Goal: Task Accomplishment & Management: Manage account settings

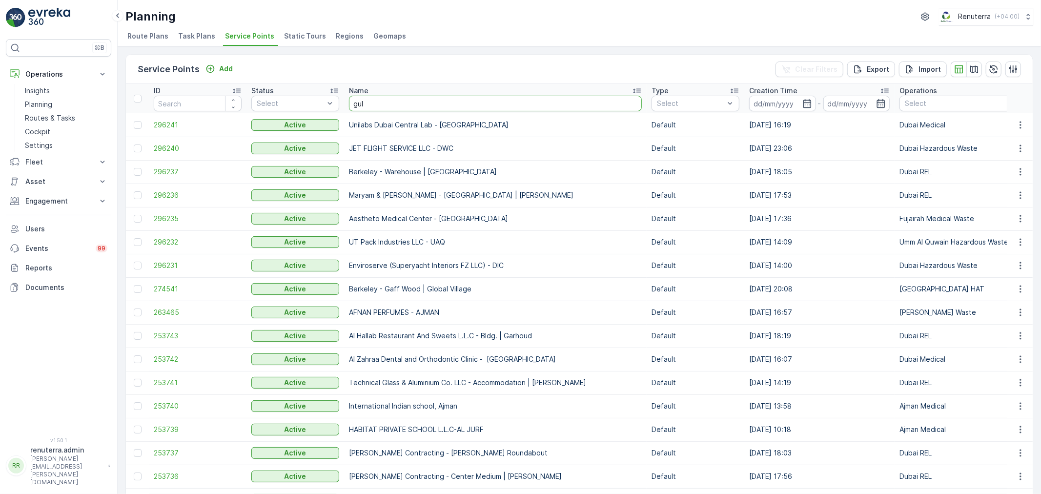
type input "gulf"
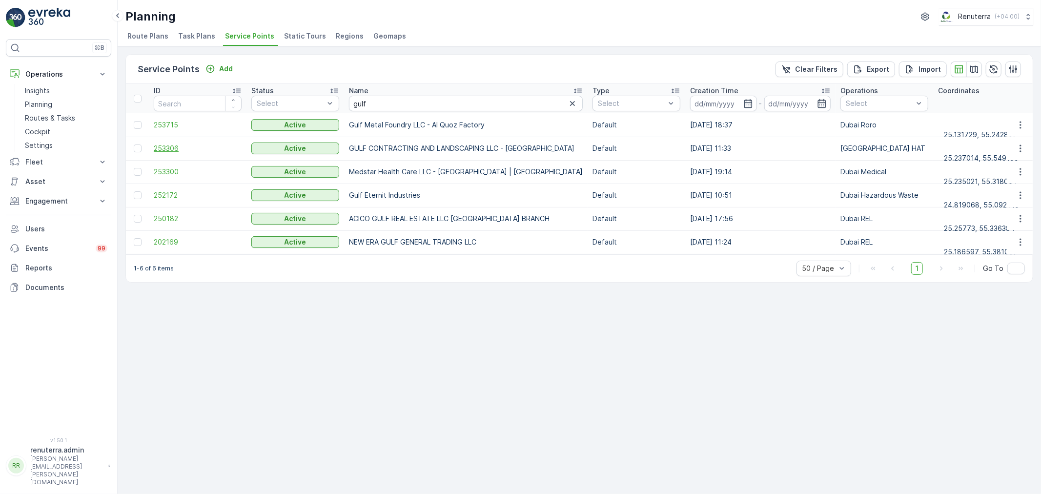
click at [164, 147] on span "253306" at bounding box center [198, 148] width 88 height 10
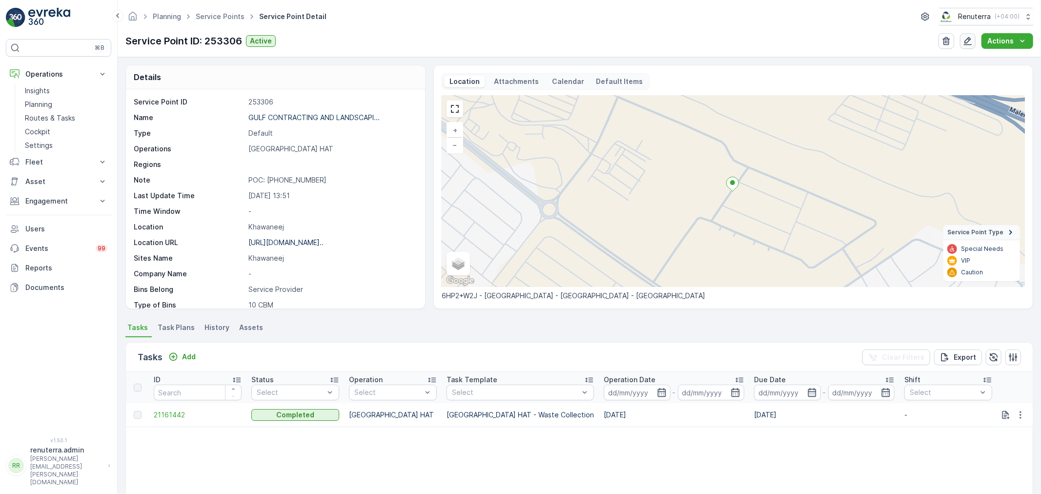
click at [971, 42] on icon "button" at bounding box center [968, 41] width 10 height 10
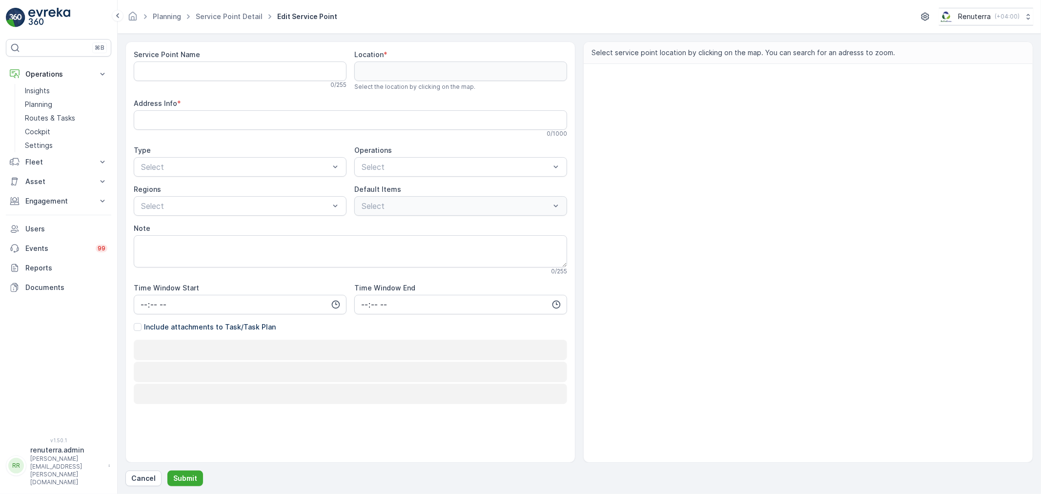
type Name "GULF CONTRACTING AND LANDSCAPING LLC - [GEOGRAPHIC_DATA]"
type input "25.237014,55.549199"
type Info "6HP2+W2J - [GEOGRAPHIC_DATA] - [GEOGRAPHIC_DATA] - [GEOGRAPHIC_DATA]"
type textarea "POC: [PHONE_NUMBER]"
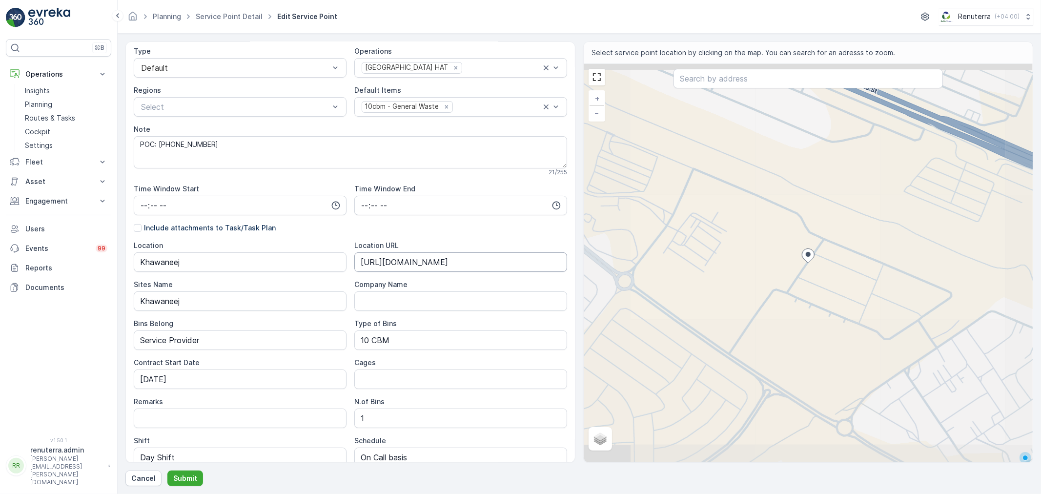
scroll to position [163, 0]
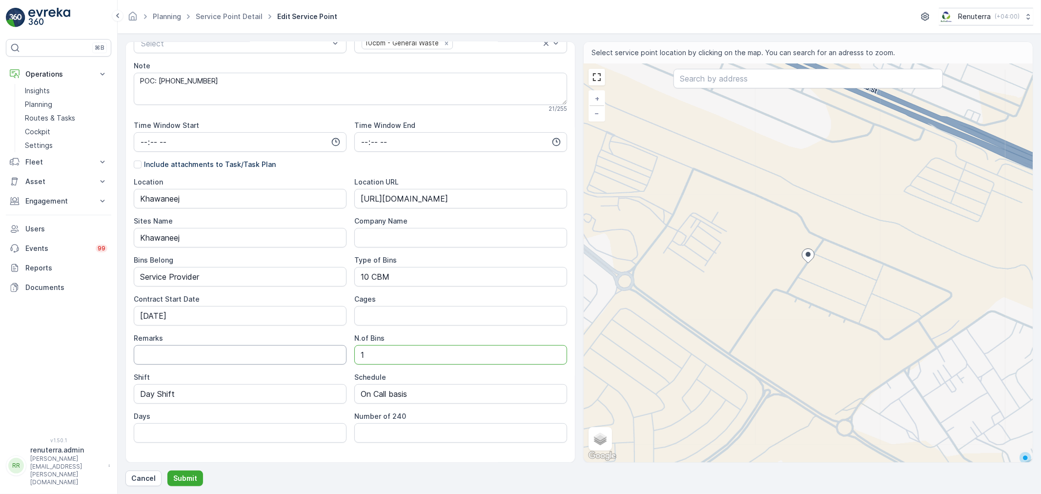
click at [343, 353] on div "Location [GEOGRAPHIC_DATA] Location URL [URL][DOMAIN_NAME] Sites Name Khawaneej…" at bounding box center [350, 310] width 433 height 266
type Bins "2"
click at [286, 477] on div "Cancel Submit" at bounding box center [579, 478] width 908 height 16
click at [181, 472] on button "Submit" at bounding box center [185, 478] width 36 height 16
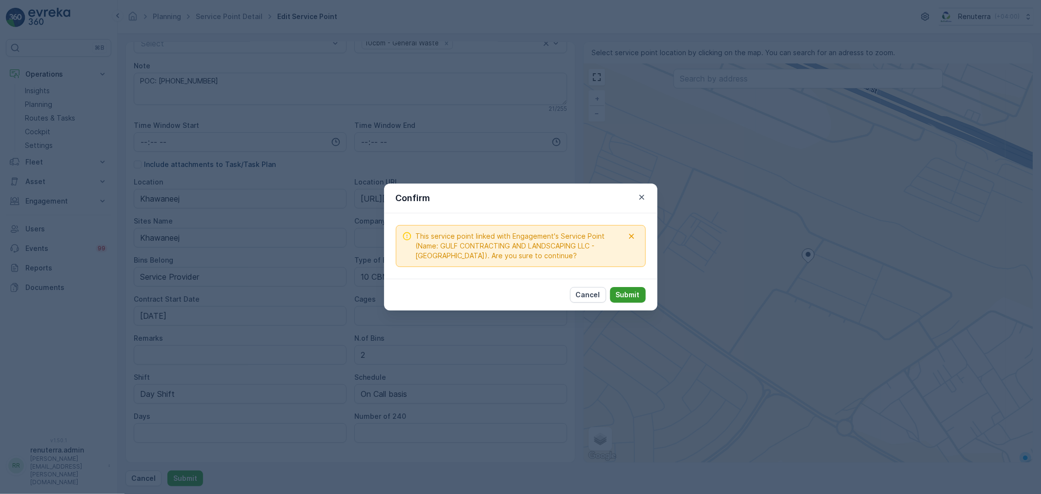
click at [631, 294] on p "Submit" at bounding box center [628, 295] width 24 height 10
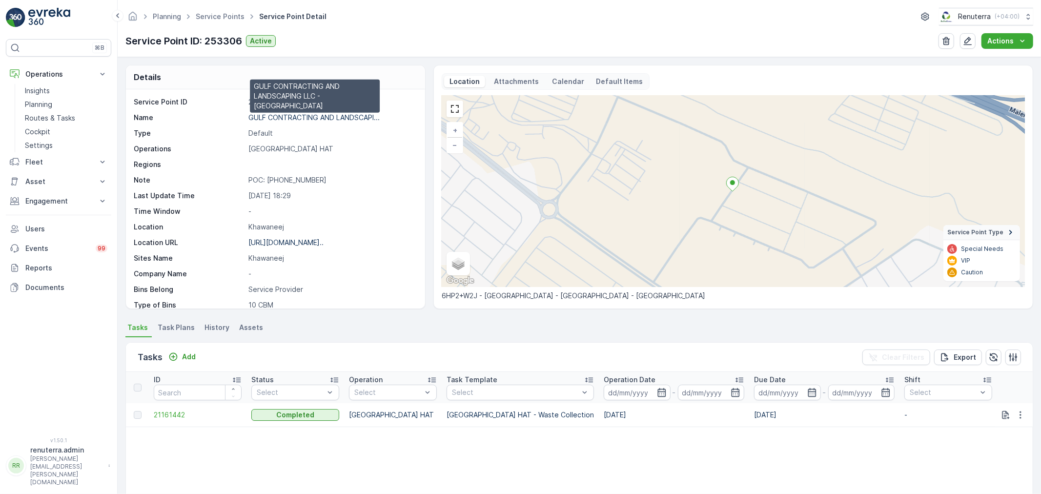
click at [295, 116] on p "GULF CONTRACTING AND LANDSCAPI..." at bounding box center [313, 117] width 131 height 8
drag, startPoint x: 291, startPoint y: 120, endPoint x: 347, endPoint y: 166, distance: 72.4
click at [290, 120] on p "GULF CONTRACTING AND LANDSCAPI..." at bounding box center [313, 117] width 131 height 8
click at [223, 12] on span "Service Points" at bounding box center [220, 17] width 53 height 10
click at [969, 41] on icon "button" at bounding box center [968, 41] width 10 height 10
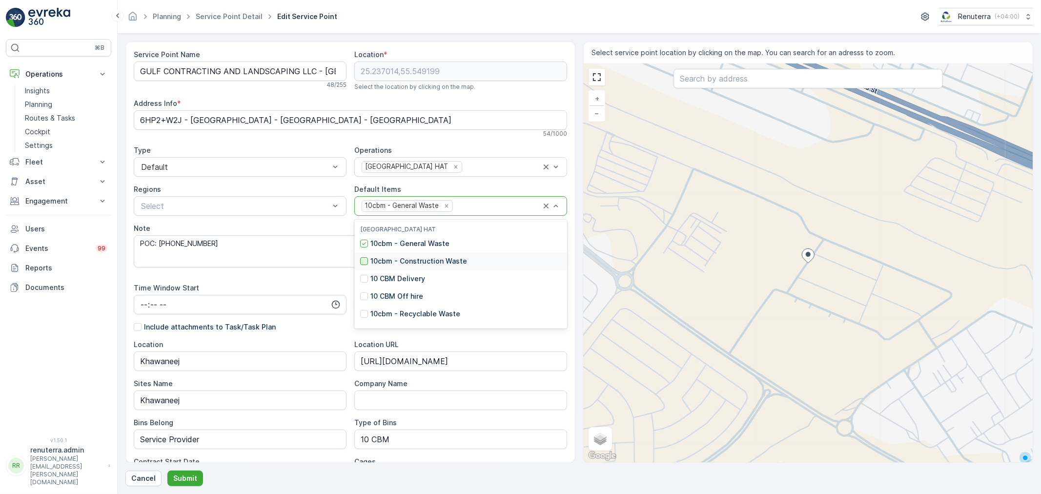
click at [363, 260] on div at bounding box center [364, 261] width 8 height 8
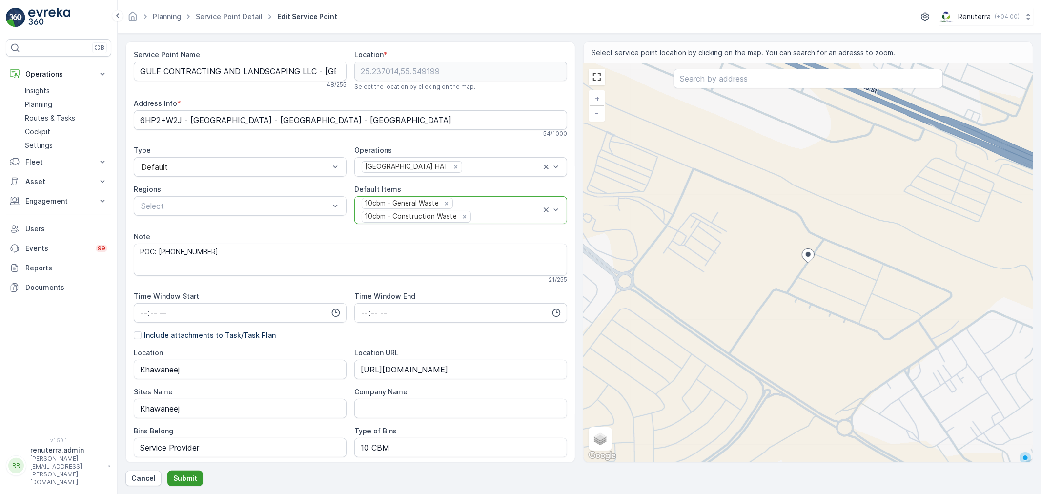
click at [188, 481] on p "Submit" at bounding box center [185, 478] width 24 height 10
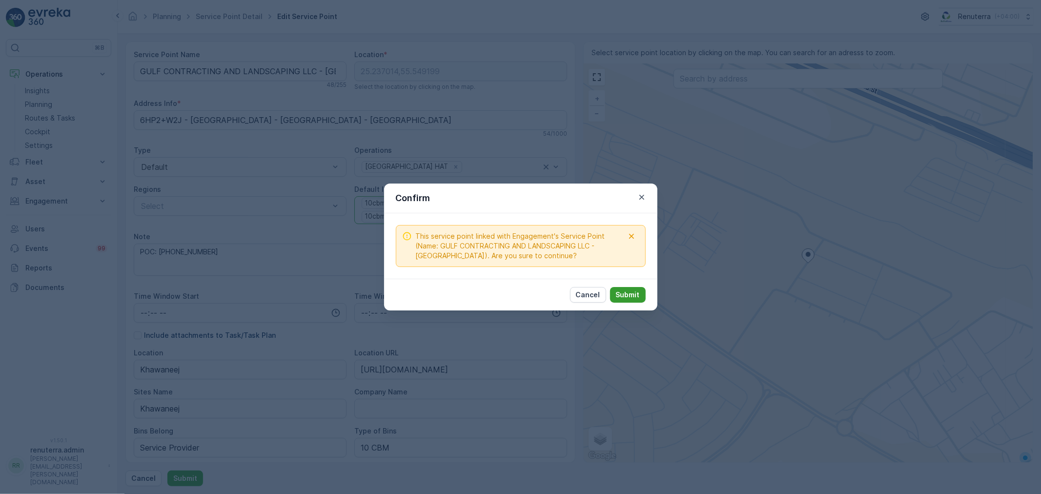
click at [640, 291] on button "Submit" at bounding box center [628, 295] width 36 height 16
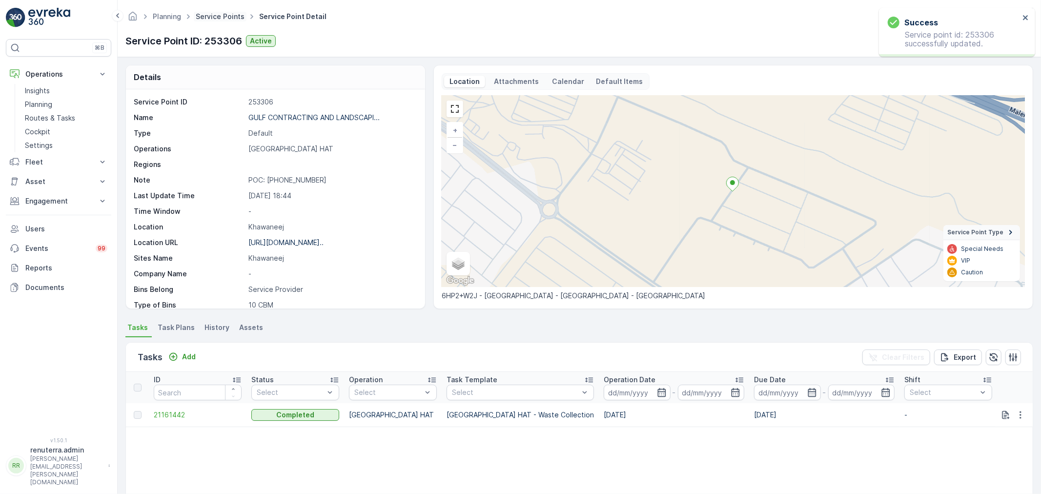
click at [226, 18] on link "Service Points" at bounding box center [220, 16] width 49 height 8
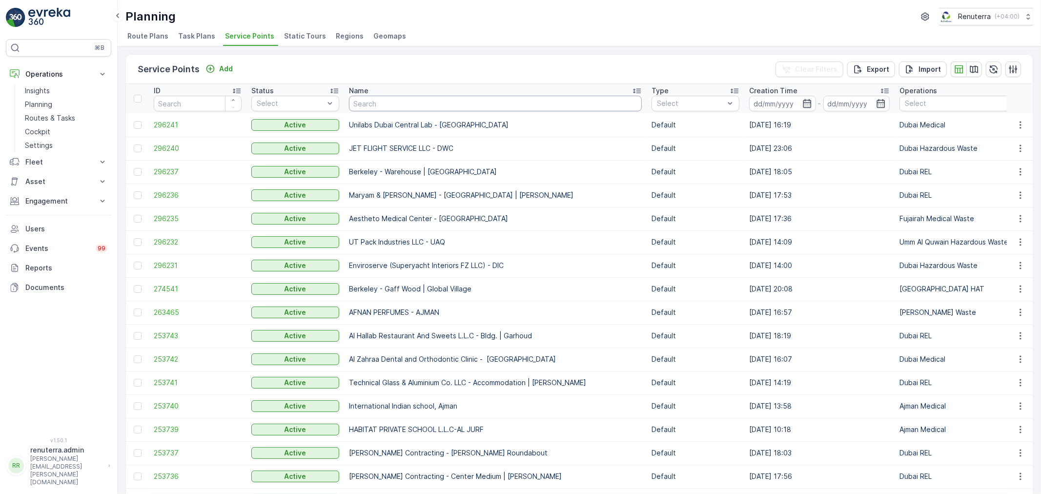
click at [407, 105] on input "text" at bounding box center [495, 104] width 293 height 16
type input "saudi"
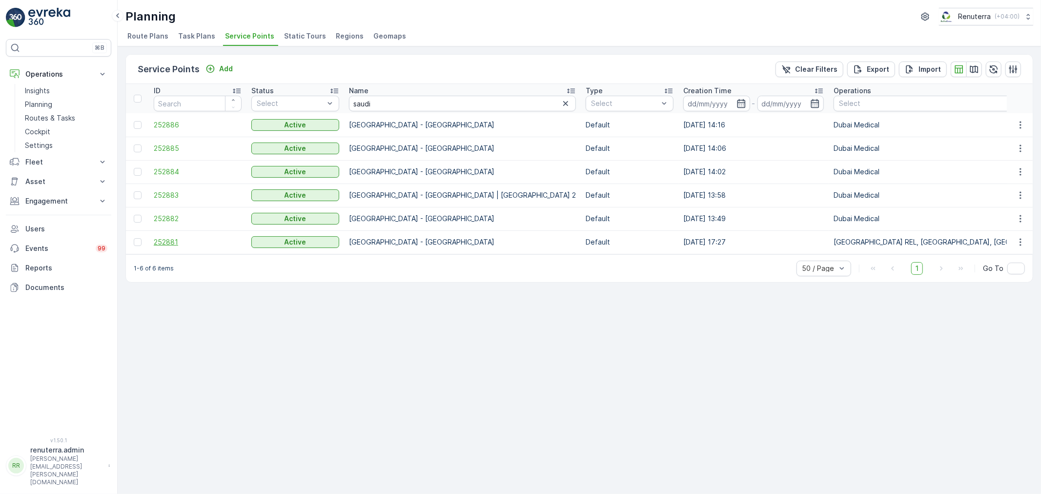
click at [177, 242] on span "252881" at bounding box center [198, 242] width 88 height 10
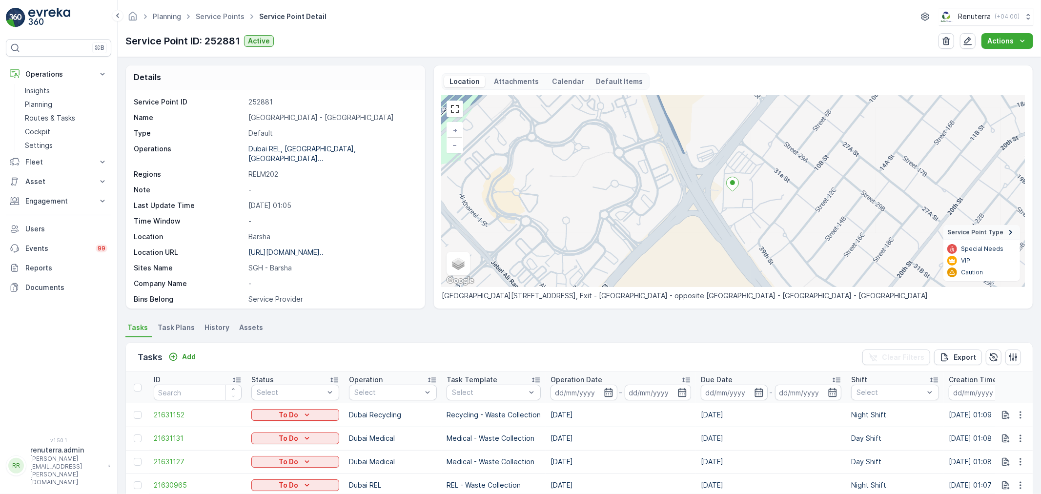
scroll to position [2, 0]
click at [599, 387] on input at bounding box center [584, 390] width 67 height 16
click at [402, 310] on p "NA" at bounding box center [331, 315] width 166 height 10
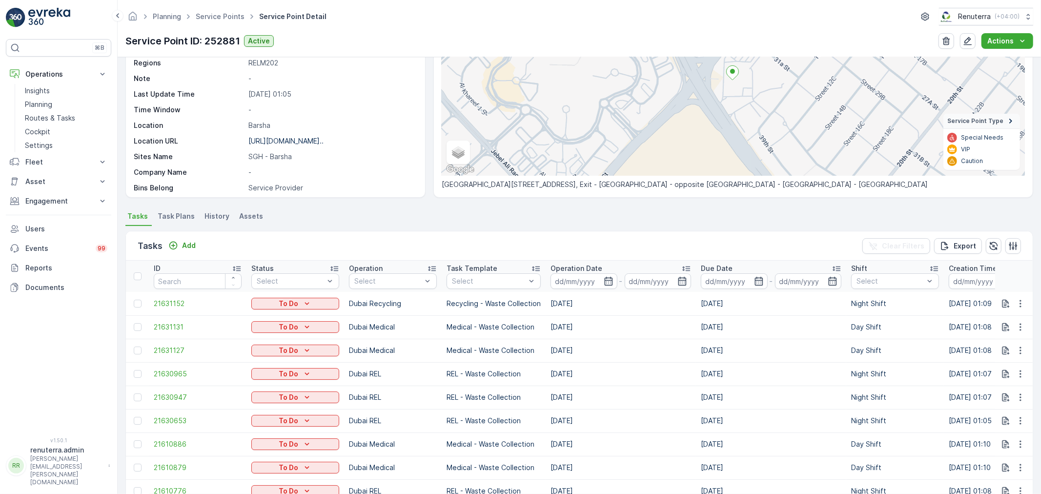
scroll to position [108, 0]
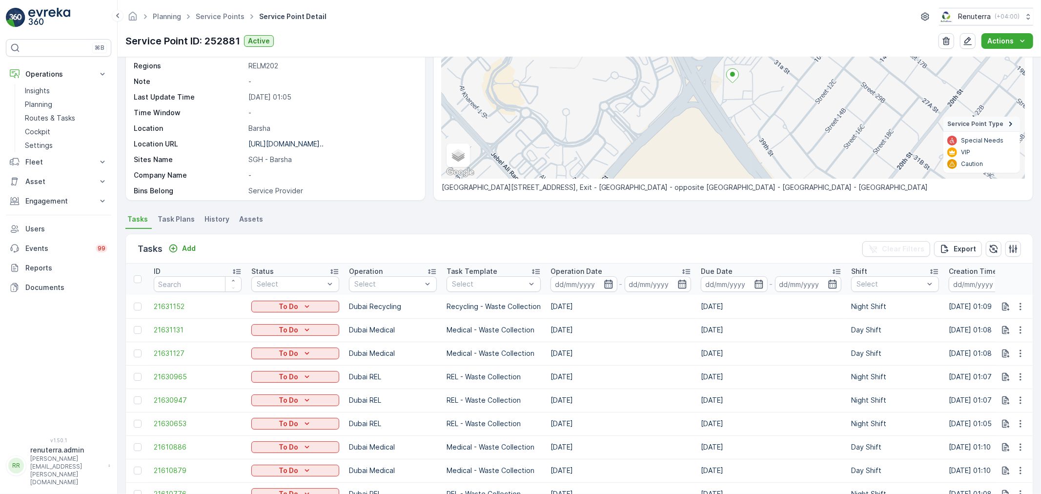
click at [611, 285] on icon "button" at bounding box center [609, 284] width 10 height 10
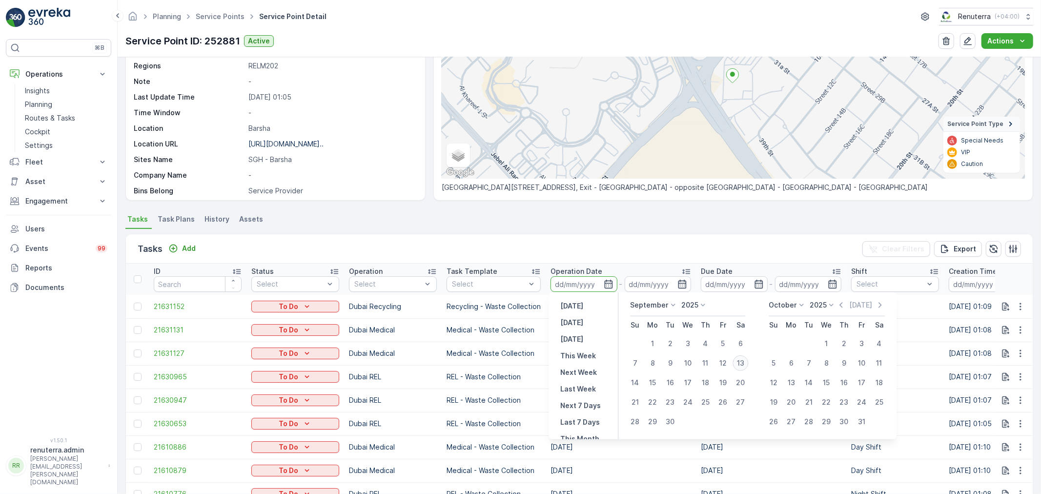
click at [737, 363] on div "13" at bounding box center [741, 363] width 16 height 16
type input "[DATE]"
click at [737, 363] on div "13" at bounding box center [741, 363] width 16 height 16
type input "[DATE]"
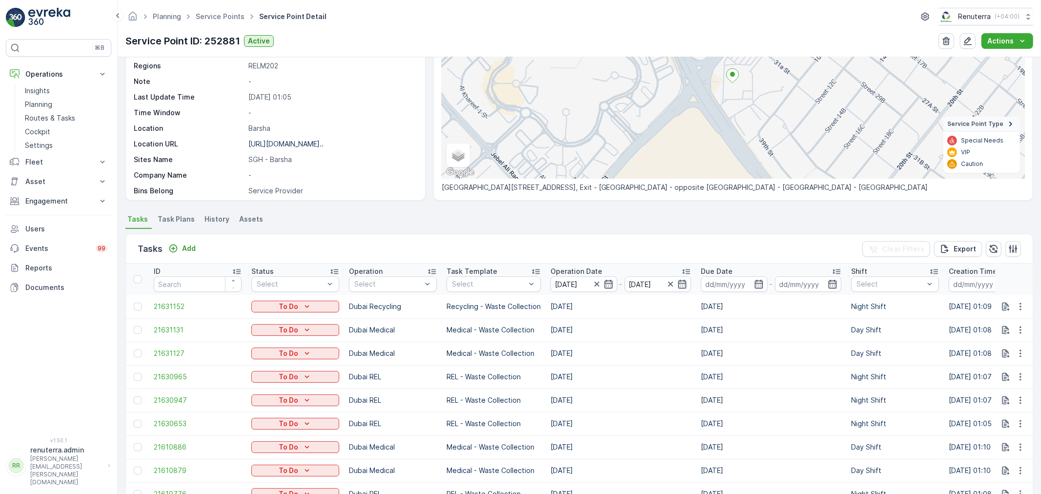
click at [591, 215] on ul "Tasks Task Plans History Assets" at bounding box center [579, 220] width 908 height 17
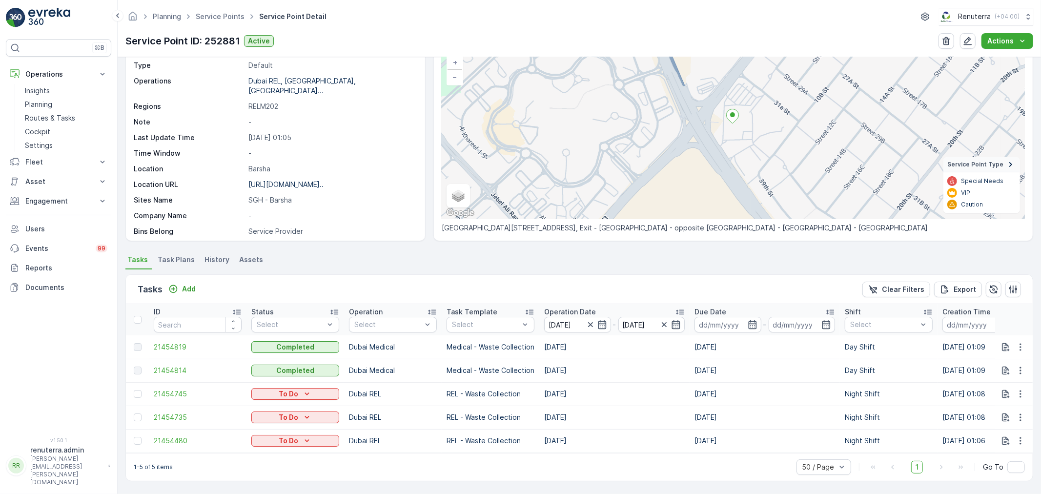
scroll to position [72, 0]
click at [589, 322] on icon "button" at bounding box center [590, 324] width 5 height 5
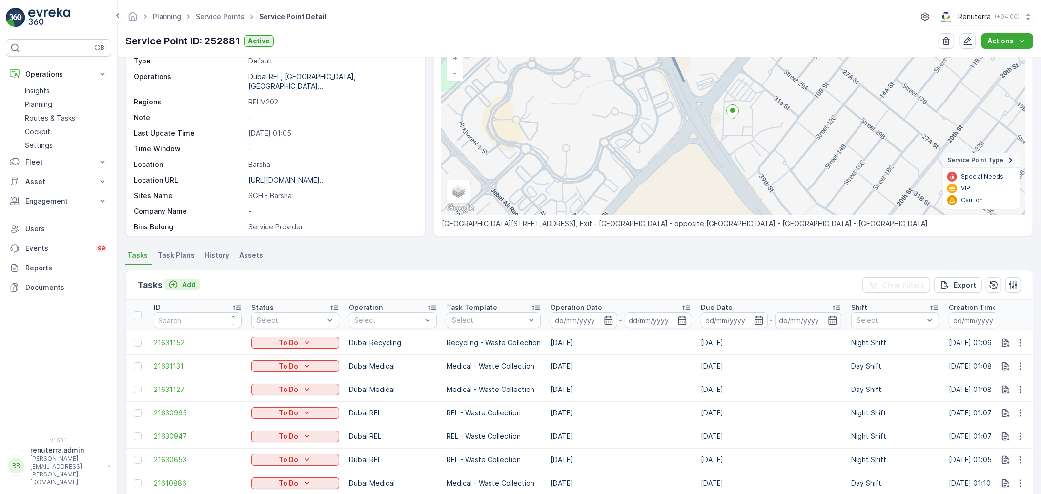
click at [192, 284] on p "Add" at bounding box center [189, 285] width 14 height 10
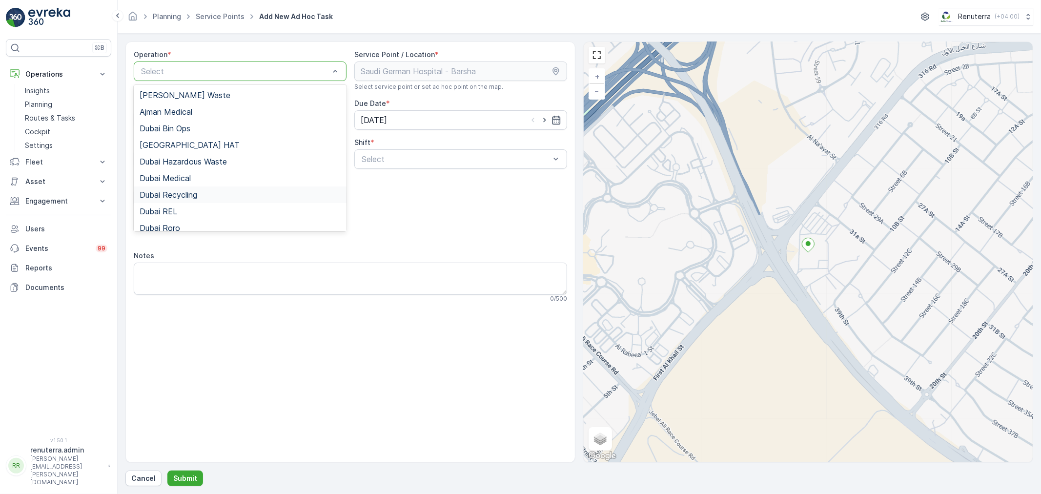
click at [201, 192] on div "Dubai Recycling" at bounding box center [240, 194] width 201 height 9
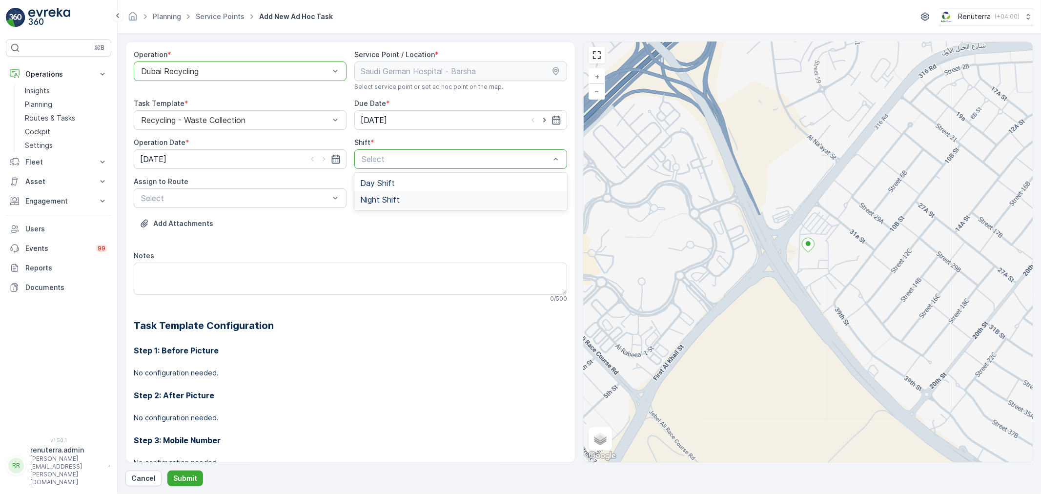
click at [374, 198] on span "Night Shift" at bounding box center [380, 199] width 40 height 9
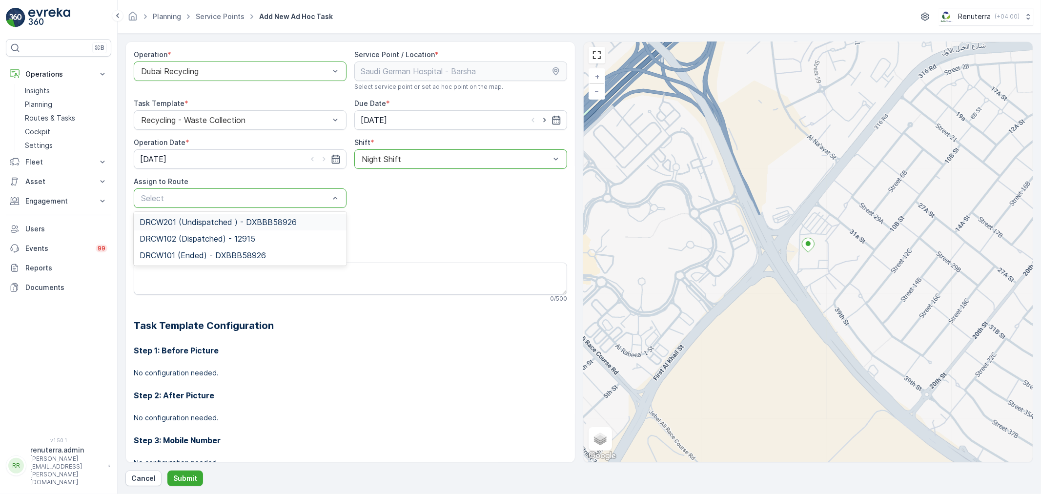
click at [202, 225] on span "DRCW201 (Undispatched ) - DXBBB58926" at bounding box center [218, 222] width 157 height 9
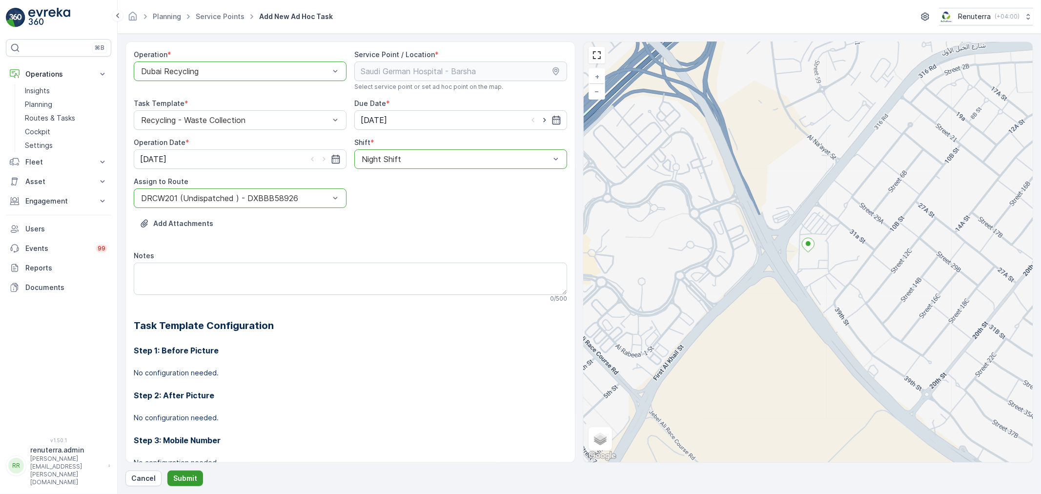
click at [184, 476] on p "Submit" at bounding box center [185, 478] width 24 height 10
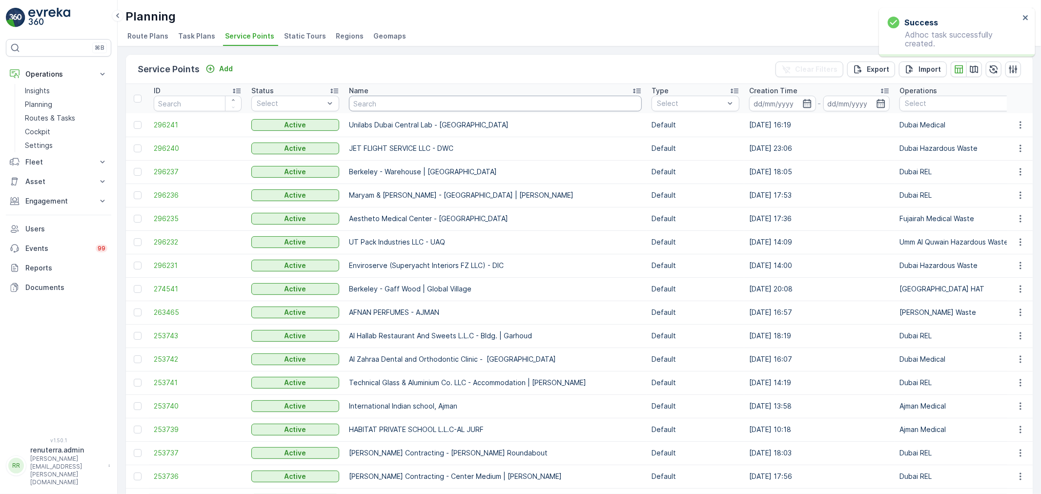
click at [401, 103] on input "text" at bounding box center [495, 104] width 293 height 16
type input "gran"
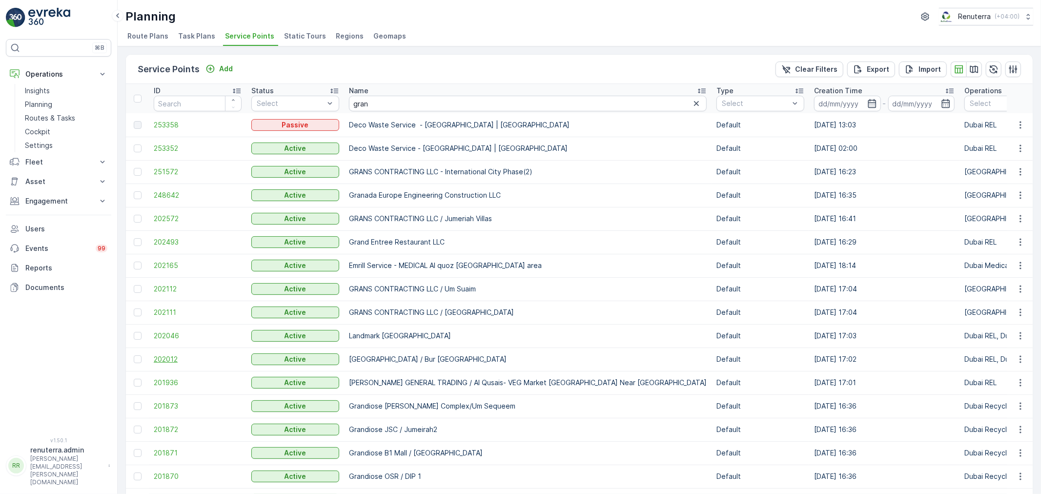
click at [176, 355] on span "202012" at bounding box center [198, 359] width 88 height 10
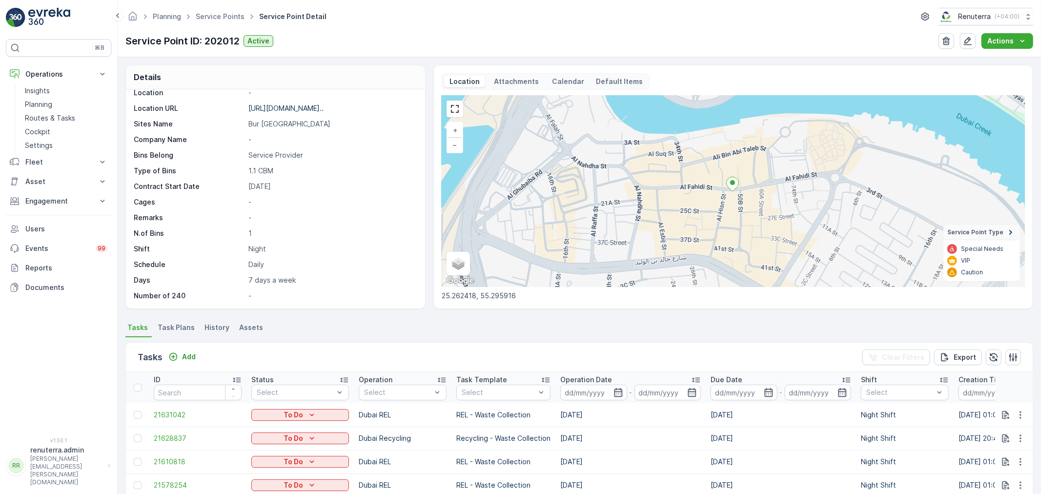
scroll to position [54, 0]
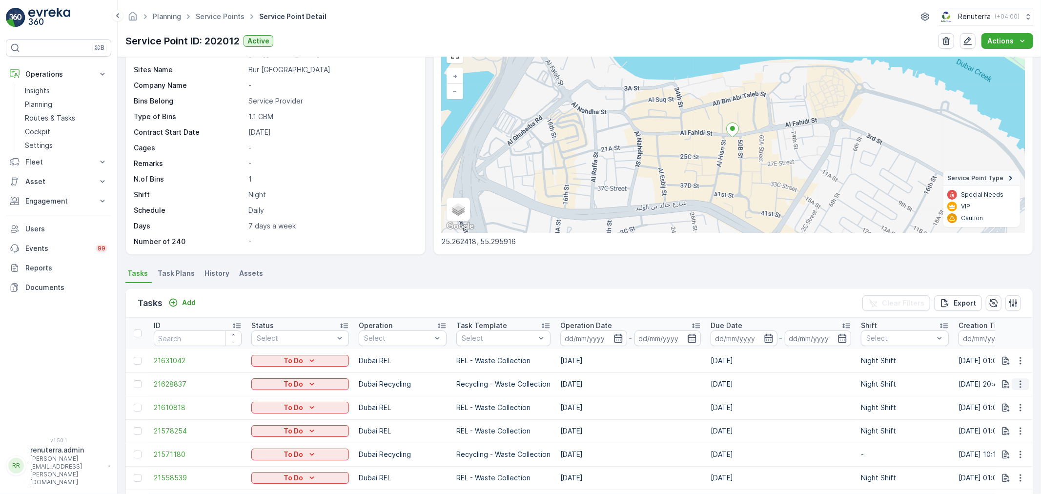
click at [1023, 386] on button "button" at bounding box center [1021, 384] width 18 height 12
click at [994, 426] on span "Change Route" at bounding box center [995, 426] width 47 height 10
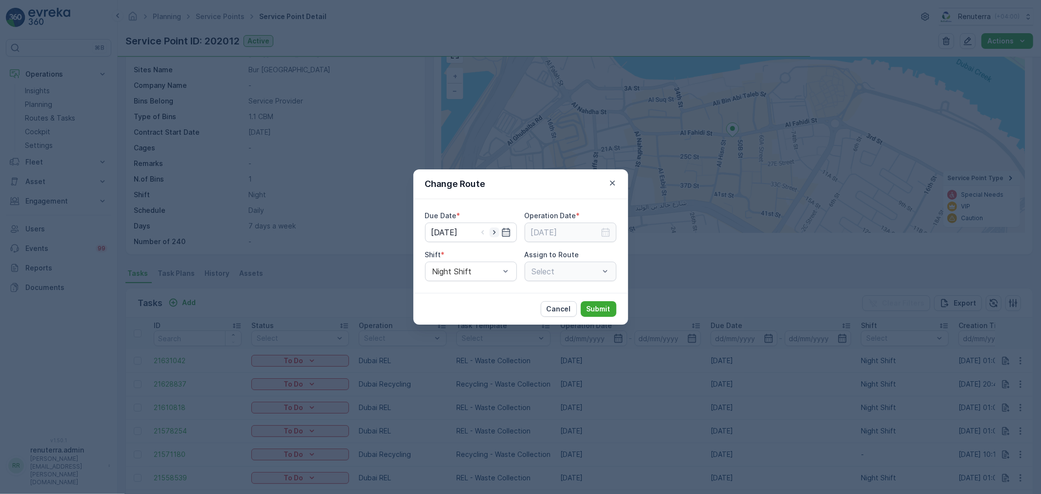
type input "[DATE]"
click at [496, 234] on icon "button" at bounding box center [495, 232] width 10 height 10
type input "[DATE]"
click at [561, 239] on input at bounding box center [571, 233] width 92 height 20
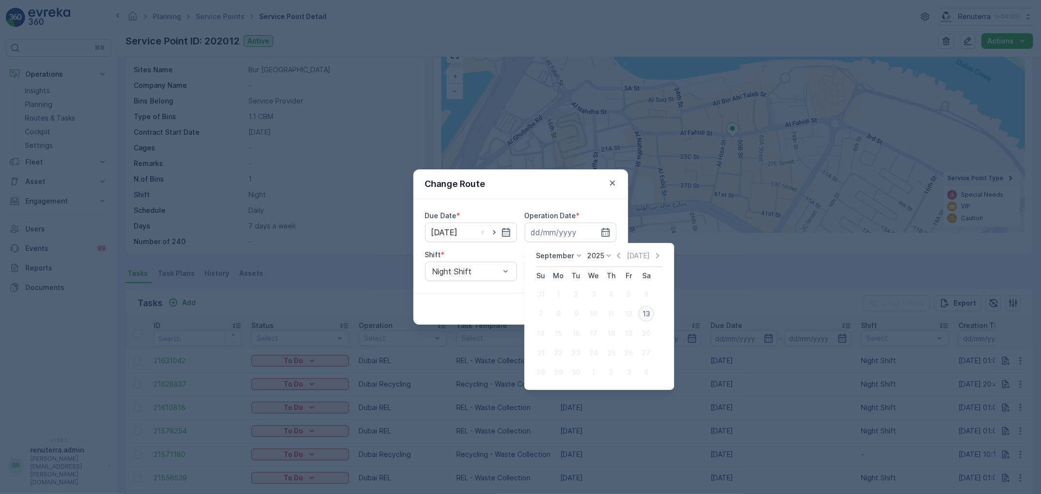
click at [643, 311] on div "13" at bounding box center [646, 314] width 16 height 16
type input "[DATE]"
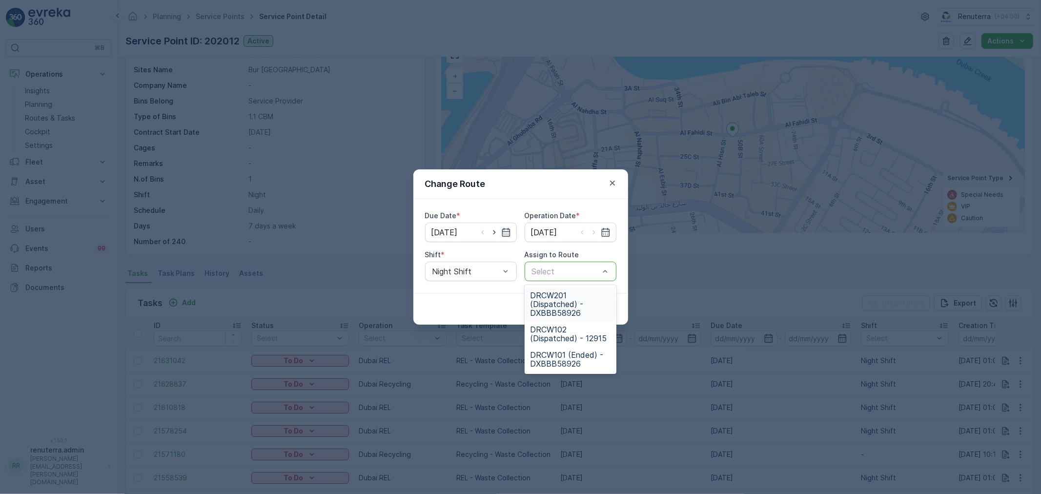
click at [562, 303] on span "DRCW201 (Dispatched) - DXBBB58926" at bounding box center [571, 304] width 80 height 26
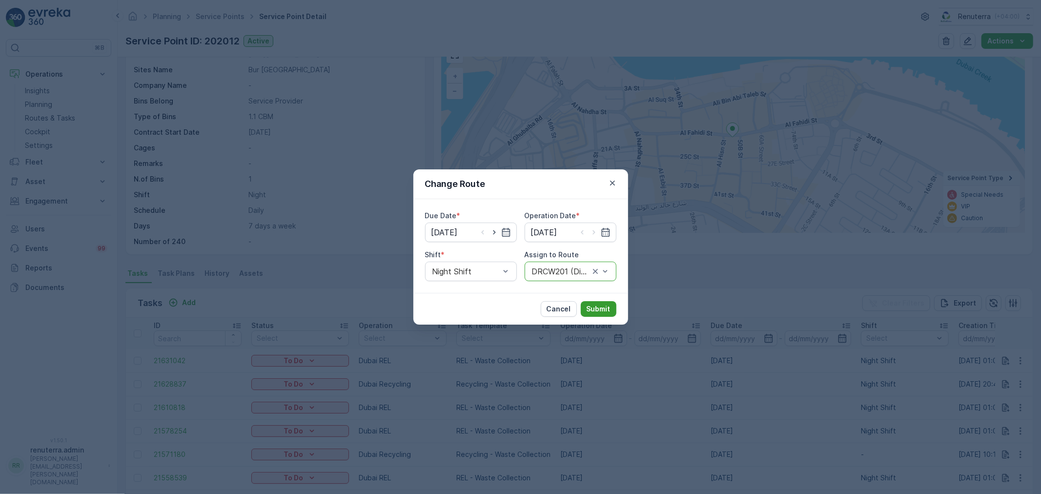
click at [602, 310] on p "Submit" at bounding box center [599, 309] width 24 height 10
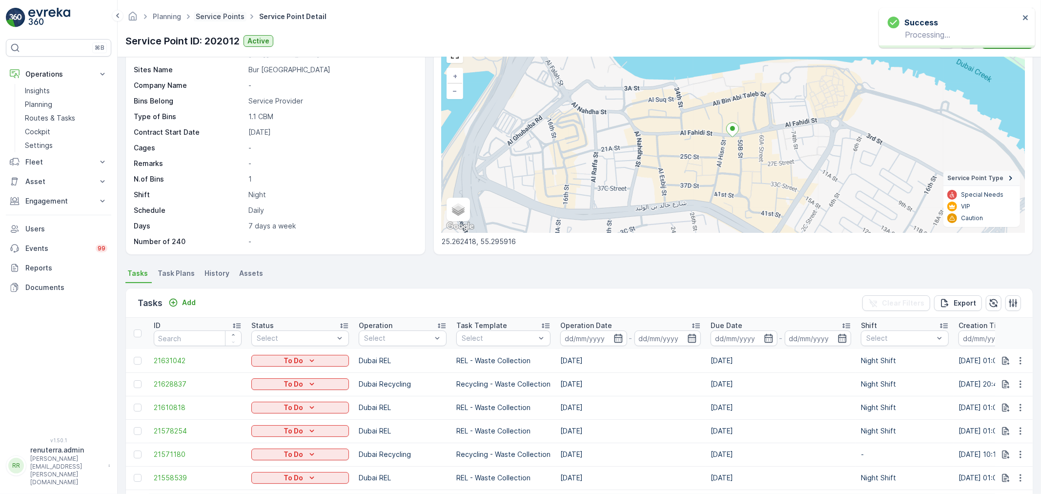
click at [217, 17] on link "Service Points" at bounding box center [220, 16] width 49 height 8
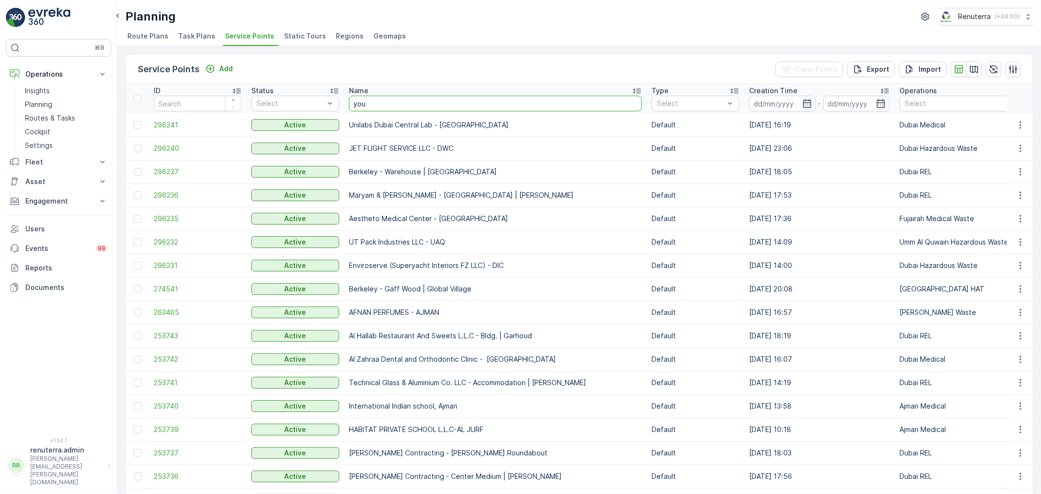
type input "yous"
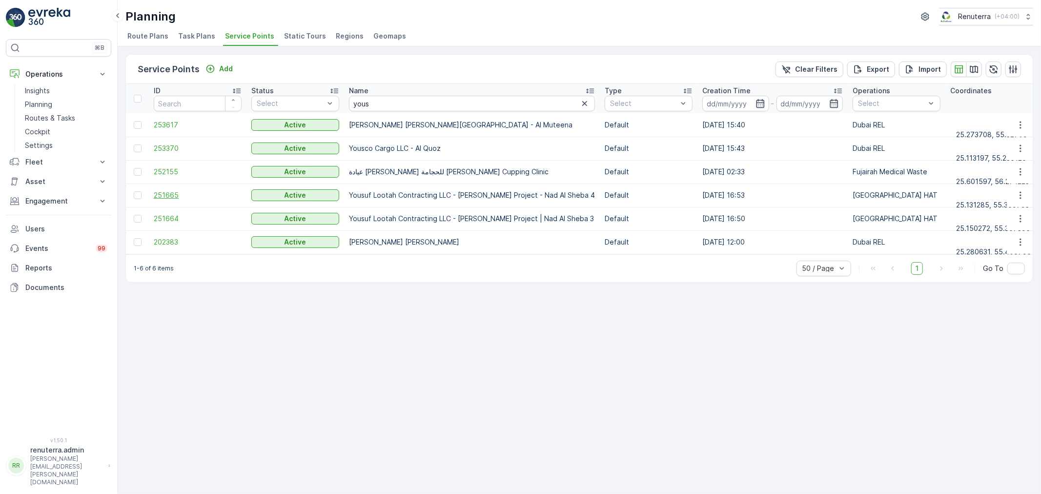
click at [171, 197] on span "251665" at bounding box center [198, 195] width 88 height 10
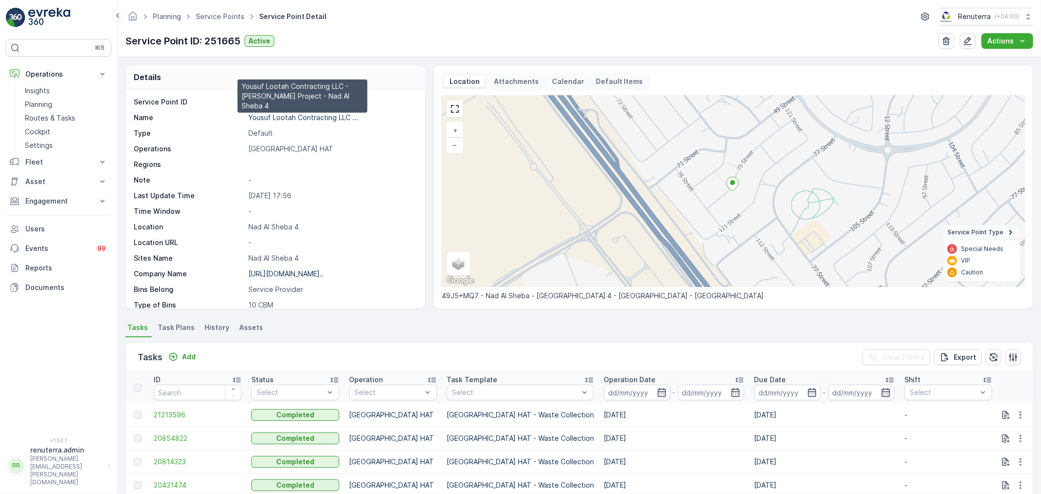
click at [315, 115] on p "Yousuf Lootah Contracting LLC ..." at bounding box center [303, 117] width 110 height 8
click at [224, 17] on link "Service Points" at bounding box center [220, 16] width 49 height 8
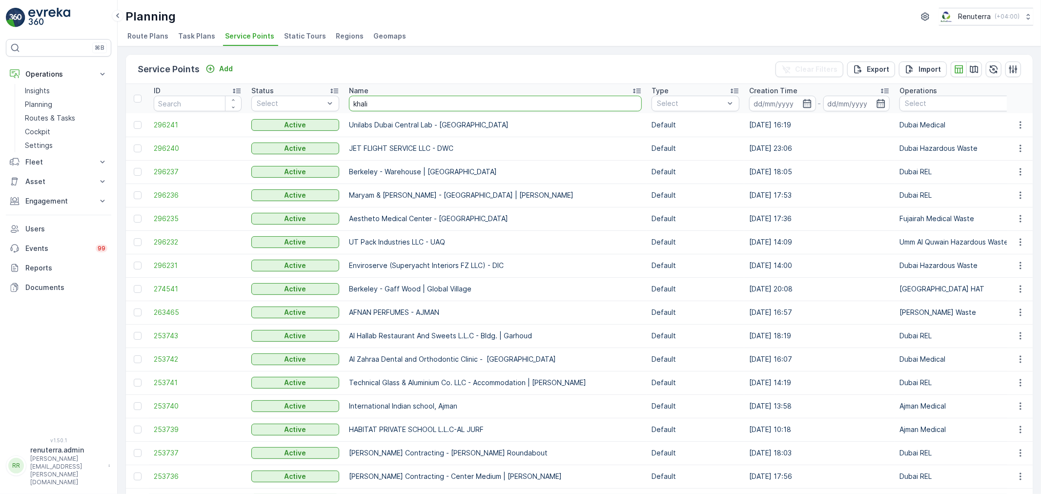
type input "khalil"
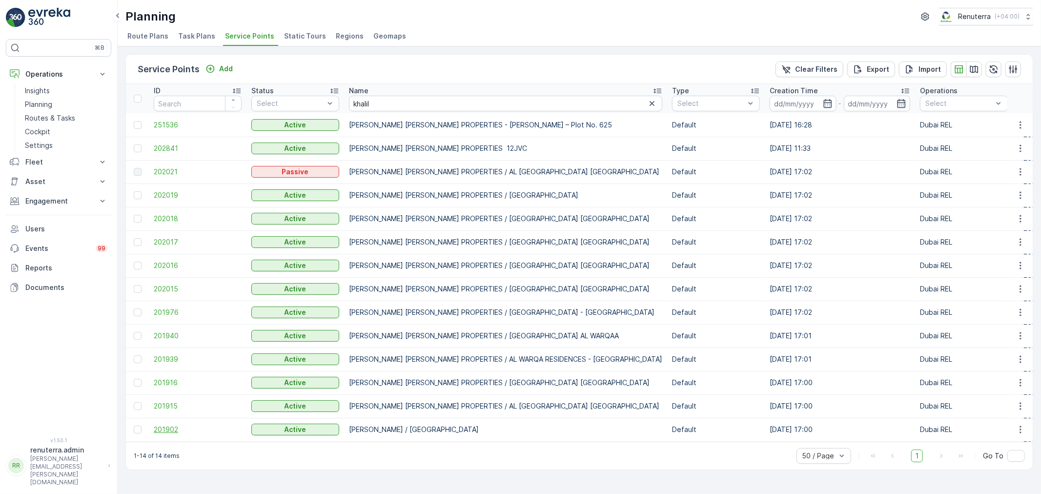
click at [157, 427] on span "201902" at bounding box center [198, 430] width 88 height 10
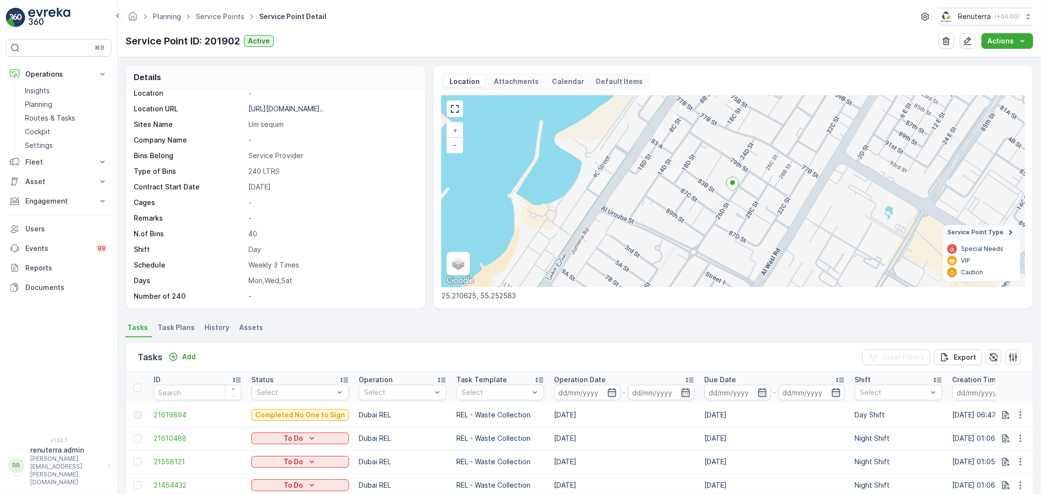
scroll to position [134, 0]
click at [181, 326] on span "Task Plans" at bounding box center [176, 328] width 37 height 10
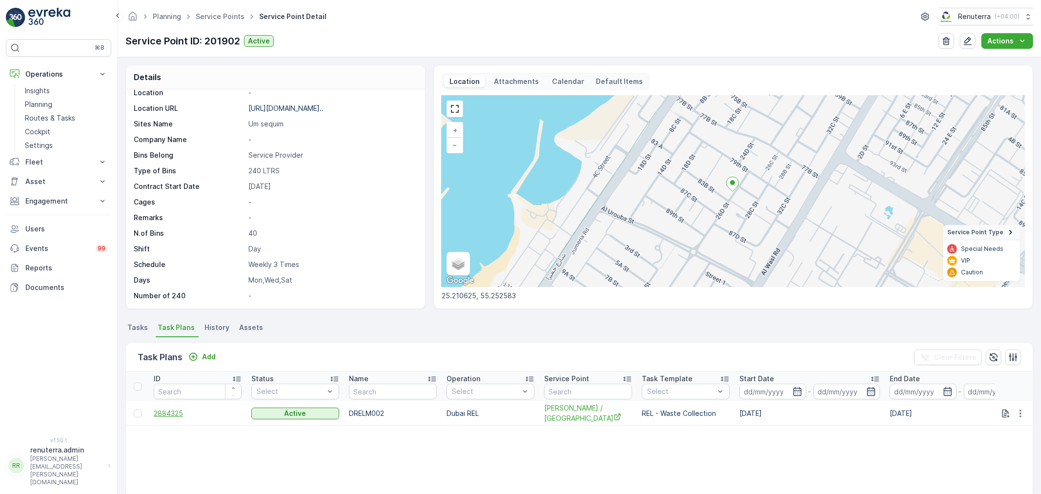
click at [168, 410] on span "2884325" at bounding box center [198, 414] width 88 height 10
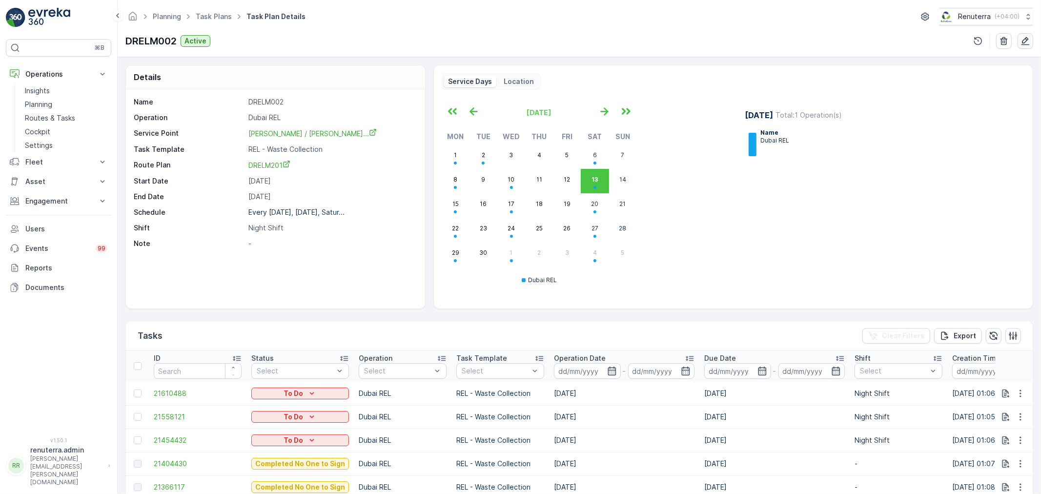
click at [1020, 41] on button "button" at bounding box center [1026, 41] width 16 height 16
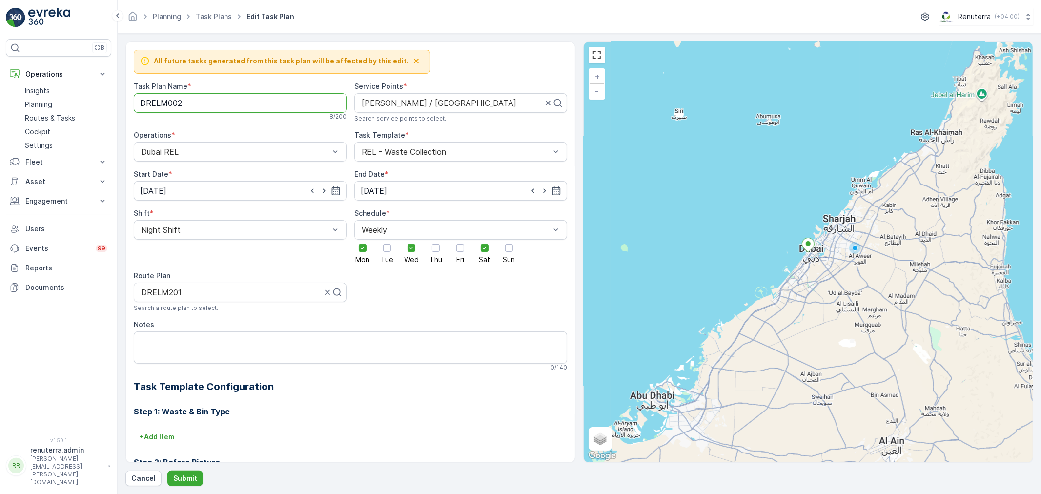
drag, startPoint x: 193, startPoint y: 101, endPoint x: 117, endPoint y: 101, distance: 75.6
click at [117, 101] on div "⌘B Operations Insights Planning Routes & Tasks Cockpit Settings Fleet Live Trac…" at bounding box center [520, 247] width 1041 height 494
type Name "RELM003"
click at [339, 191] on icon "button" at bounding box center [336, 191] width 10 height 10
click at [169, 291] on div "16" at bounding box center [168, 293] width 16 height 16
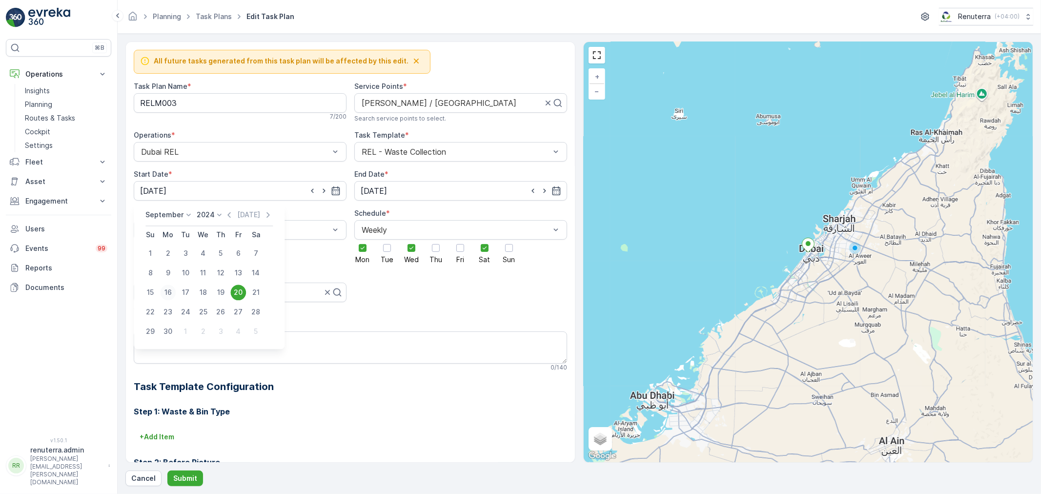
type input "16.09.2024"
click at [271, 236] on div "Night Shift" at bounding box center [240, 230] width 213 height 20
click at [184, 255] on div "Day Shift" at bounding box center [240, 253] width 201 height 9
drag, startPoint x: 224, startPoint y: 294, endPoint x: 132, endPoint y: 291, distance: 91.3
click at [132, 291] on div "All future tasks generated from this task plan will be affected by this edit. T…" at bounding box center [350, 251] width 450 height 421
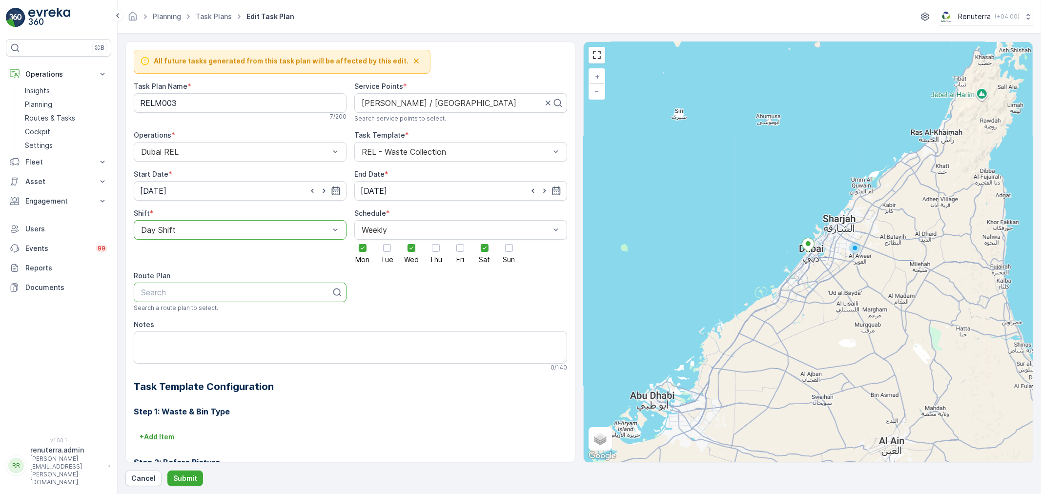
click at [248, 292] on div at bounding box center [236, 292] width 192 height 9
type input "M102"
click at [216, 316] on div "DRELM102" at bounding box center [240, 316] width 201 height 9
click at [183, 481] on p "Submit" at bounding box center [185, 478] width 24 height 10
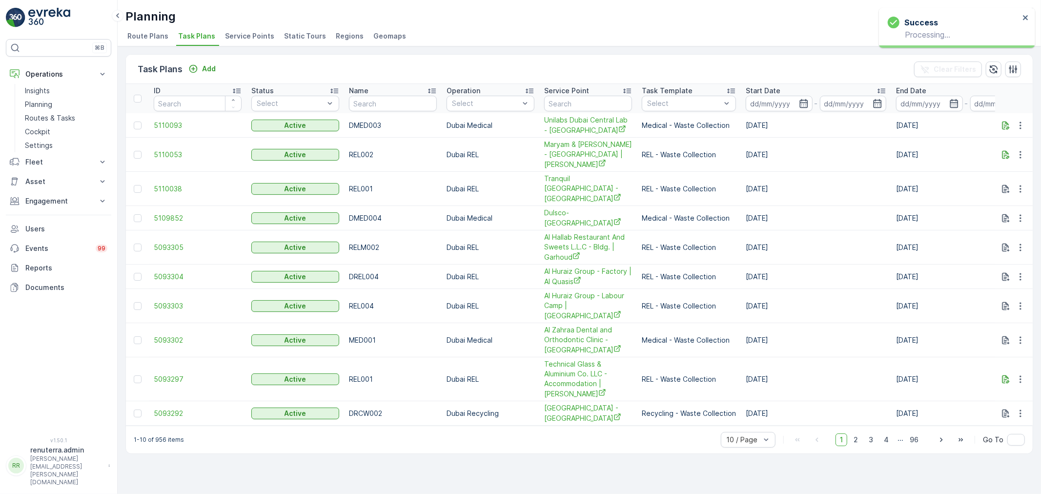
click at [239, 35] on span "Service Points" at bounding box center [249, 36] width 49 height 10
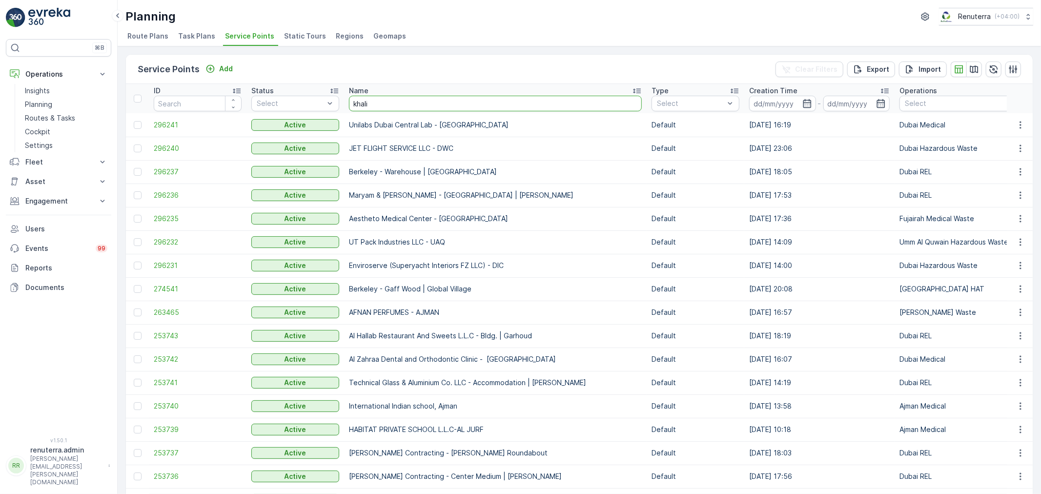
type input "khalil"
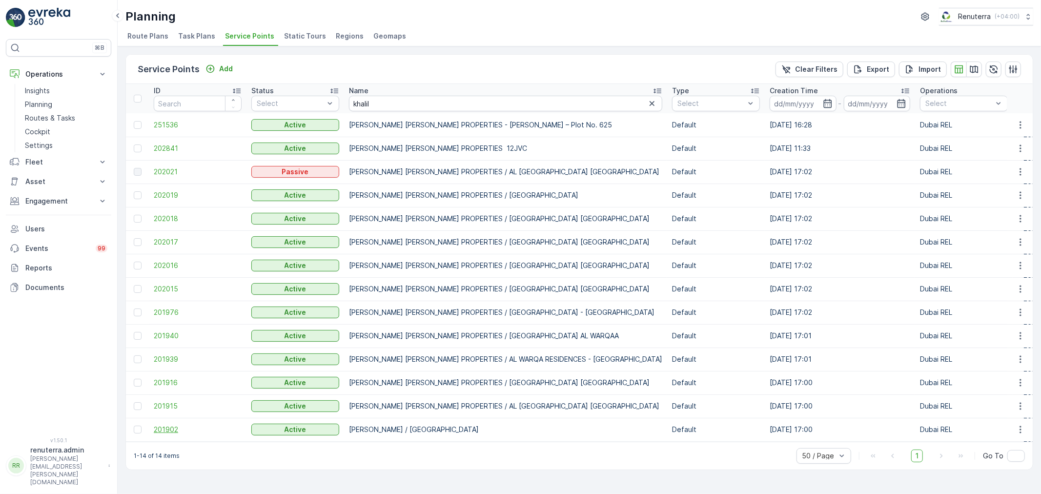
click at [176, 429] on span "201902" at bounding box center [198, 430] width 88 height 10
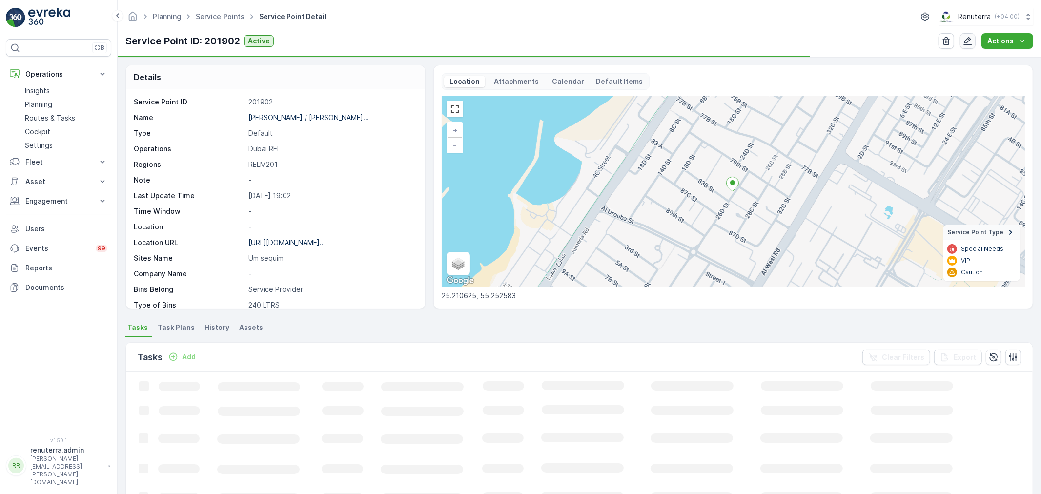
click at [969, 37] on icon "button" at bounding box center [968, 41] width 10 height 10
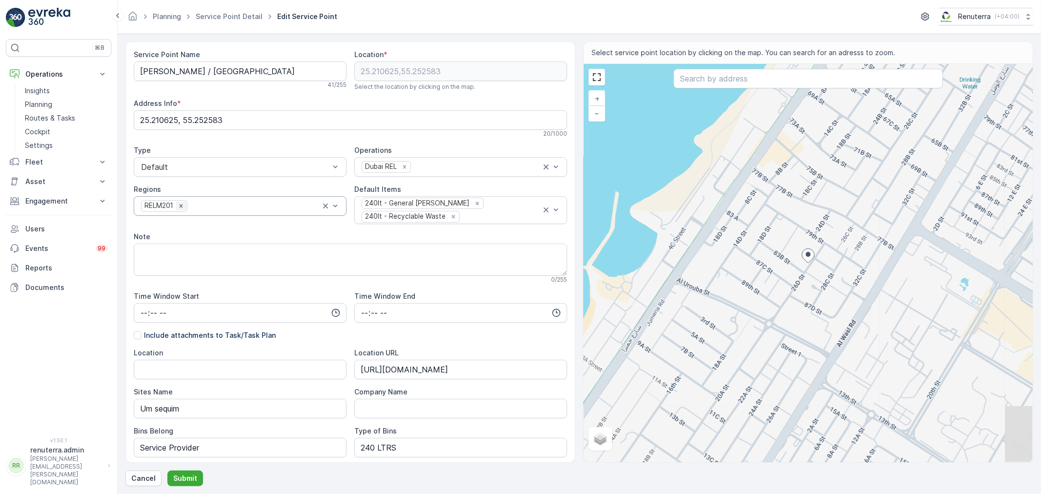
click at [179, 204] on icon "Remove RELM201" at bounding box center [181, 206] width 7 height 7
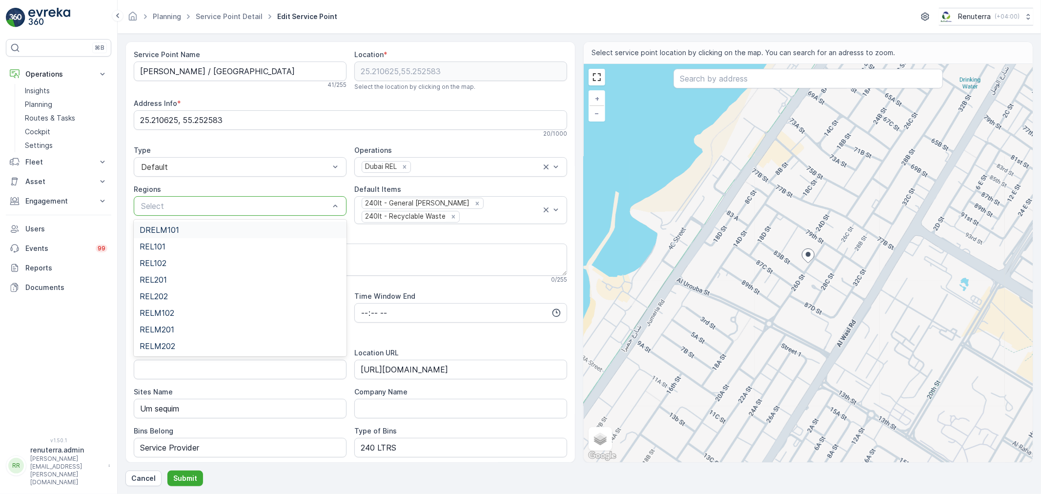
click at [217, 208] on div at bounding box center [235, 206] width 190 height 9
click at [184, 307] on div "RELM102" at bounding box center [240, 313] width 213 height 17
click at [182, 477] on p "Submit" at bounding box center [185, 478] width 24 height 10
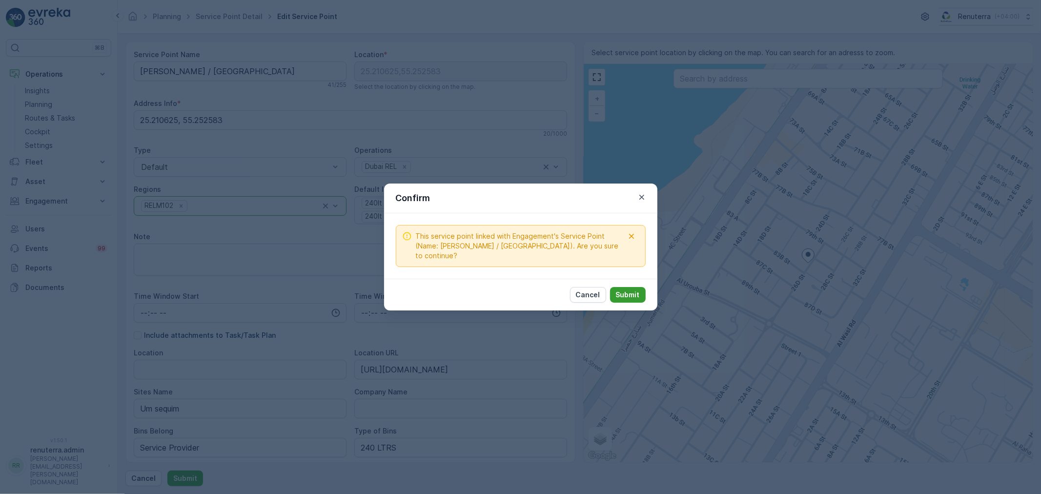
click at [634, 291] on p "Submit" at bounding box center [628, 295] width 24 height 10
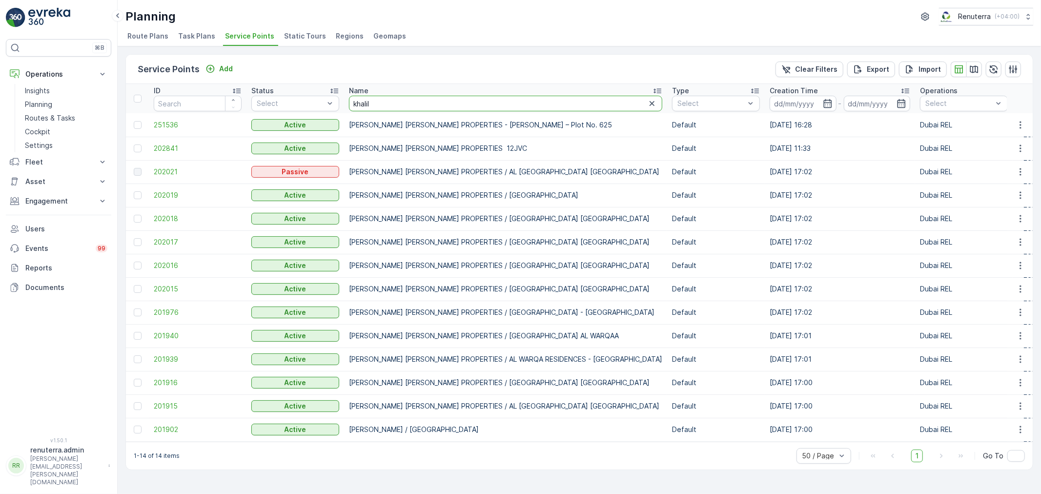
drag, startPoint x: 394, startPoint y: 101, endPoint x: 323, endPoint y: 89, distance: 72.2
type input "Khang"
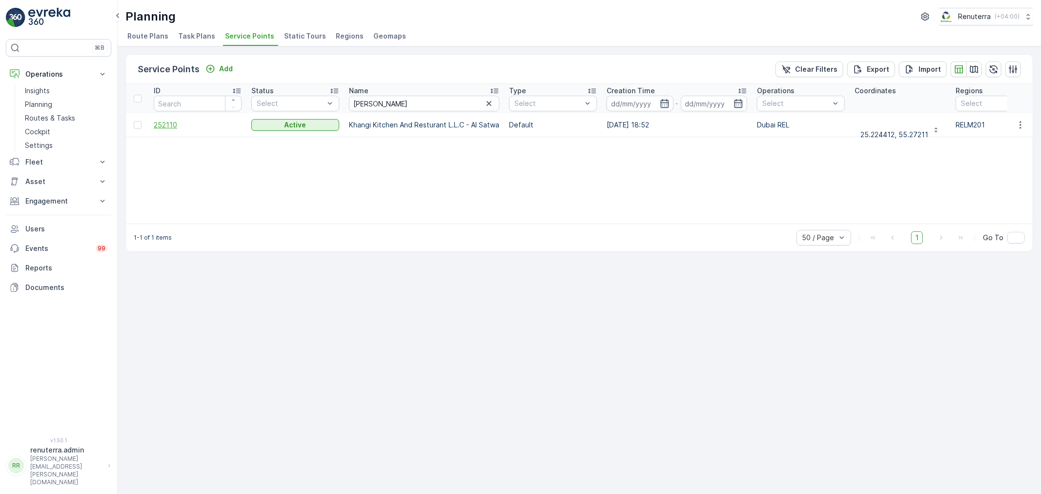
click at [168, 120] on span "252110" at bounding box center [198, 125] width 88 height 10
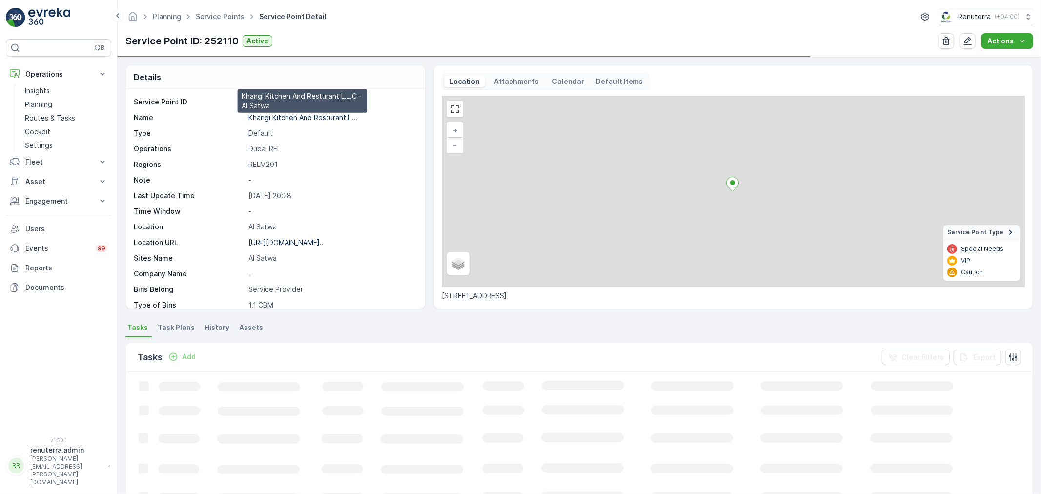
click at [307, 116] on p "Khangi Kitchen And Resturant L..." at bounding box center [302, 117] width 109 height 8
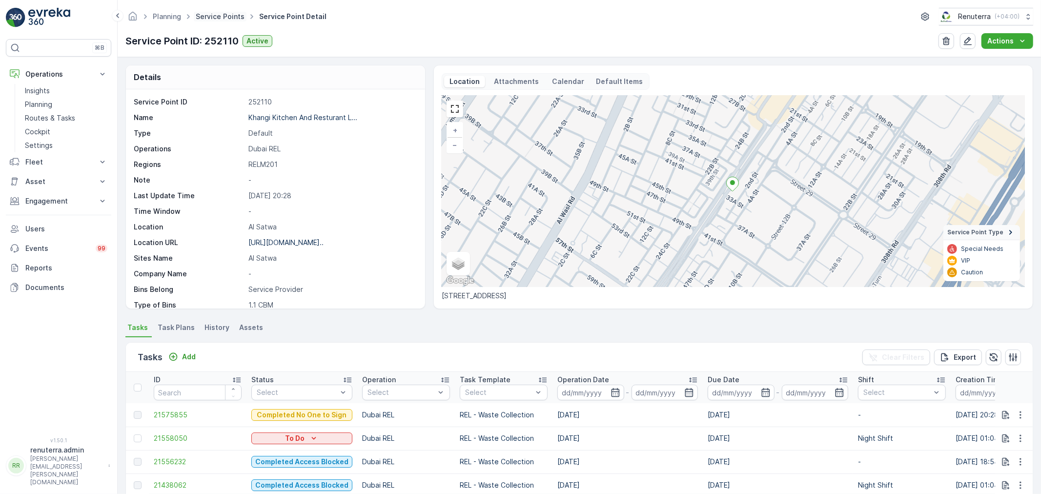
click at [211, 15] on link "Service Points" at bounding box center [220, 16] width 49 height 8
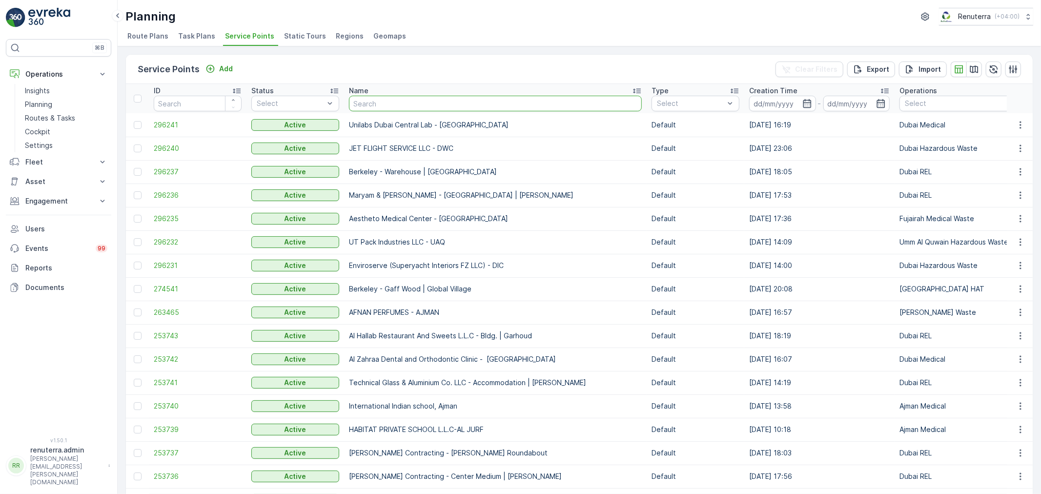
click at [416, 105] on input "text" at bounding box center [495, 104] width 293 height 16
type input "dyn"
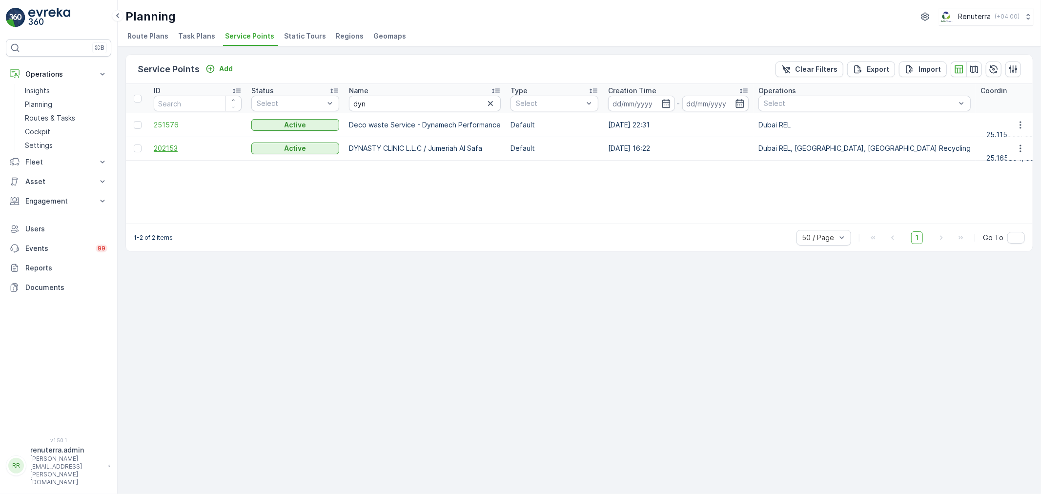
click at [173, 149] on span "202153" at bounding box center [198, 148] width 88 height 10
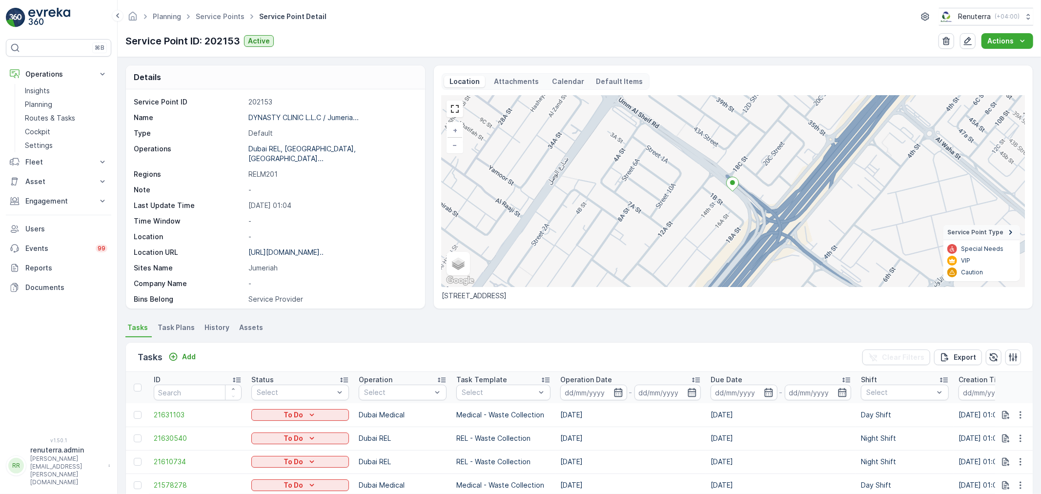
click at [177, 326] on span "Task Plans" at bounding box center [176, 328] width 37 height 10
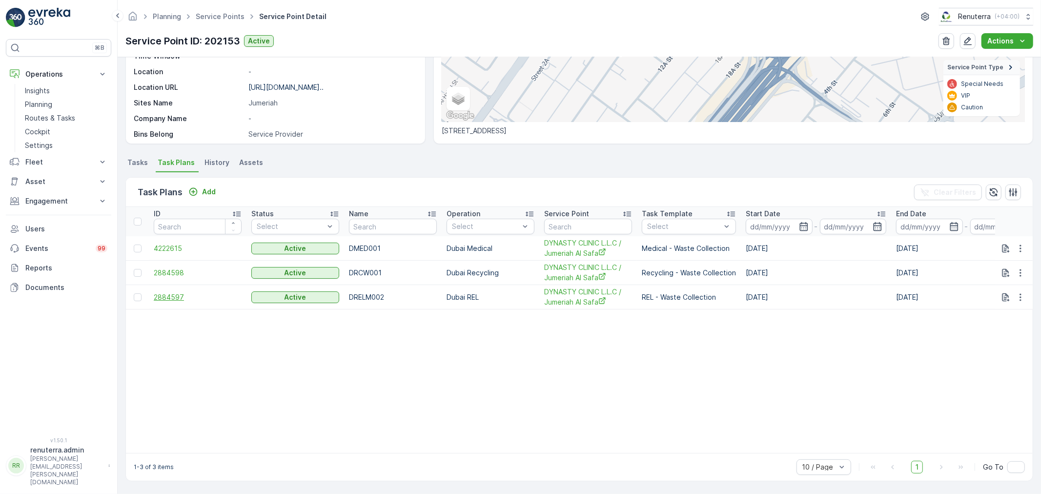
click at [178, 292] on span "2884597" at bounding box center [198, 297] width 88 height 10
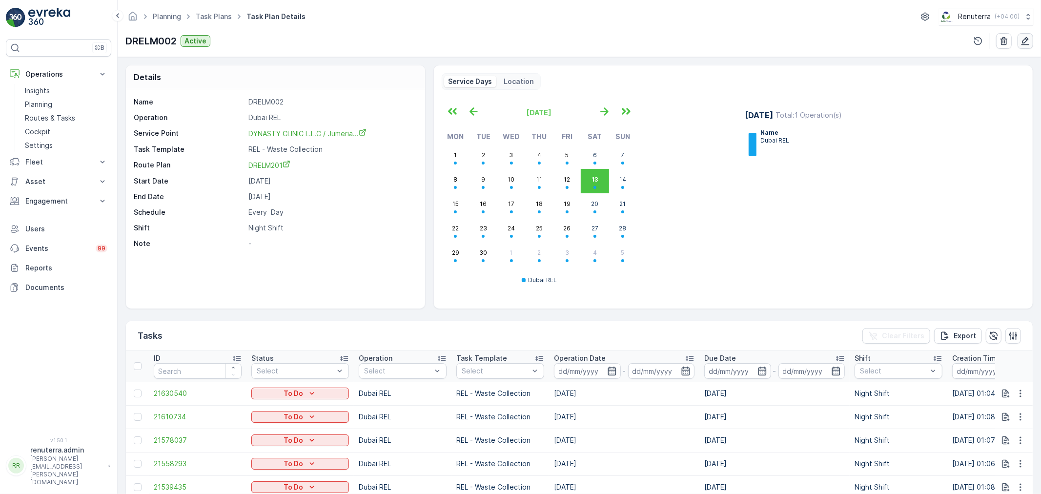
click at [1027, 41] on icon "button" at bounding box center [1026, 41] width 10 height 10
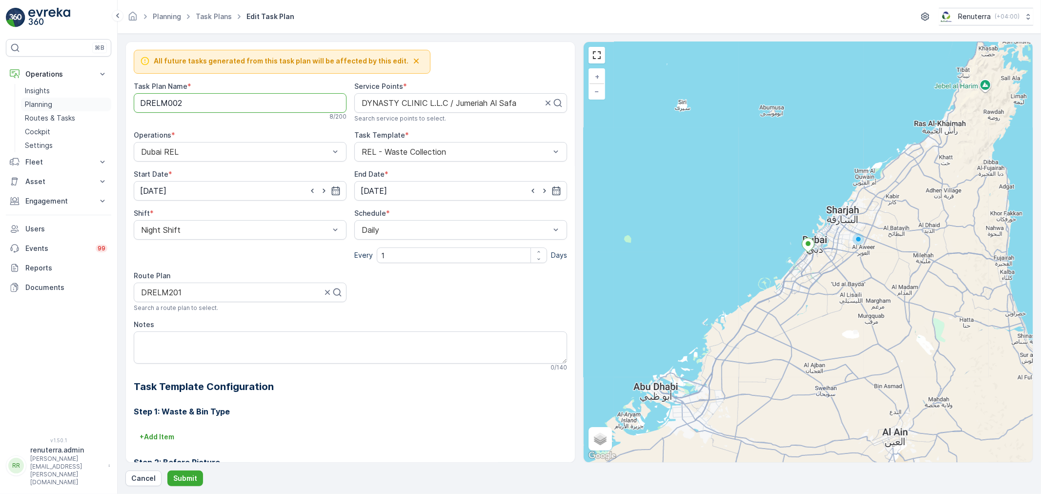
drag, startPoint x: 189, startPoint y: 106, endPoint x: 105, endPoint y: 103, distance: 83.5
click at [105, 103] on div "⌘B Operations Insights Planning Routes & Tasks Cockpit Settings Fleet Live Trac…" at bounding box center [520, 247] width 1041 height 494
drag, startPoint x: 166, startPoint y: 103, endPoint x: 114, endPoint y: 103, distance: 52.2
click at [114, 103] on div "⌘B Operations Insights Planning Routes & Tasks Cockpit Settings Fleet Live Trac…" at bounding box center [520, 247] width 1041 height 494
type Name "RELM003"
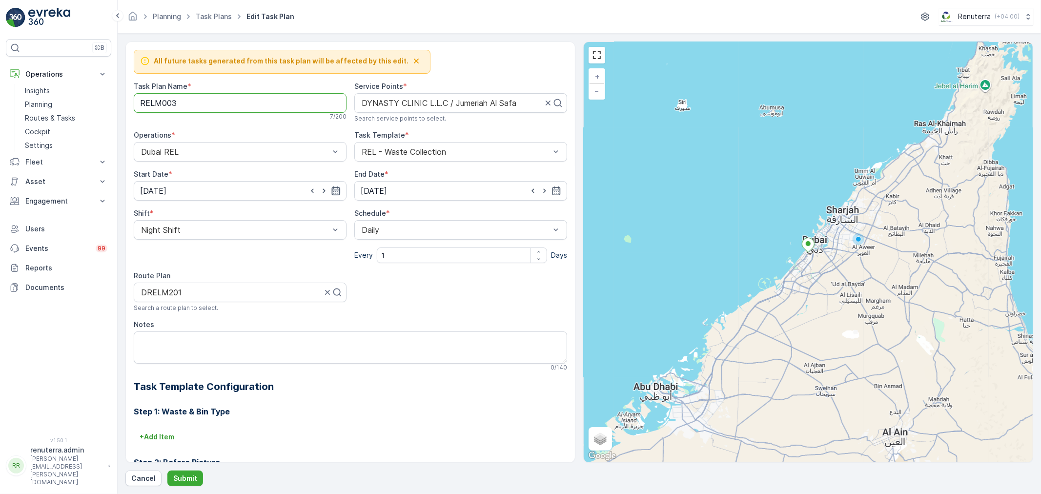
click at [335, 187] on icon "button" at bounding box center [336, 191] width 10 height 10
click at [256, 274] on div "14" at bounding box center [256, 273] width 16 height 16
type input "14.09.2024"
click at [159, 254] on span "Day Shift" at bounding box center [157, 253] width 35 height 9
click at [198, 297] on div at bounding box center [231, 292] width 183 height 9
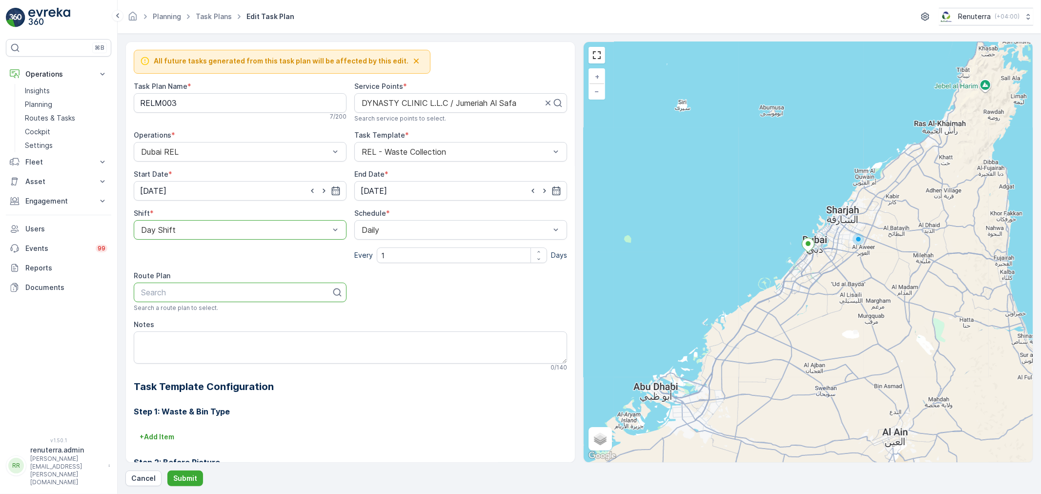
click at [211, 298] on p "Search" at bounding box center [236, 292] width 190 height 12
type input "RELM"
click at [179, 349] on div "DRELM102" at bounding box center [240, 349] width 201 height 9
click at [190, 474] on p "Submit" at bounding box center [185, 478] width 24 height 10
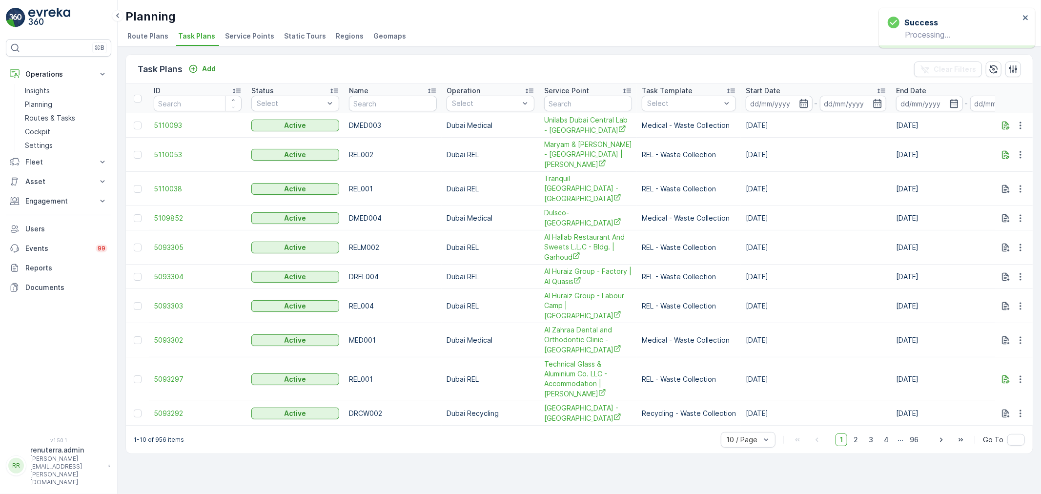
click at [254, 31] on span "Service Points" at bounding box center [249, 36] width 49 height 10
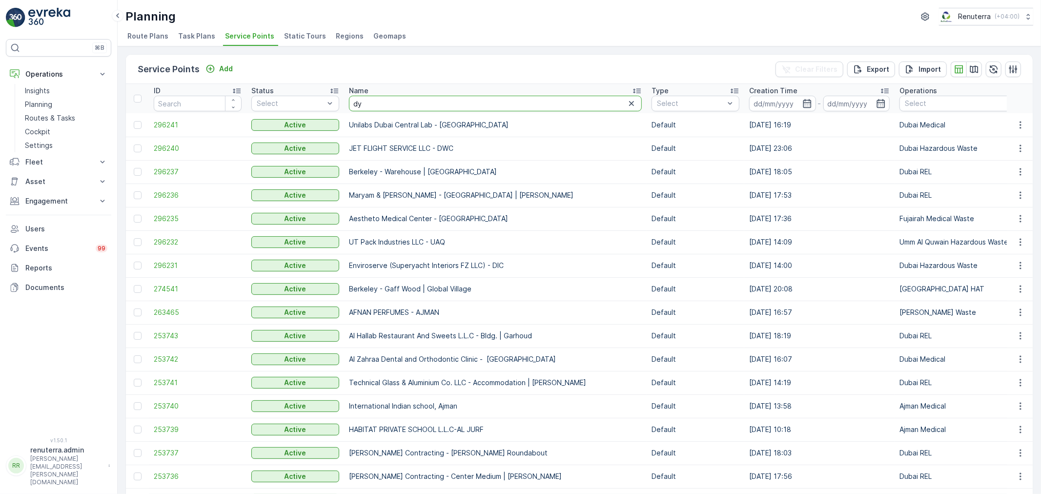
type input "dyn"
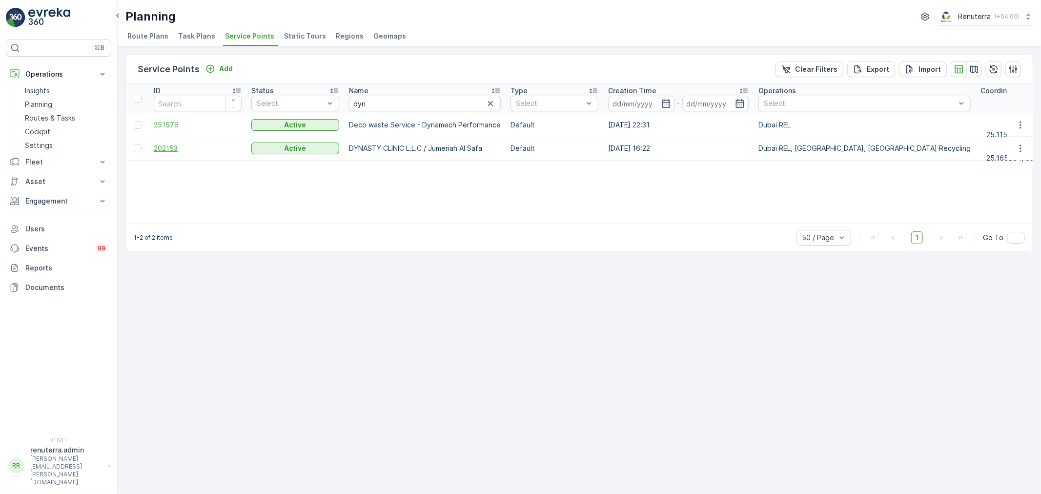
click at [163, 148] on span "202153" at bounding box center [198, 148] width 88 height 10
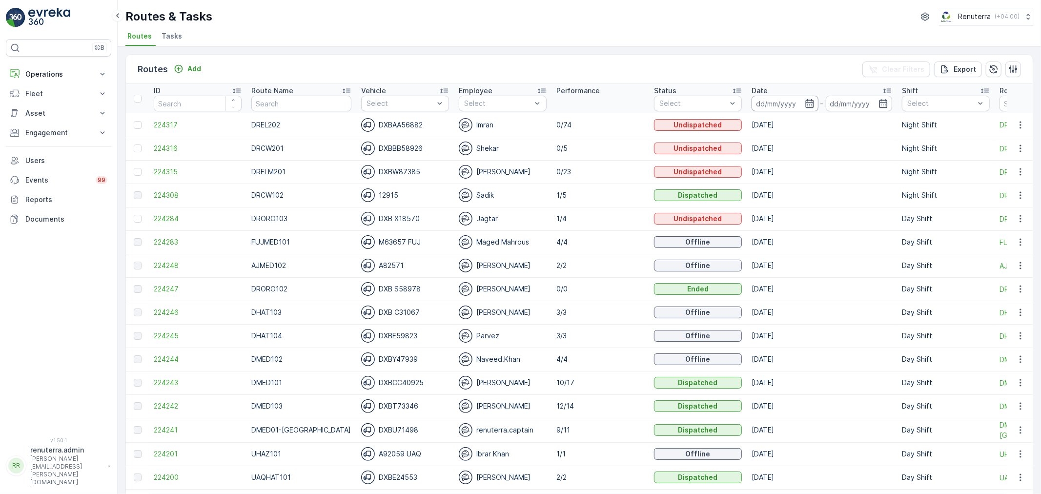
click at [790, 100] on input at bounding box center [785, 104] width 67 height 16
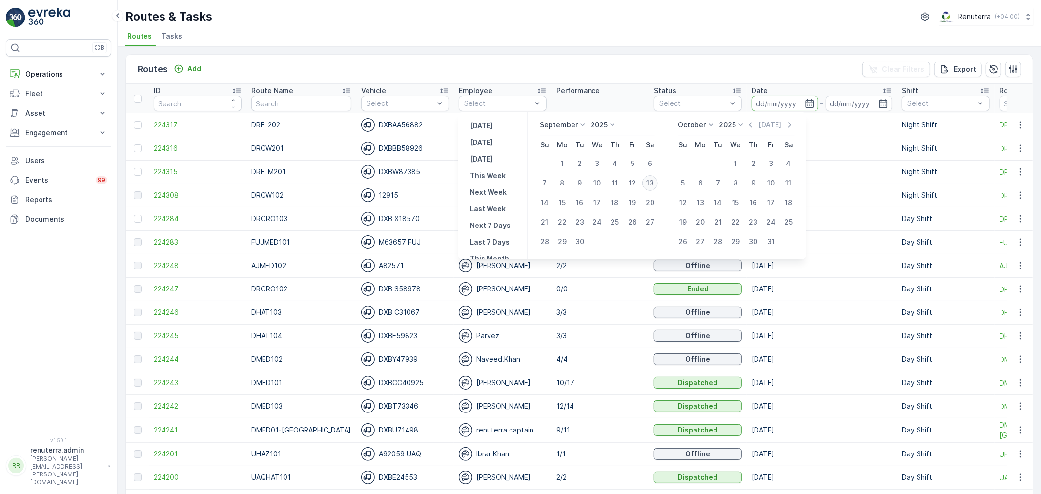
click at [649, 182] on div "13" at bounding box center [650, 183] width 16 height 16
type input "[DATE]"
click at [649, 182] on div "13" at bounding box center [650, 183] width 16 height 16
type input "[DATE]"
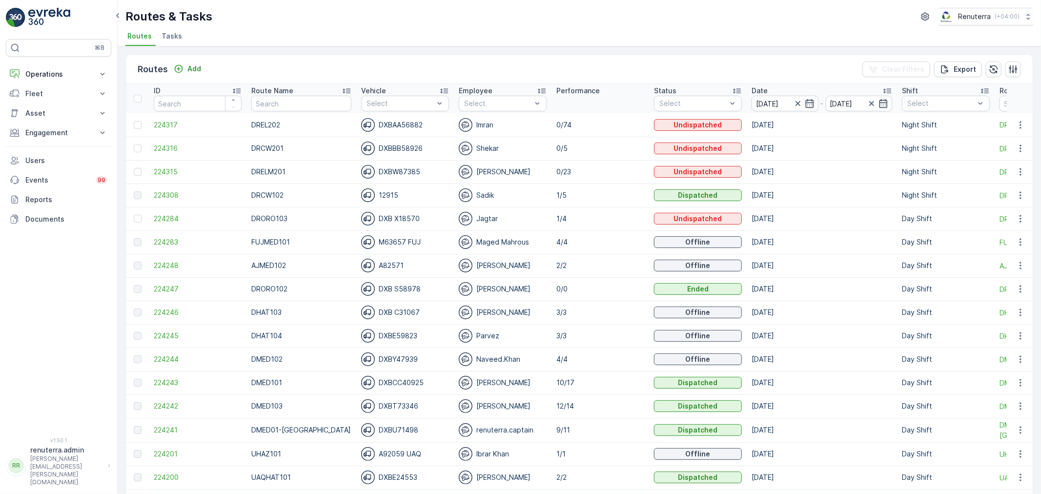
click at [617, 16] on div "Routes & Tasks Renuterra ( +04:00 )" at bounding box center [579, 17] width 908 height 18
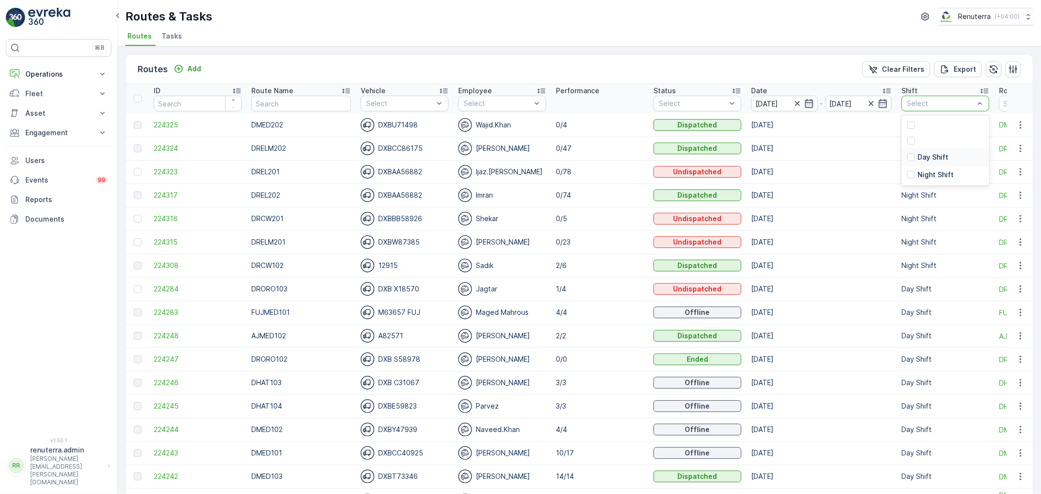
click at [918, 158] on p "Day Shift" at bounding box center [933, 157] width 31 height 10
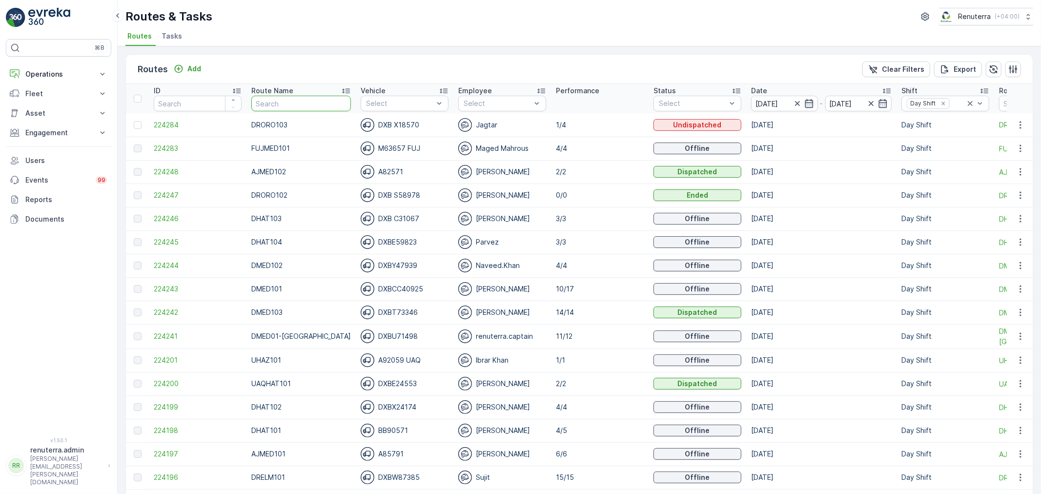
click at [307, 102] on input "text" at bounding box center [301, 104] width 100 height 16
type input "r"
click at [307, 102] on input "text" at bounding box center [301, 104] width 100 height 16
type input "hat"
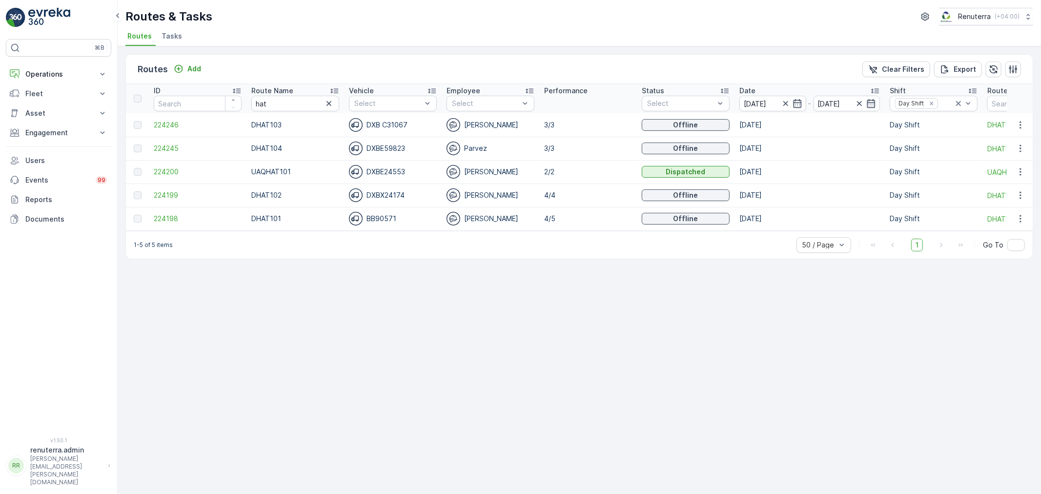
click at [337, 89] on icon at bounding box center [334, 91] width 8 height 5
click at [177, 125] on span "224198" at bounding box center [198, 125] width 88 height 10
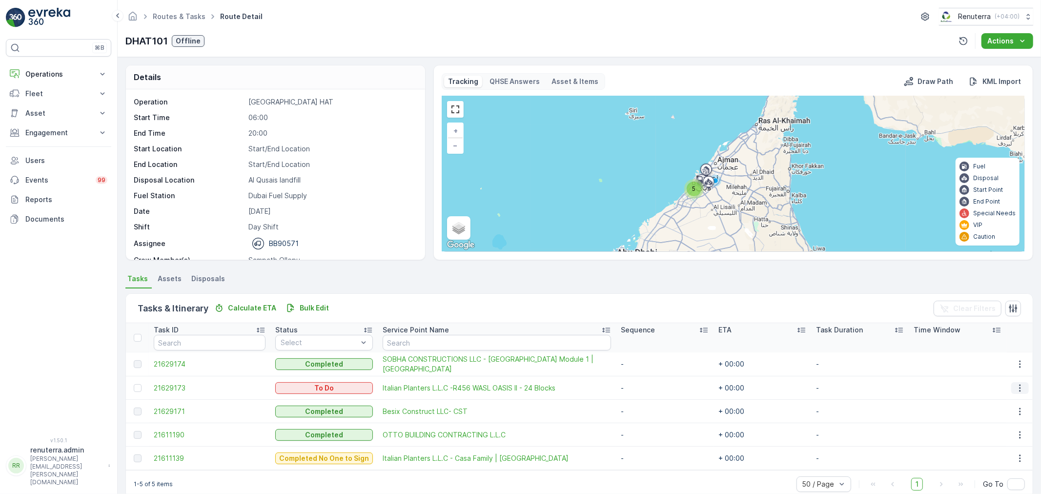
click at [1019, 387] on icon "button" at bounding box center [1019, 387] width 1 height 7
click at [1008, 427] on span "Change Route" at bounding box center [995, 430] width 47 height 10
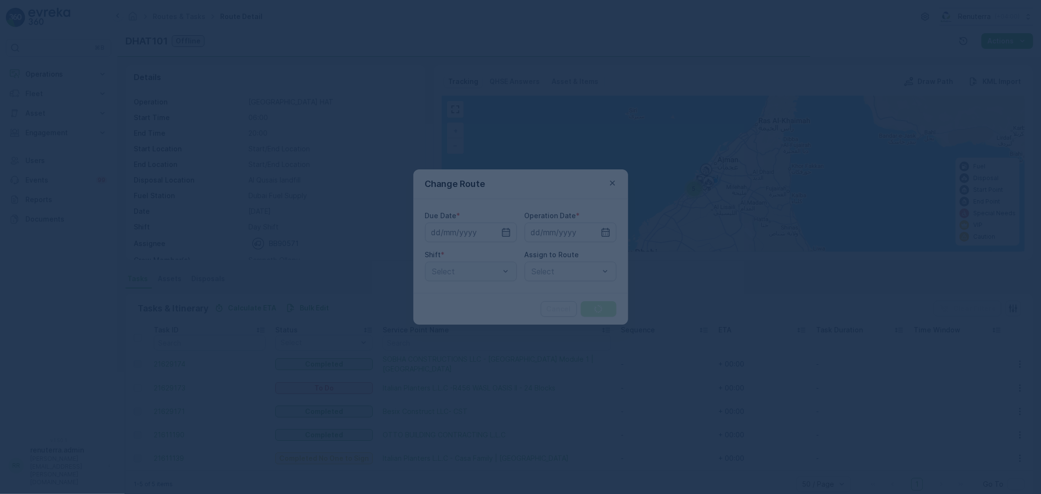
type input "[DATE]"
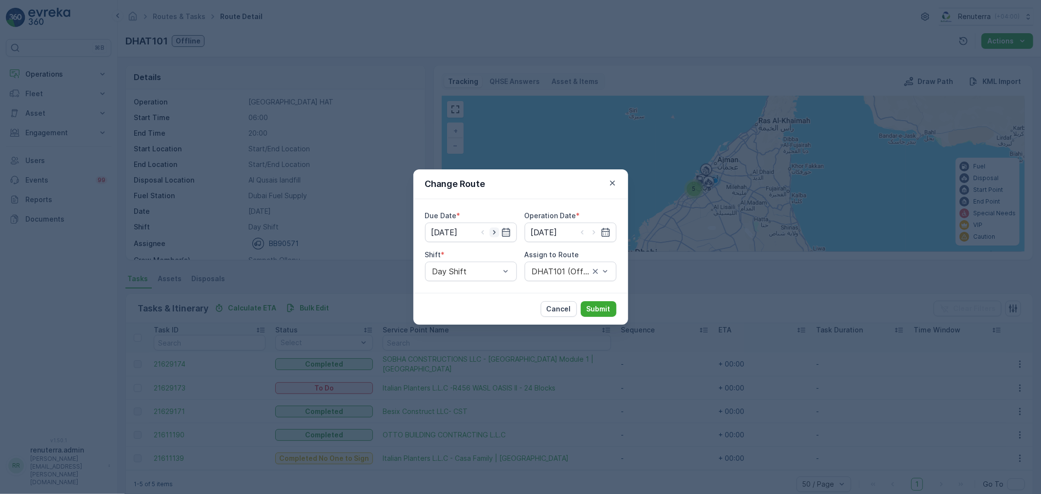
click at [495, 230] on icon "button" at bounding box center [495, 232] width 10 height 10
type input "[DATE]"
click at [593, 228] on icon "button" at bounding box center [594, 232] width 10 height 10
type input "[DATE]"
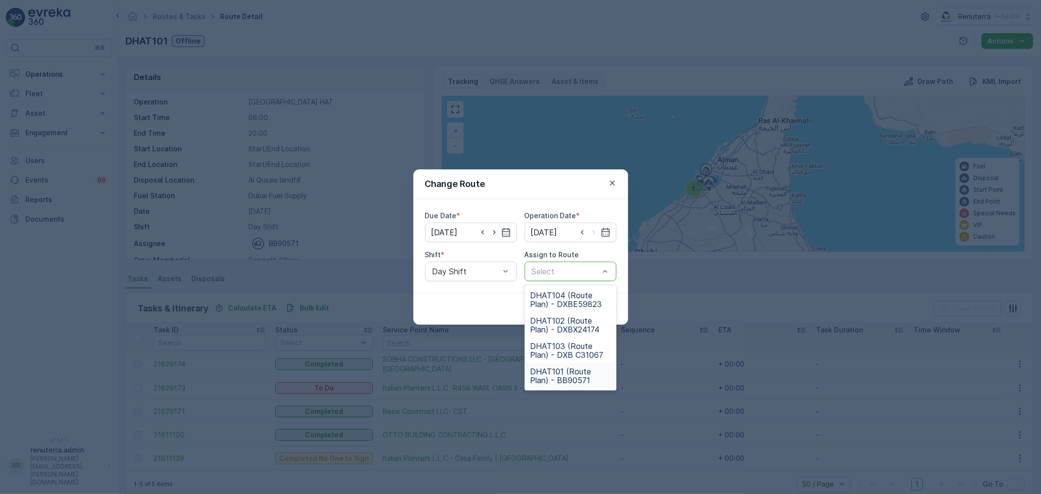
click at [562, 369] on span "DHAT101 (Route Plan) - BB90571" at bounding box center [571, 376] width 80 height 18
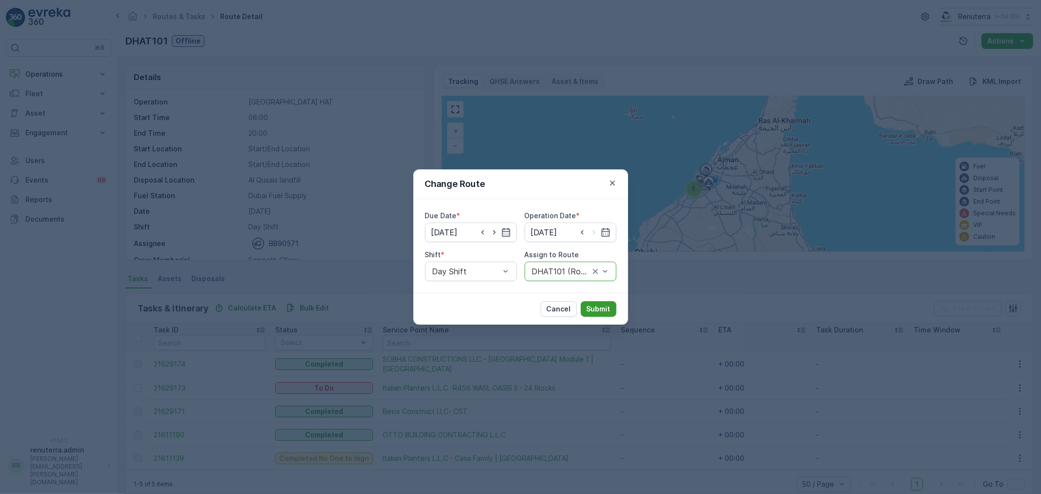
click at [588, 304] on p "Submit" at bounding box center [599, 309] width 24 height 10
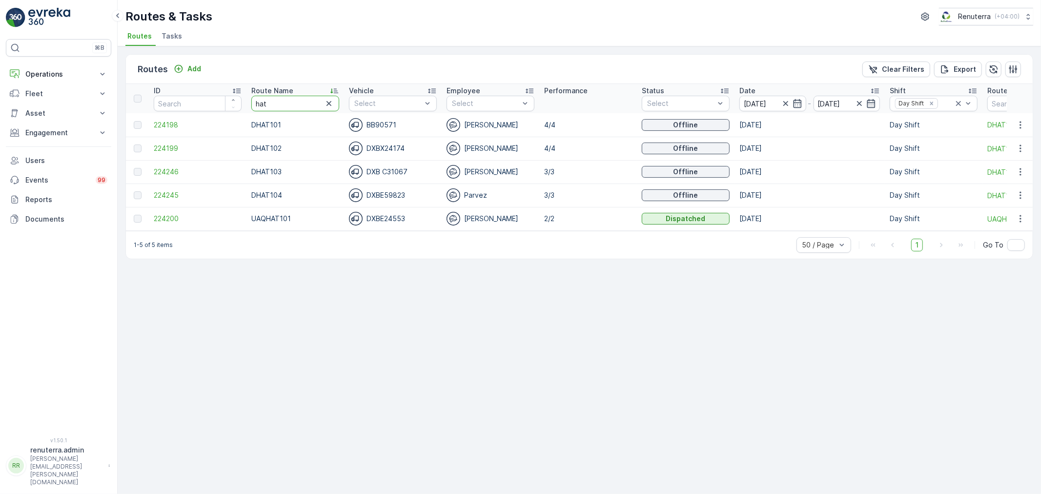
drag, startPoint x: 288, startPoint y: 98, endPoint x: 144, endPoint y: 114, distance: 144.9
click at [144, 114] on table "ID Route Name hat Vehicle Select Employee Select Performance Status Select Date…" at bounding box center [616, 157] width 981 height 147
type input "roro"
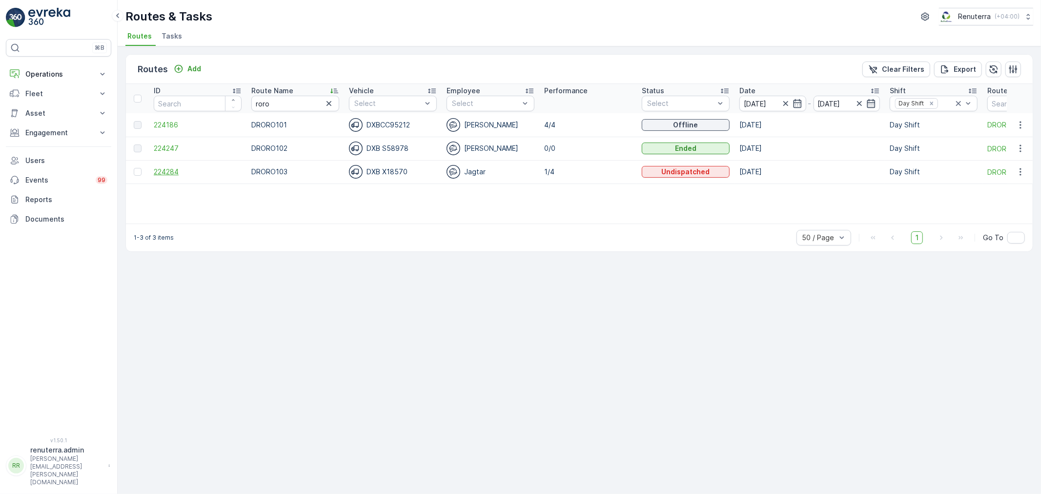
click at [164, 168] on span "224284" at bounding box center [198, 172] width 88 height 10
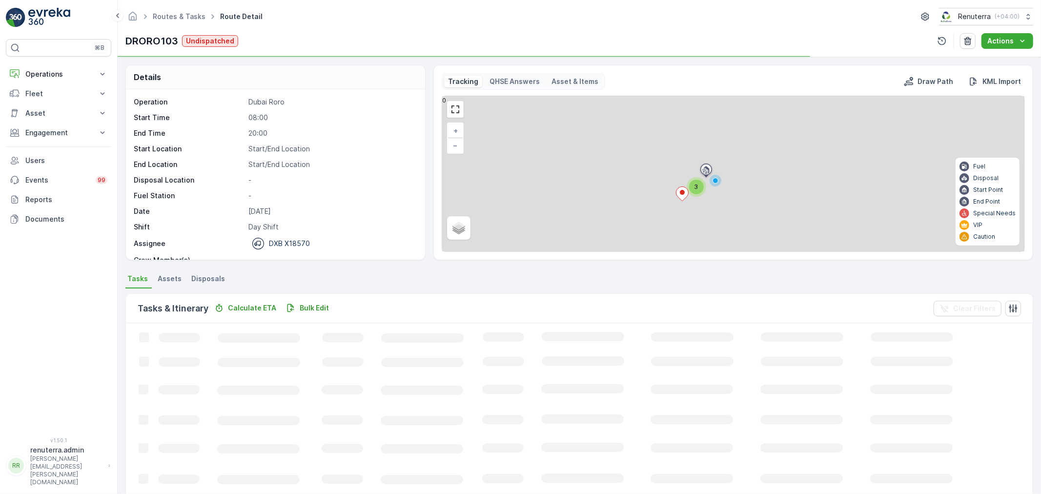
scroll to position [31, 0]
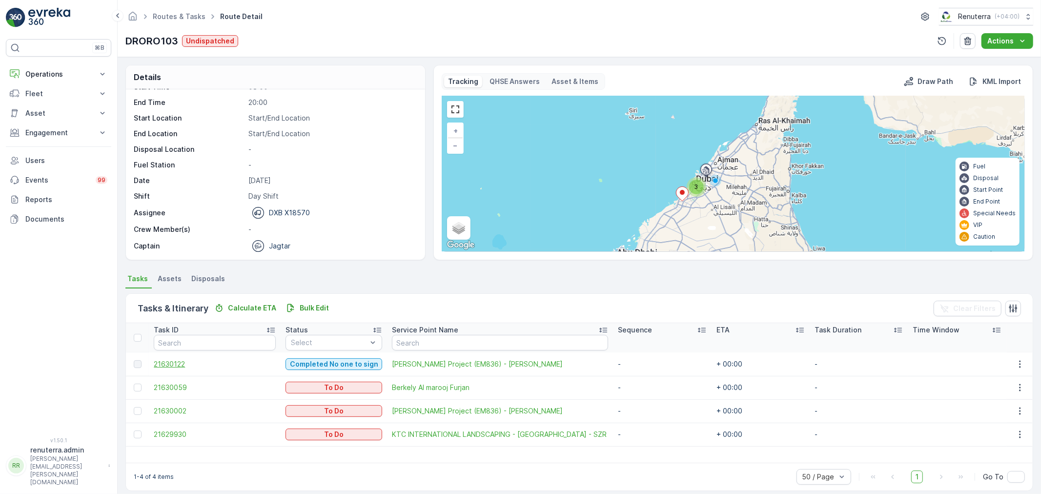
click at [175, 364] on span "21630122" at bounding box center [215, 364] width 122 height 10
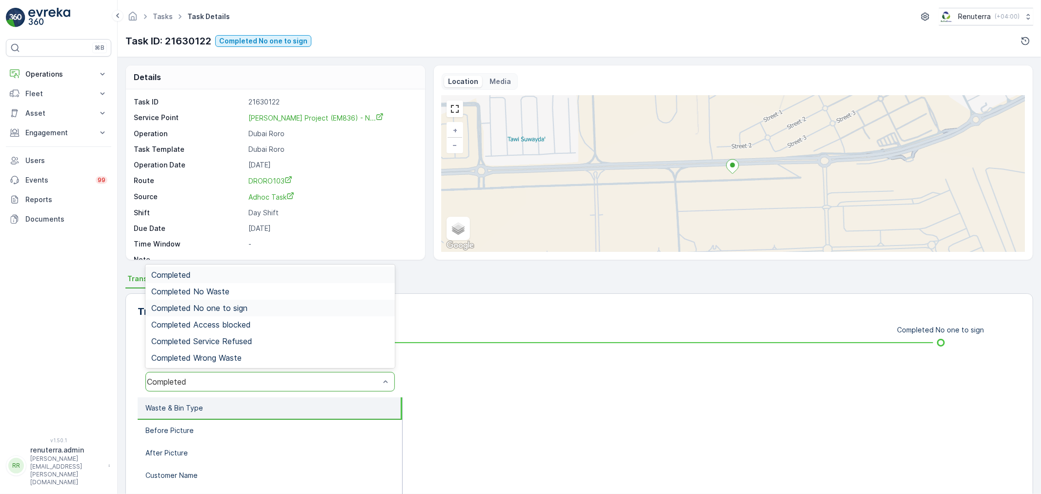
click at [236, 308] on span "Completed No one to sign" at bounding box center [199, 308] width 96 height 9
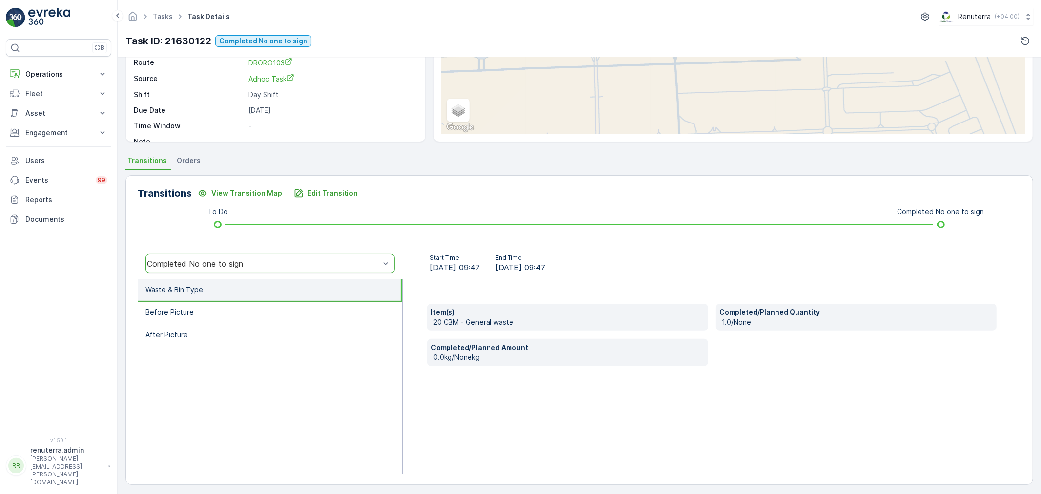
scroll to position [121, 0]
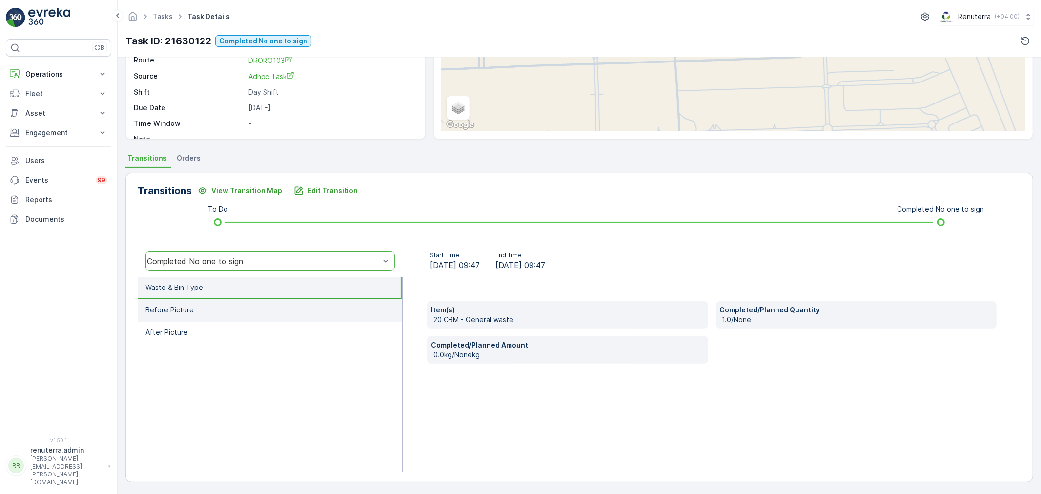
click at [191, 310] on li "Before Picture" at bounding box center [270, 310] width 265 height 22
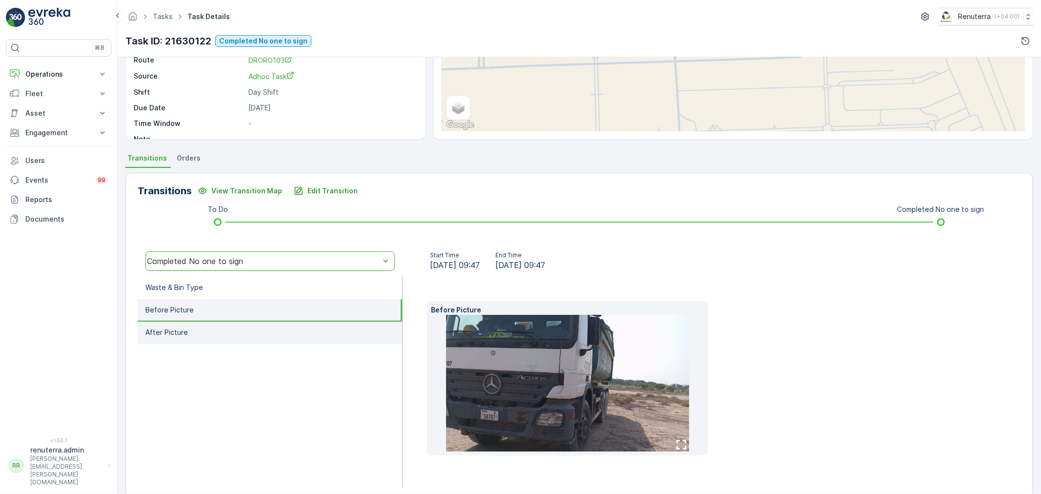
click at [193, 326] on li "After Picture" at bounding box center [270, 333] width 265 height 22
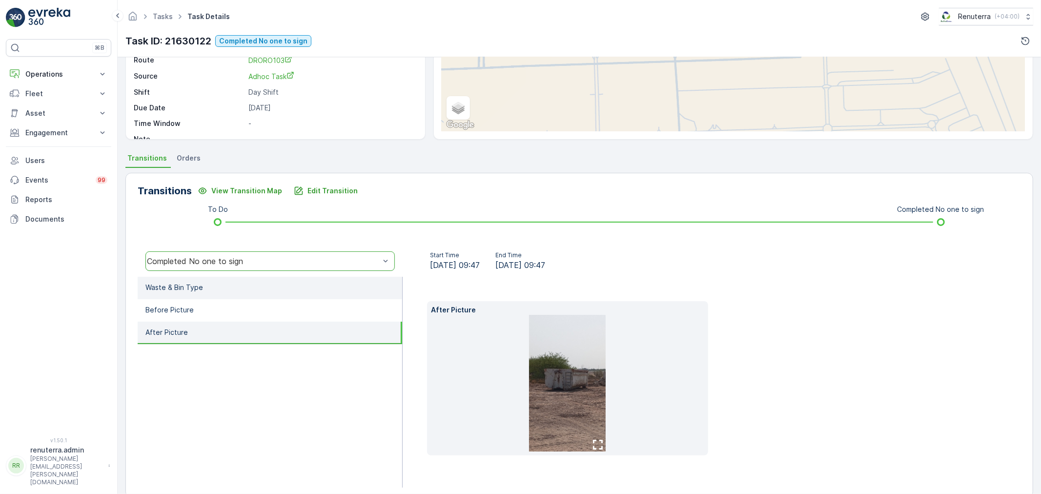
click at [196, 287] on p "Waste & Bin Type" at bounding box center [174, 288] width 58 height 10
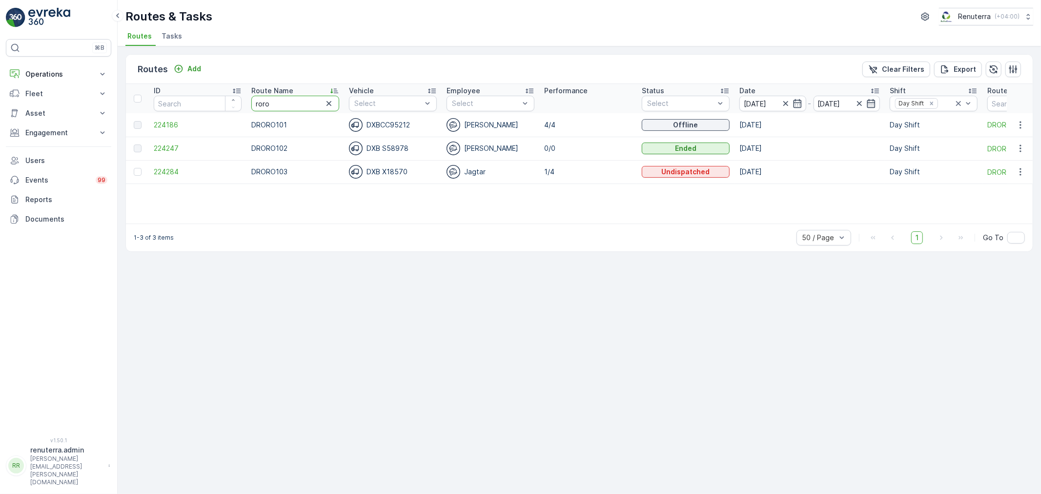
drag, startPoint x: 284, startPoint y: 106, endPoint x: 245, endPoint y: 103, distance: 38.6
click at [245, 103] on tr "ID Route Name roro Vehicle Select Employee Select Performance Status Select Dat…" at bounding box center [616, 98] width 981 height 29
type input "rcw"
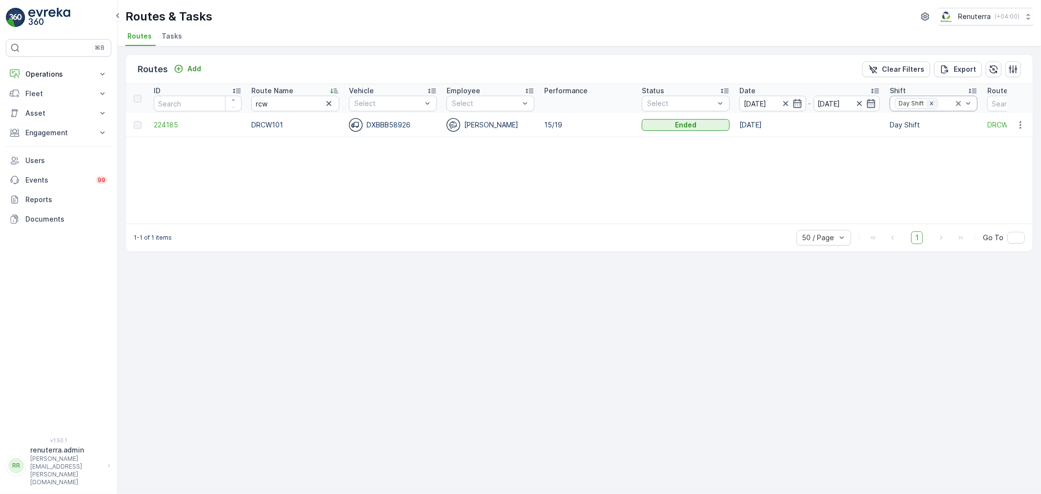
click at [931, 104] on icon "Remove Day Shift" at bounding box center [931, 103] width 7 height 7
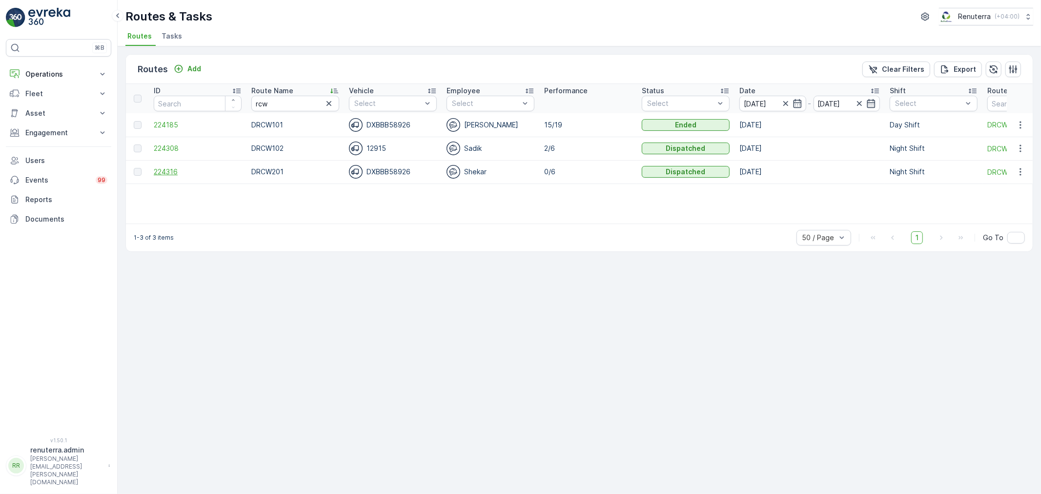
click at [167, 171] on span "224316" at bounding box center [198, 172] width 88 height 10
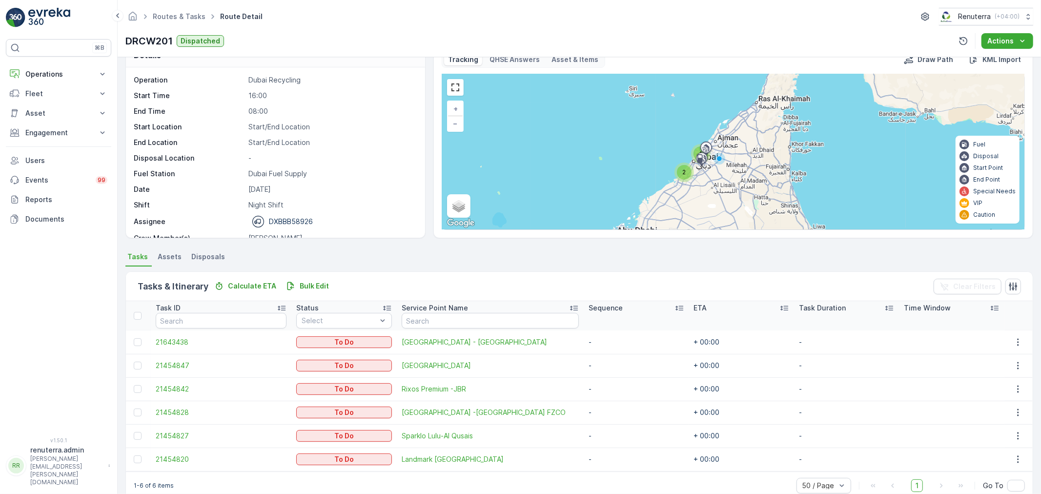
scroll to position [40, 0]
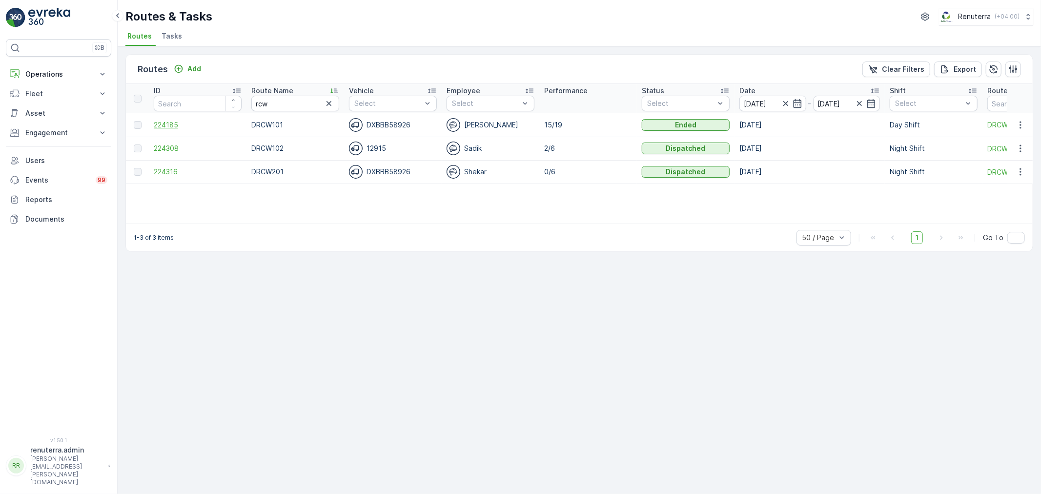
click at [170, 123] on span "224185" at bounding box center [198, 125] width 88 height 10
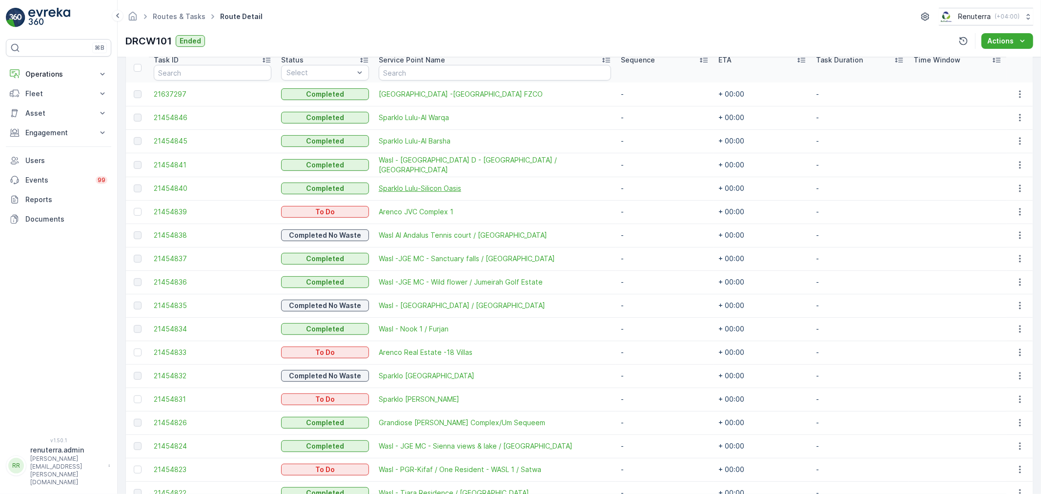
scroll to position [271, 0]
drag, startPoint x: 137, startPoint y: 398, endPoint x: 169, endPoint y: 399, distance: 31.7
click at [137, 398] on div at bounding box center [138, 398] width 8 height 8
click at [134, 394] on input "checkbox" at bounding box center [134, 394] width 0 height 0
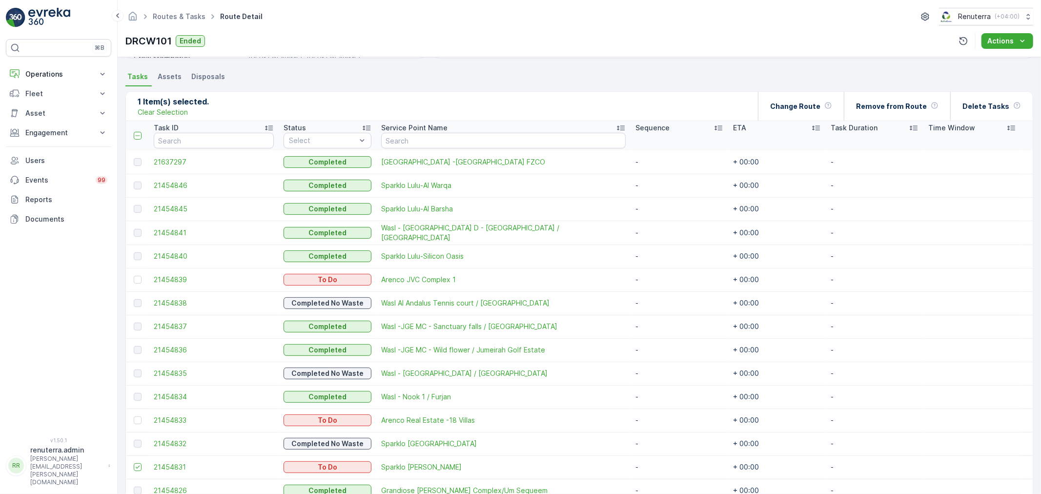
scroll to position [54, 0]
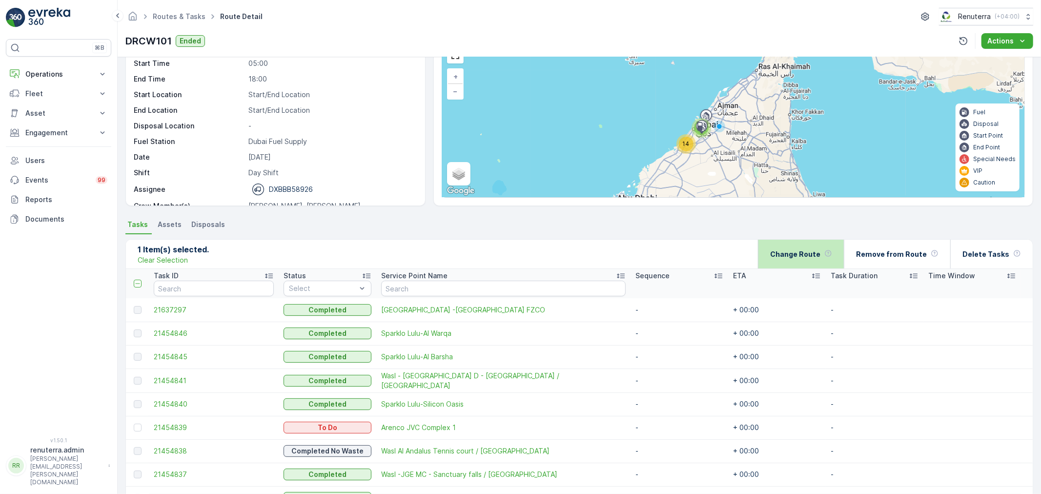
click at [809, 254] on p "Change Route" at bounding box center [795, 254] width 50 height 10
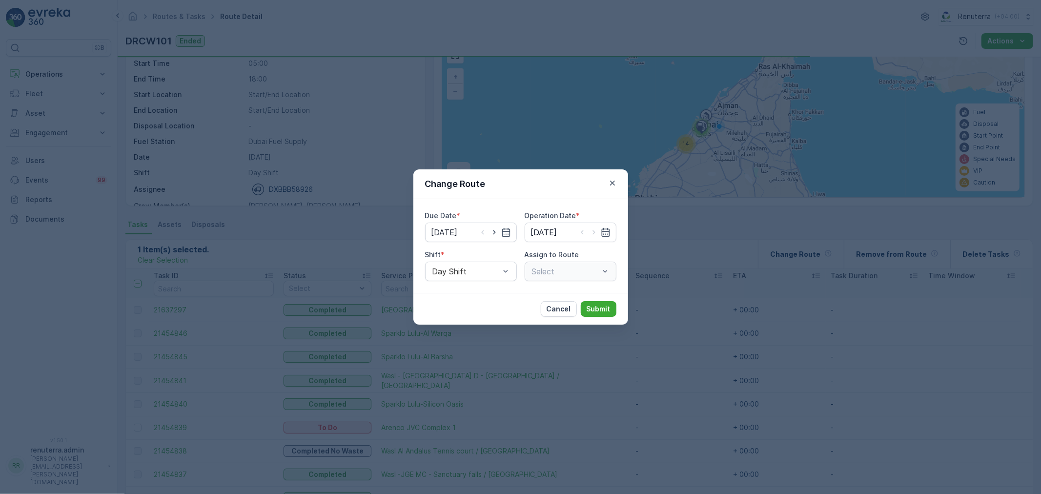
type input "[DATE]"
click at [454, 307] on span "Night Shift" at bounding box center [451, 311] width 40 height 9
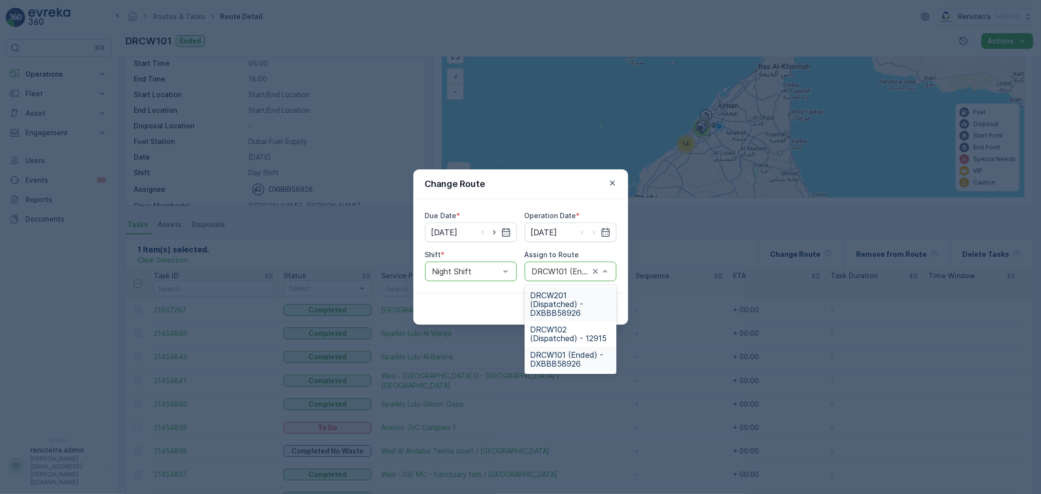
click at [564, 306] on span "DRCW201 (Dispatched) - DXBBB58926" at bounding box center [571, 304] width 80 height 26
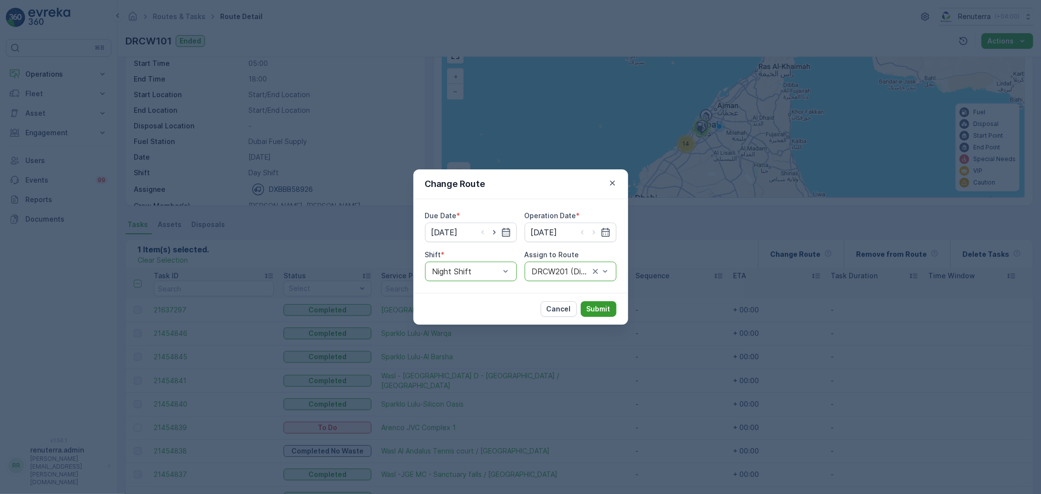
click at [592, 305] on p "Submit" at bounding box center [599, 309] width 24 height 10
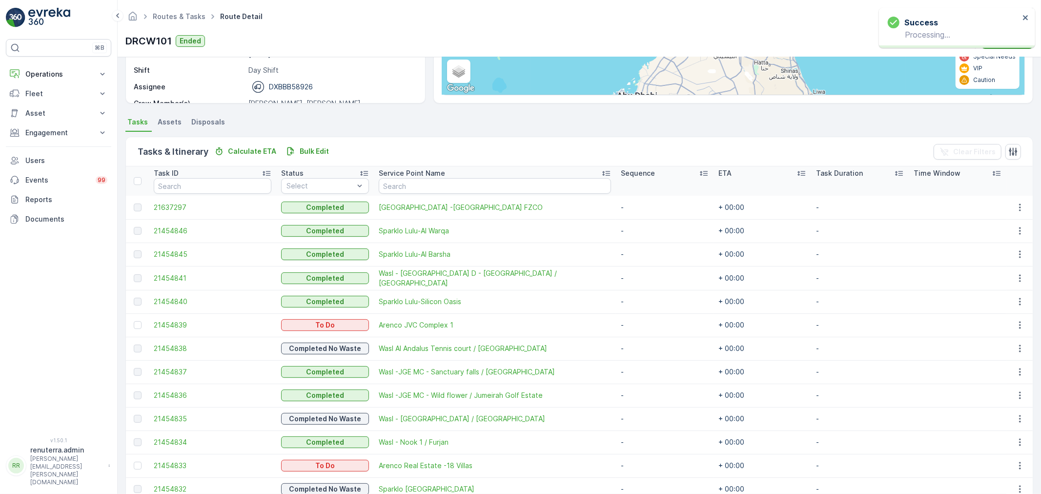
scroll to position [50, 0]
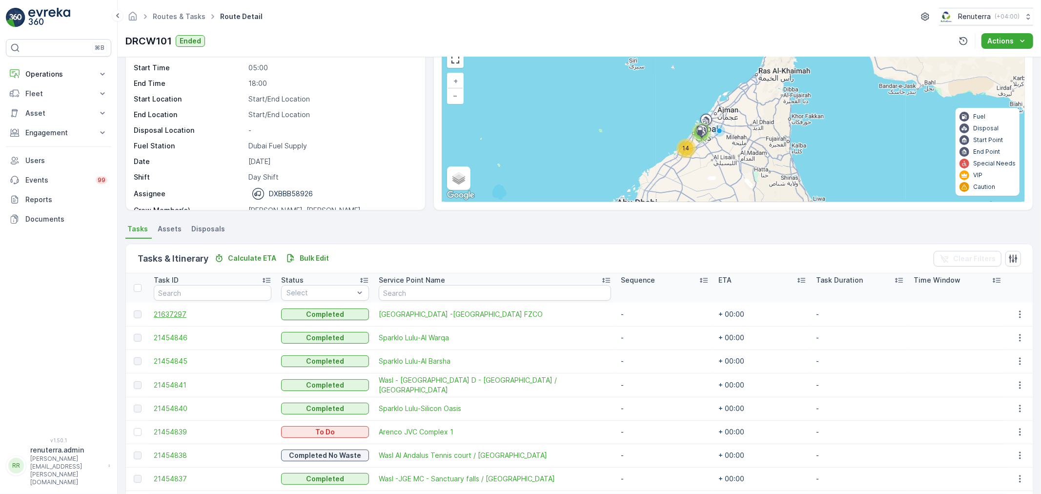
drag, startPoint x: 135, startPoint y: 286, endPoint x: 259, endPoint y: 318, distance: 128.1
click at [135, 286] on div at bounding box center [138, 288] width 8 height 8
click at [139, 284] on input "checkbox" at bounding box center [139, 284] width 0 height 0
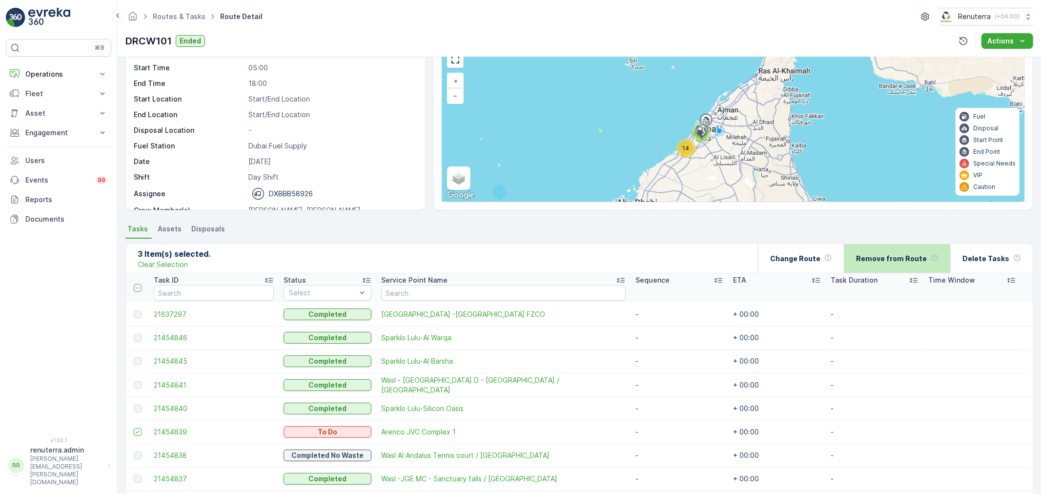
click at [884, 256] on p "Remove from Route" at bounding box center [891, 259] width 71 height 10
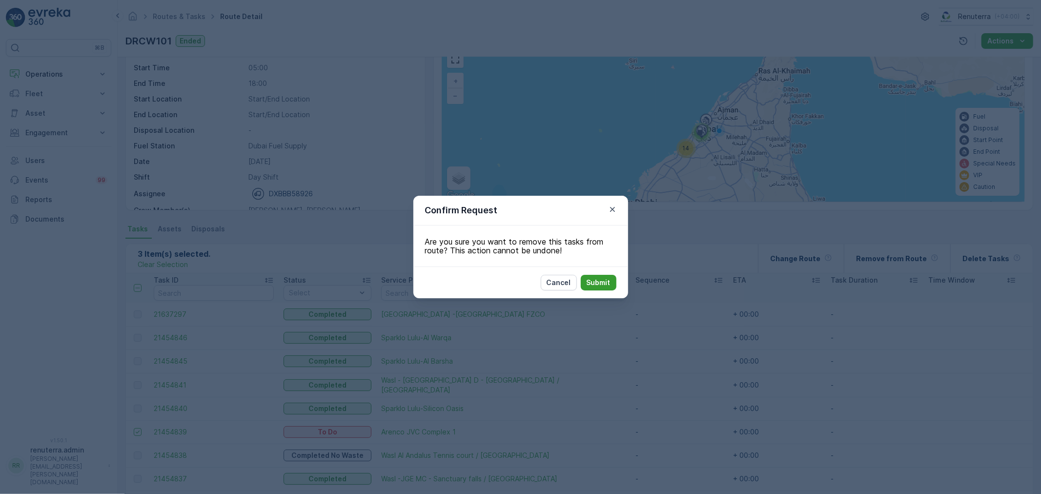
click at [601, 286] on p "Submit" at bounding box center [599, 283] width 24 height 10
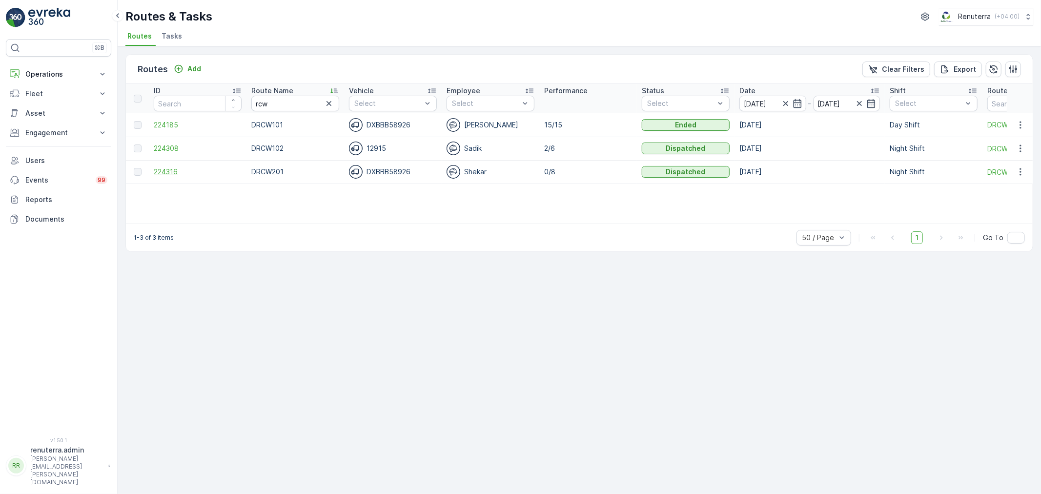
click at [157, 172] on span "224316" at bounding box center [198, 172] width 88 height 10
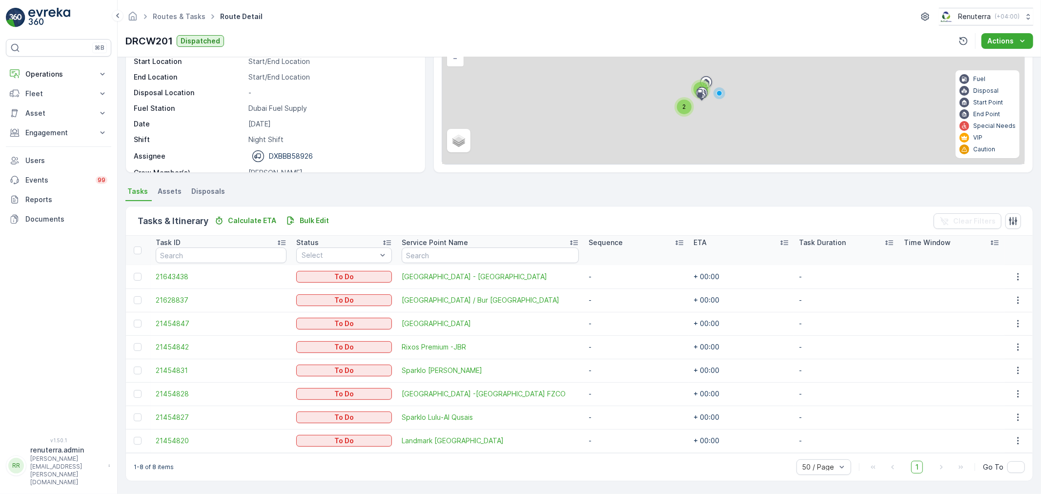
scroll to position [87, 0]
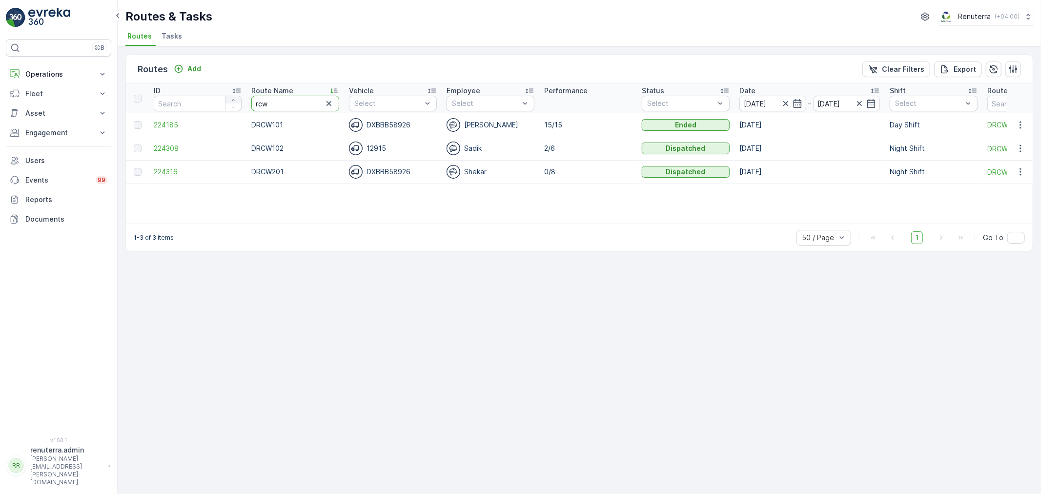
drag, startPoint x: 273, startPoint y: 101, endPoint x: 231, endPoint y: 96, distance: 42.8
click at [231, 96] on tr "ID Route Name rcw Vehicle Select Employee Select Performance Status Select Date…" at bounding box center [616, 98] width 981 height 29
type input "roro"
click at [176, 167] on span "224284" at bounding box center [198, 172] width 88 height 10
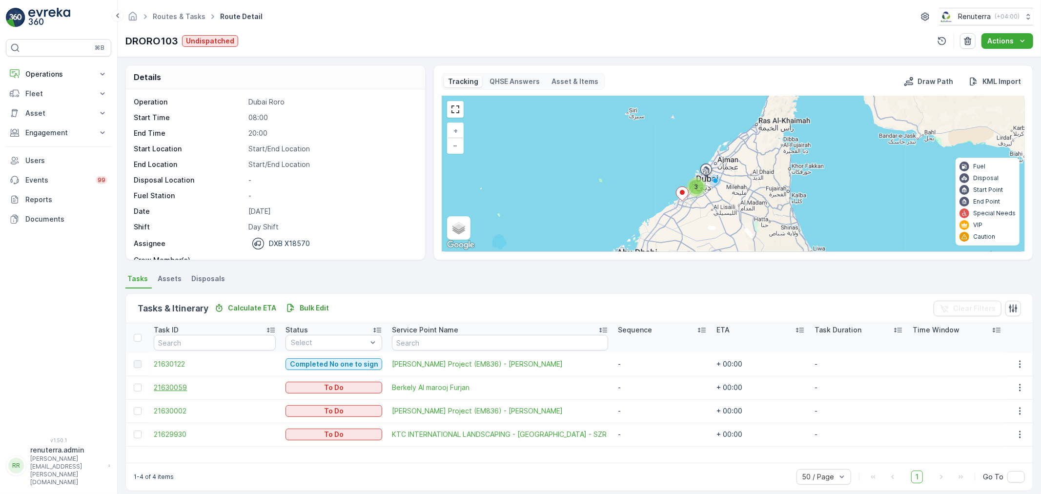
click at [186, 384] on span "21630059" at bounding box center [215, 388] width 122 height 10
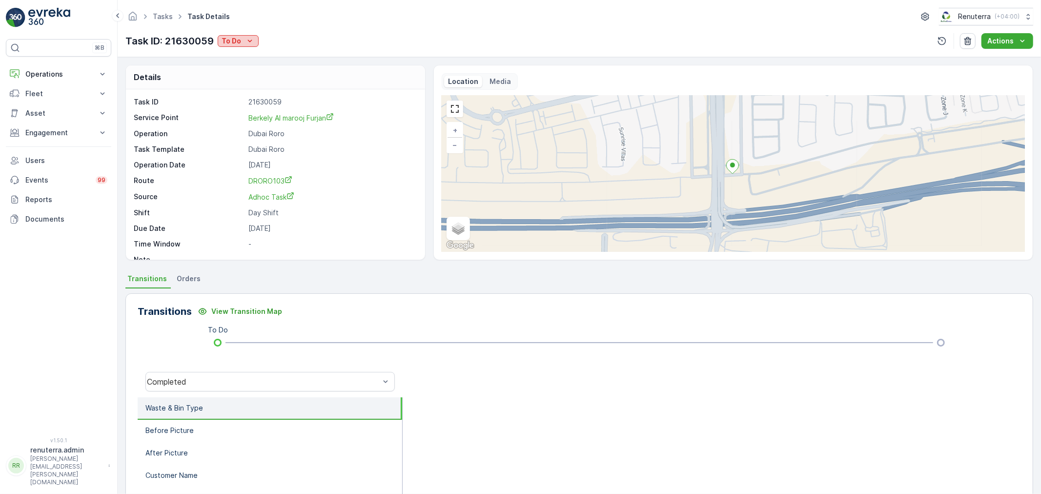
click at [245, 40] on icon "To Do" at bounding box center [250, 41] width 10 height 10
click at [271, 82] on span "Completed No one to sign" at bounding box center [267, 83] width 87 height 10
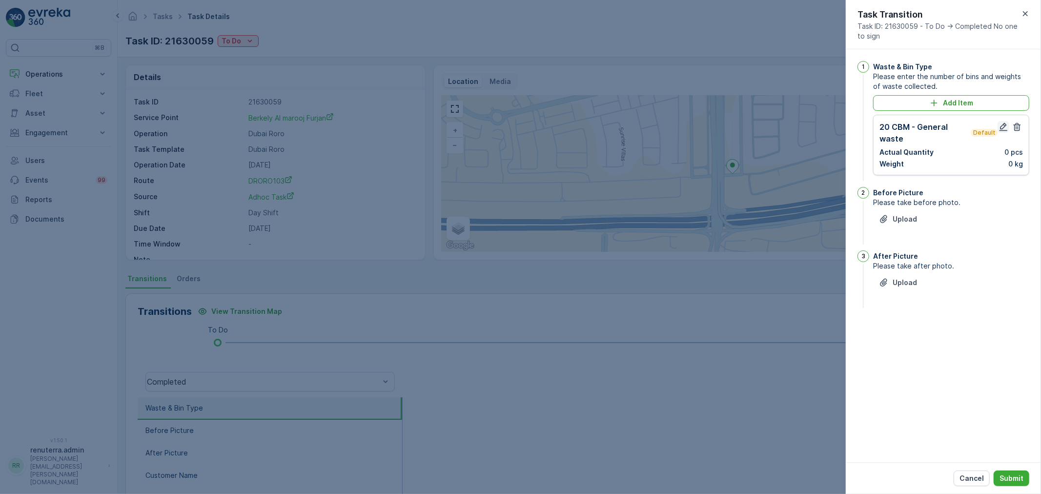
click at [998, 128] on button "button" at bounding box center [1004, 127] width 12 height 12
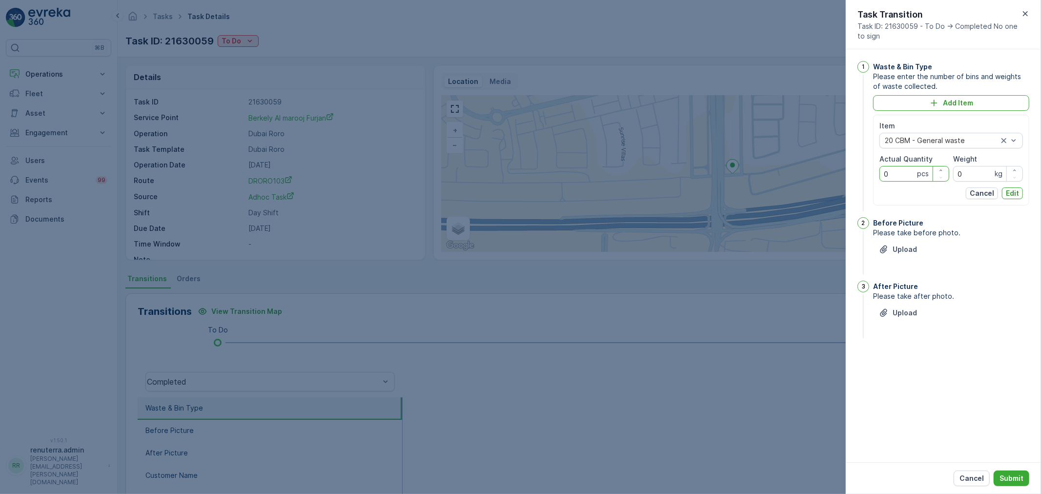
drag, startPoint x: 890, startPoint y: 172, endPoint x: 870, endPoint y: 171, distance: 19.6
click at [870, 171] on div "1 Waste & Bin Type Please enter the number of bins and weights of waste collect…" at bounding box center [944, 137] width 172 height 152
type Quantity "1"
click at [1015, 191] on p "Edit" at bounding box center [1012, 193] width 13 height 10
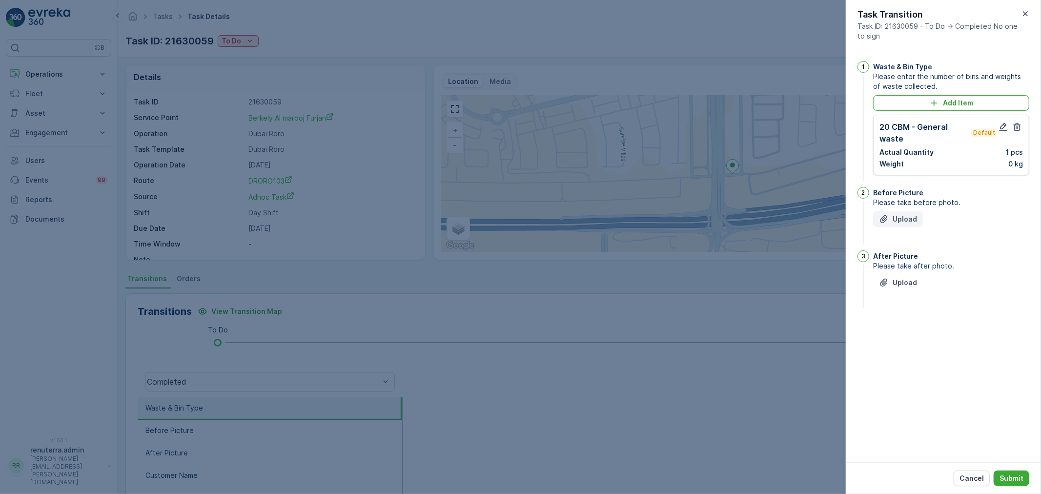
click at [906, 216] on p "Upload" at bounding box center [905, 219] width 24 height 10
click at [907, 332] on p "Upload" at bounding box center [905, 332] width 24 height 10
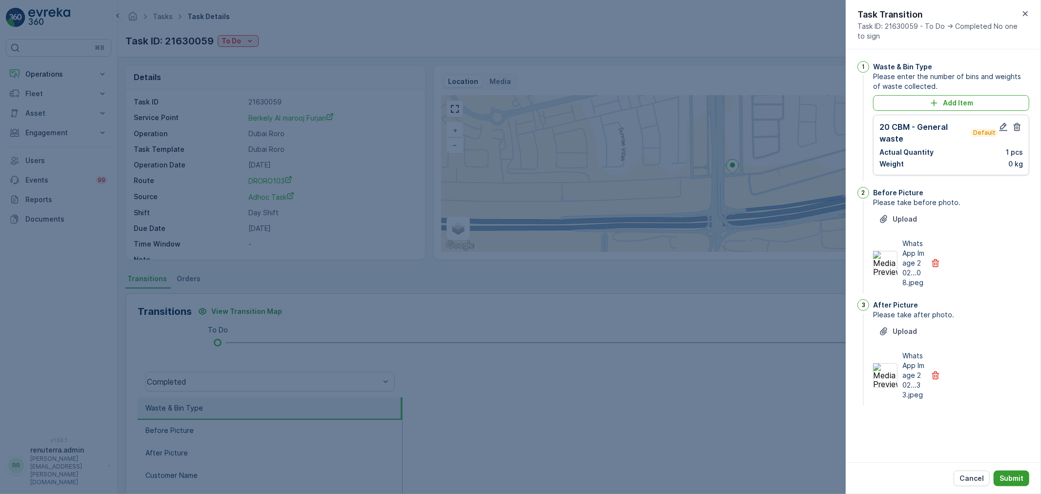
click at [1017, 474] on p "Submit" at bounding box center [1012, 478] width 24 height 10
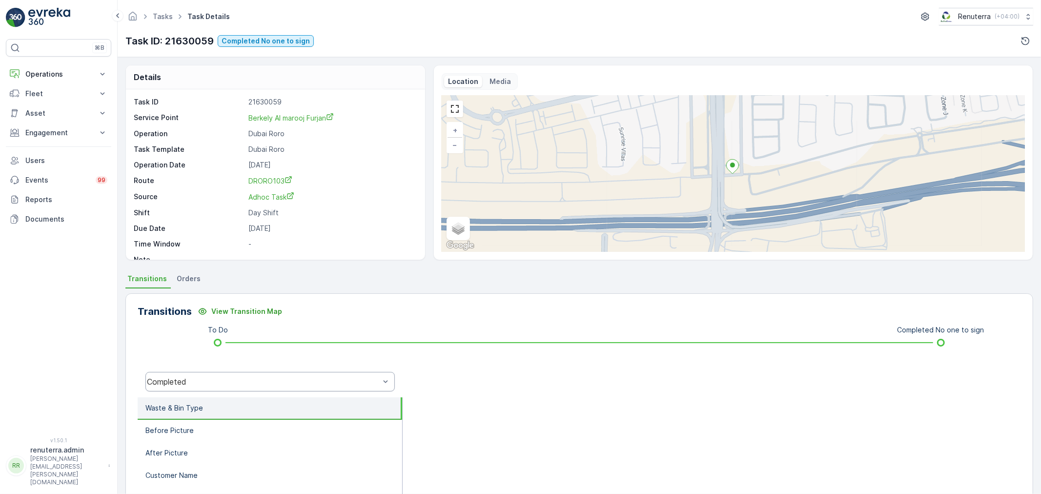
click at [215, 376] on div "Completed" at bounding box center [269, 382] width 249 height 20
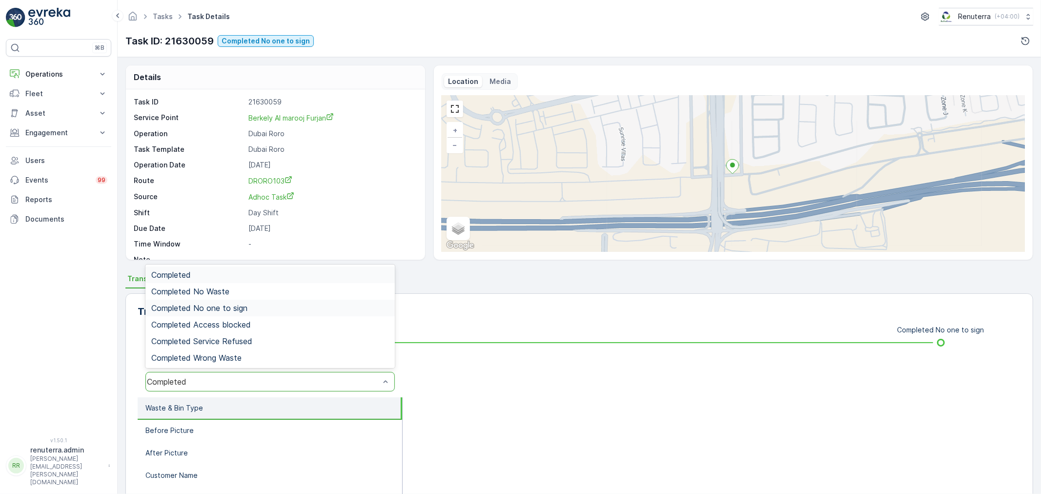
click at [222, 304] on span "Completed No one to sign" at bounding box center [199, 308] width 96 height 9
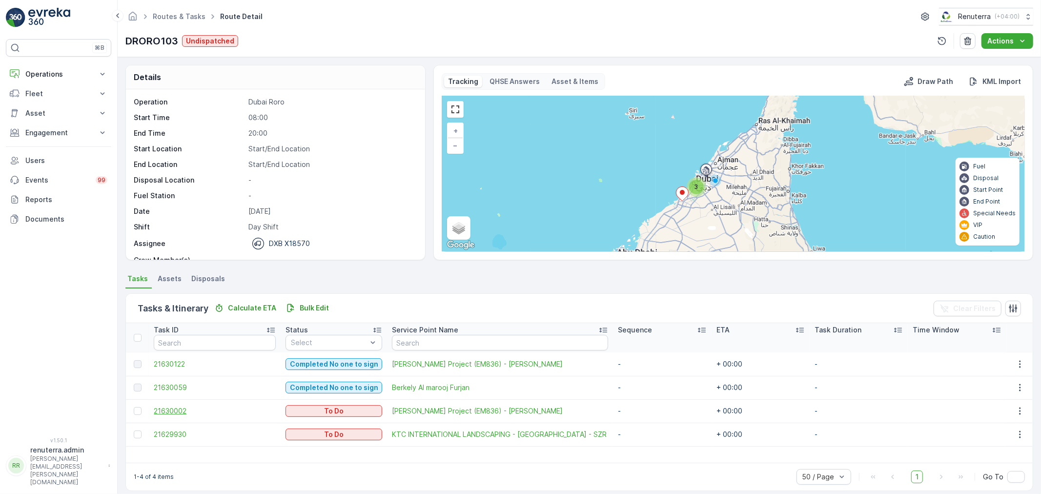
click at [175, 407] on span "21630002" at bounding box center [215, 411] width 122 height 10
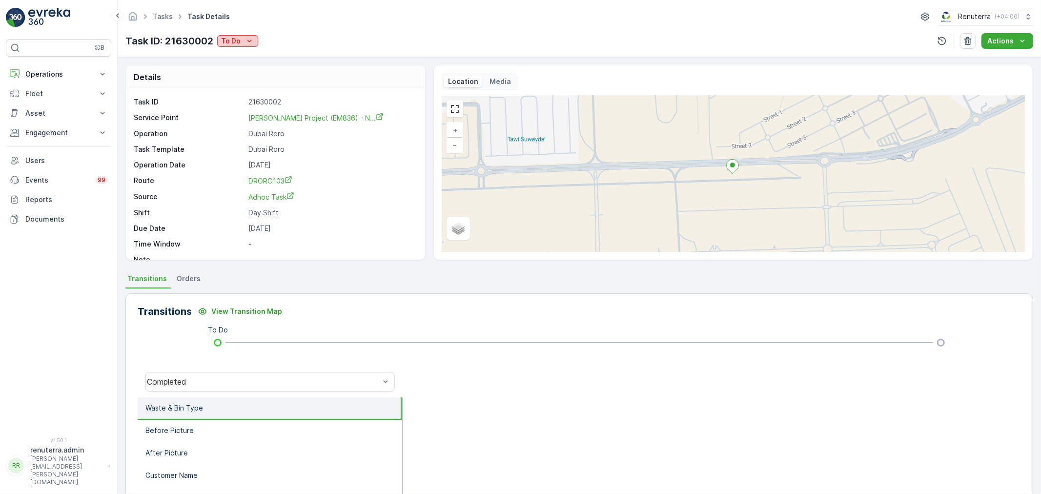
click at [249, 39] on icon "To Do" at bounding box center [250, 41] width 10 height 10
click at [269, 82] on span "Completed No one to sign" at bounding box center [267, 83] width 87 height 10
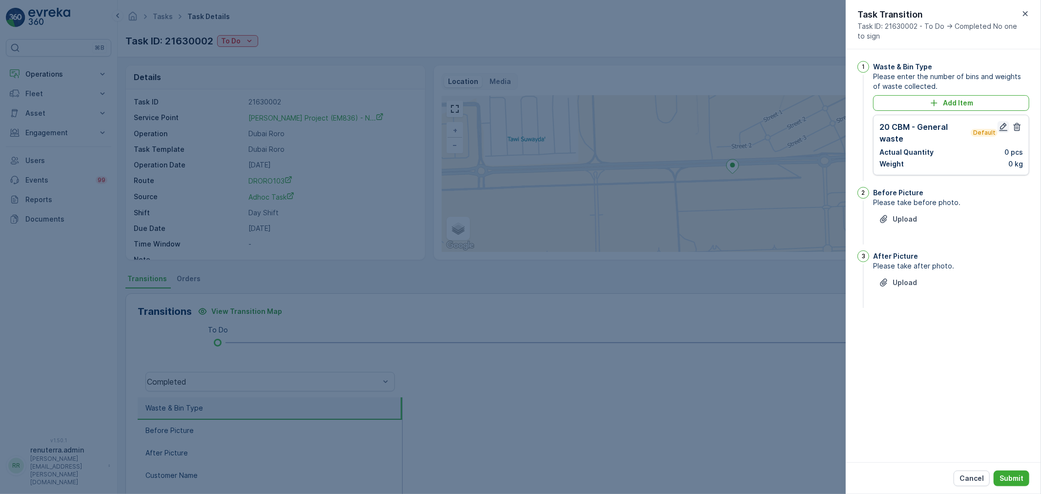
click at [1002, 124] on icon "button" at bounding box center [1004, 127] width 10 height 10
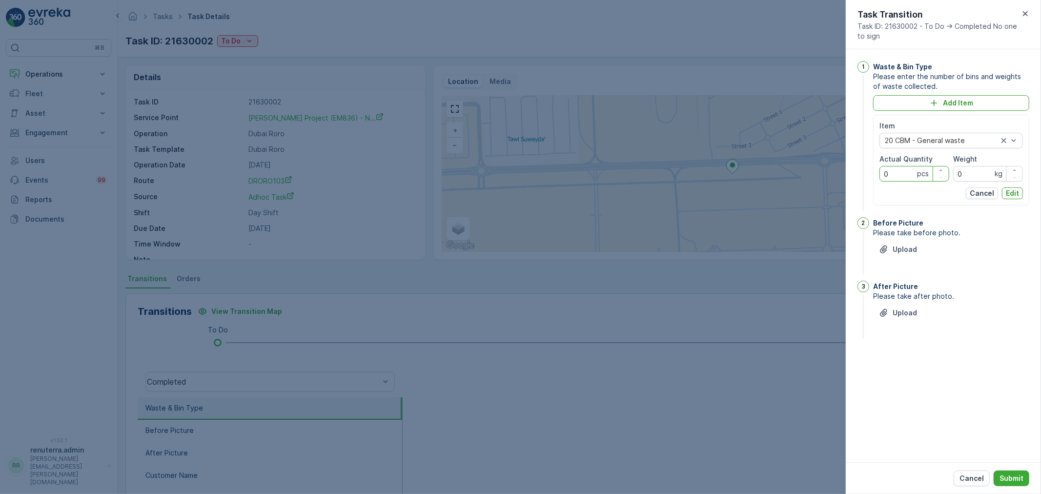
drag, startPoint x: 881, startPoint y: 173, endPoint x: 863, endPoint y: 170, distance: 18.8
click at [863, 170] on div "1 Waste & Bin Type Please enter the number of bins and weights of waste collect…" at bounding box center [944, 137] width 172 height 152
type Quantity "1"
click at [1004, 191] on button "Edit" at bounding box center [1012, 193] width 21 height 12
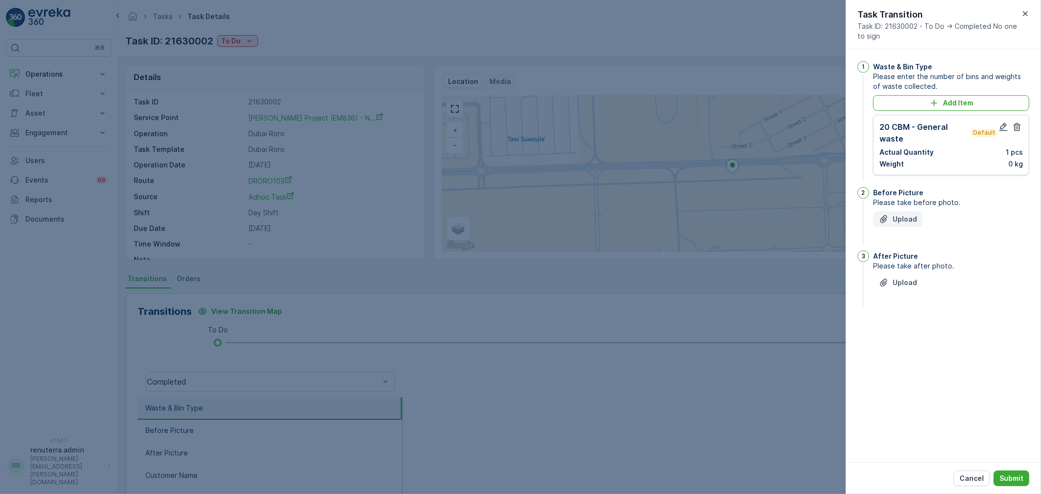
click at [910, 221] on p "Upload" at bounding box center [905, 219] width 24 height 10
click at [902, 333] on p "Upload" at bounding box center [905, 332] width 24 height 10
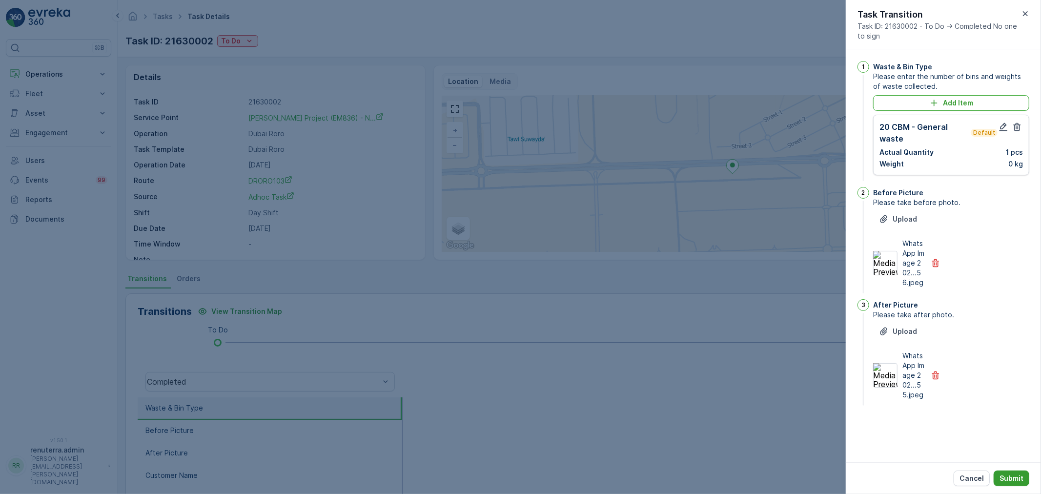
click at [1015, 477] on p "Submit" at bounding box center [1012, 478] width 24 height 10
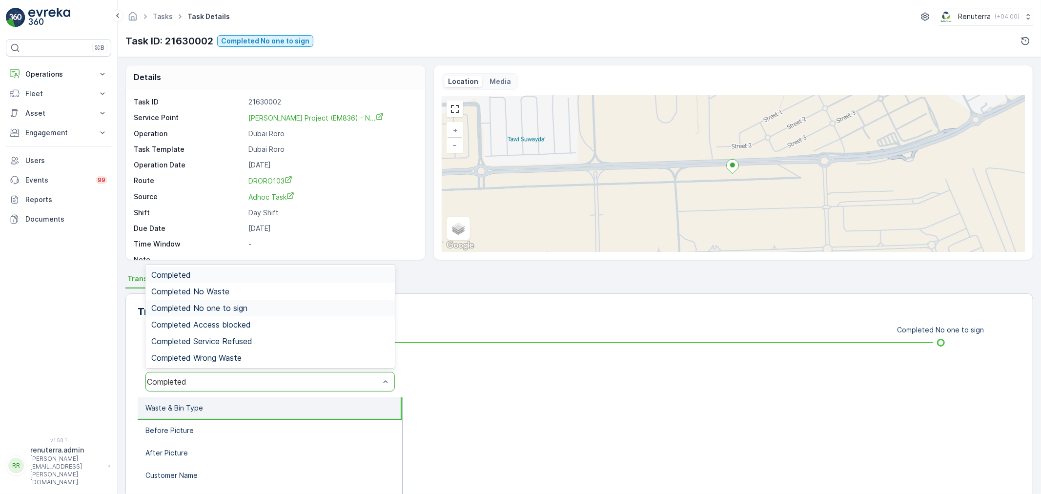
click at [231, 304] on span "Completed No one to sign" at bounding box center [199, 308] width 96 height 9
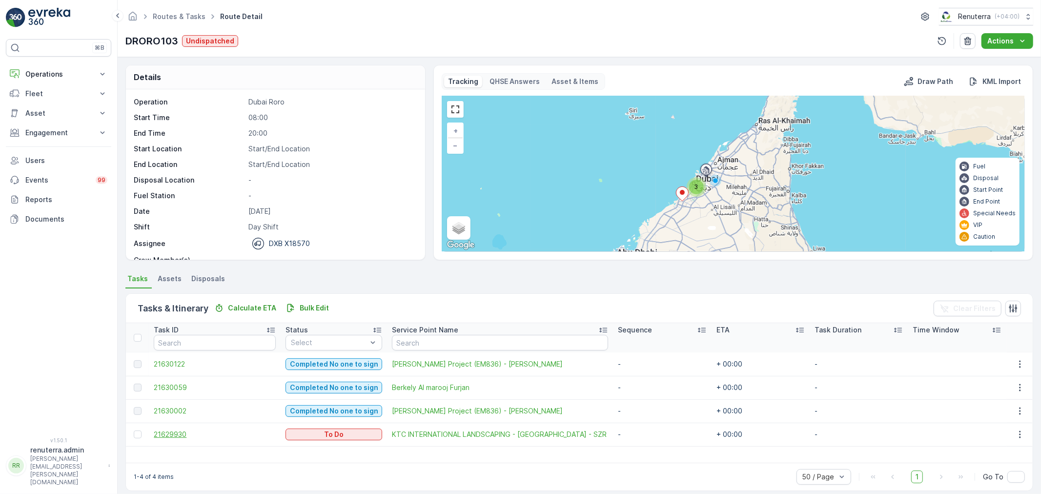
click at [172, 435] on span "21629930" at bounding box center [215, 434] width 122 height 10
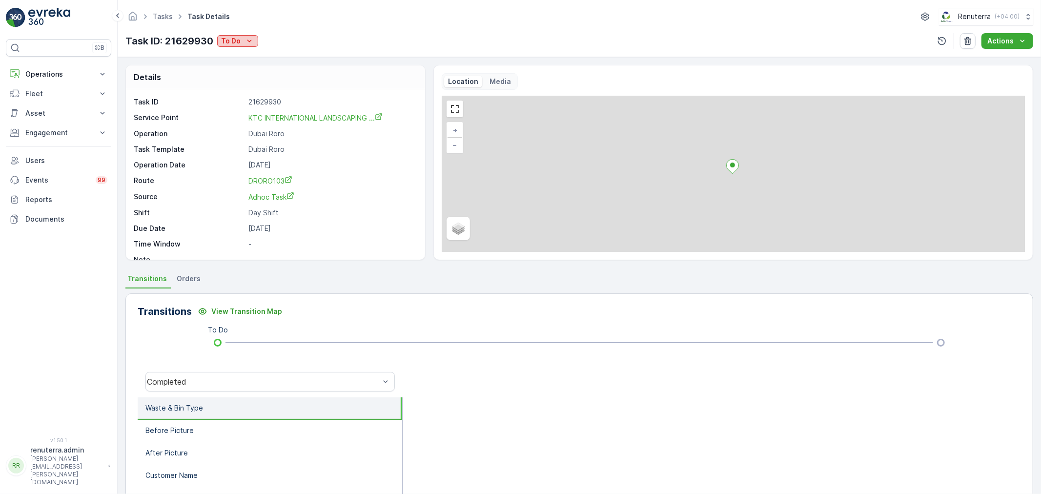
click at [242, 40] on div "To Do" at bounding box center [237, 41] width 33 height 10
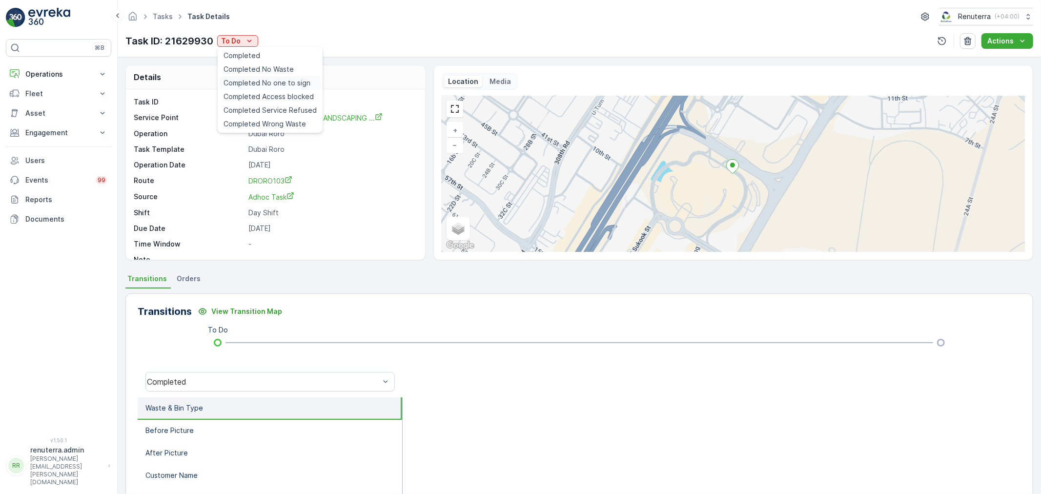
click at [272, 82] on span "Completed No one to sign" at bounding box center [267, 83] width 87 height 10
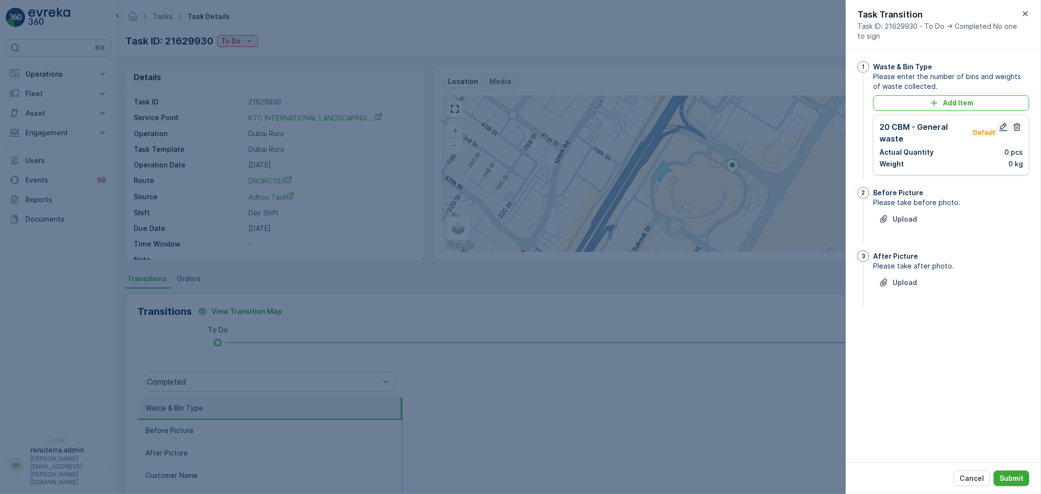
click at [999, 128] on icon "button" at bounding box center [1004, 127] width 10 height 10
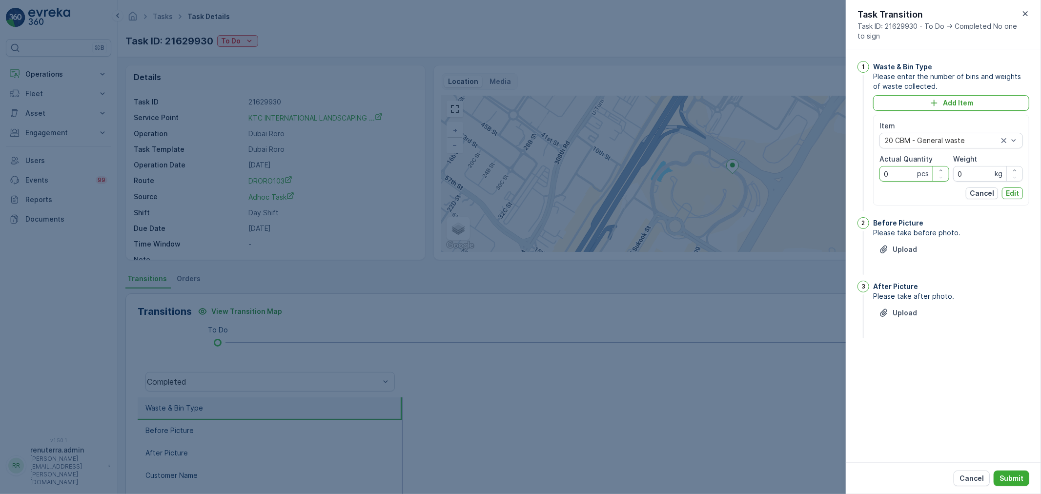
drag, startPoint x: 897, startPoint y: 175, endPoint x: 865, endPoint y: 173, distance: 31.3
click at [865, 173] on div "1 Waste & Bin Type Please enter the number of bins and weights of waste collect…" at bounding box center [944, 137] width 172 height 152
type Quantity "1"
click at [1012, 193] on p "Edit" at bounding box center [1012, 193] width 13 height 10
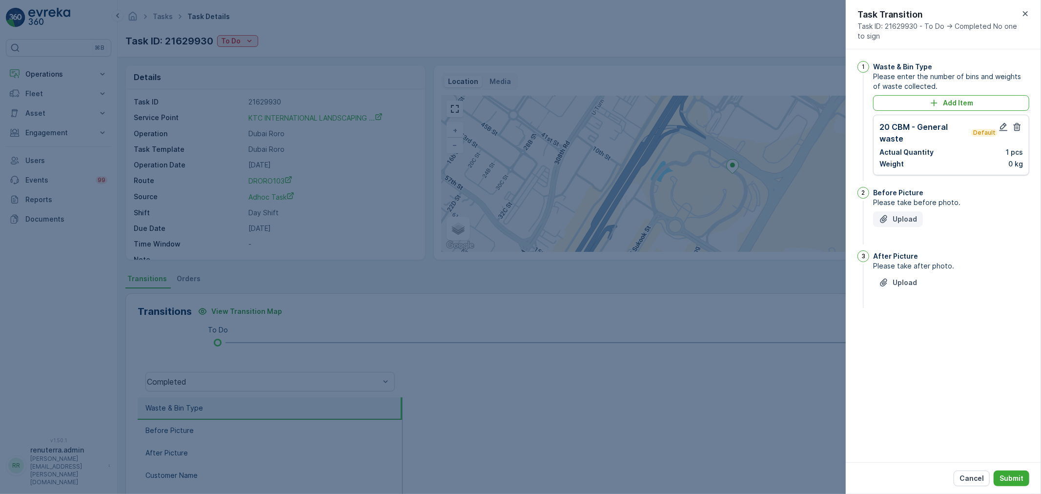
click at [904, 222] on p "Upload" at bounding box center [905, 219] width 24 height 10
click at [898, 332] on p "Upload" at bounding box center [905, 332] width 24 height 10
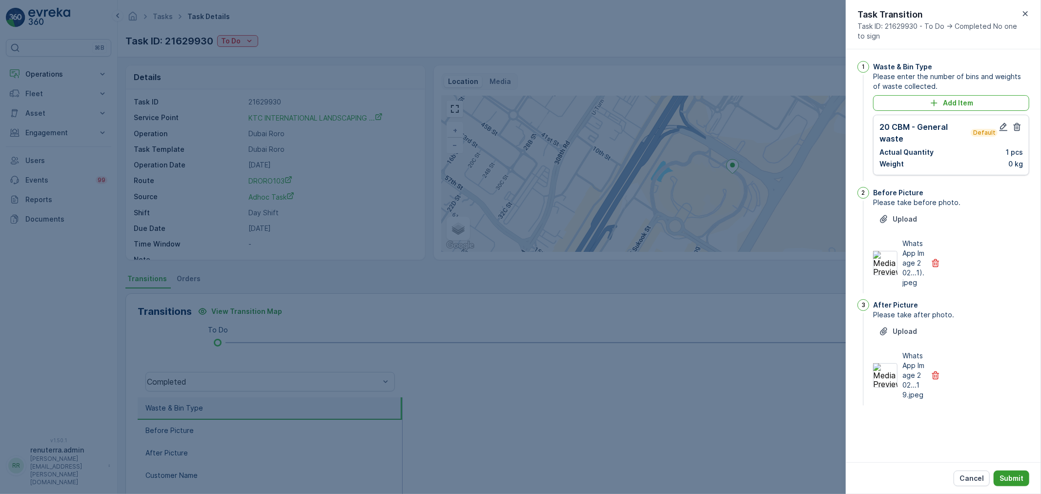
click at [1018, 479] on p "Submit" at bounding box center [1012, 478] width 24 height 10
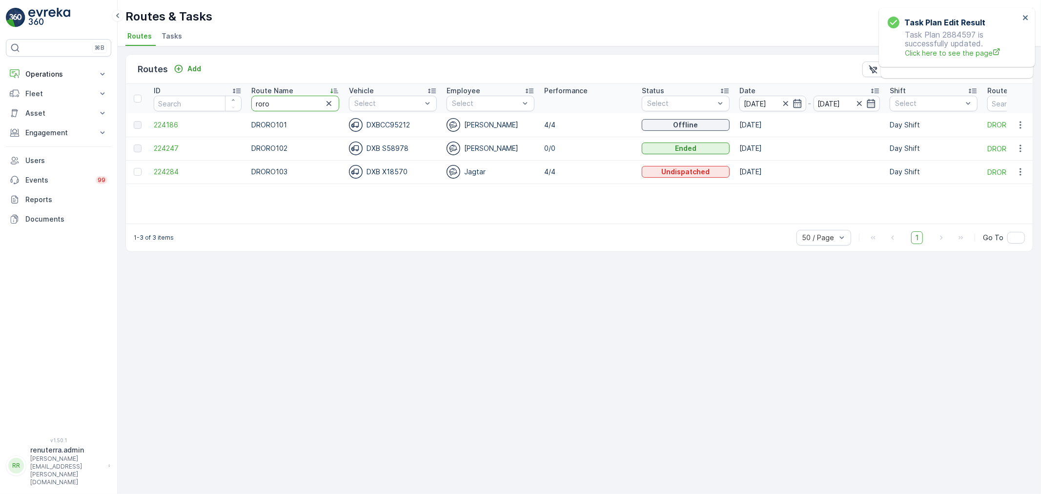
click at [293, 102] on input "roro" at bounding box center [295, 104] width 88 height 16
click at [171, 122] on span "224186" at bounding box center [198, 125] width 88 height 10
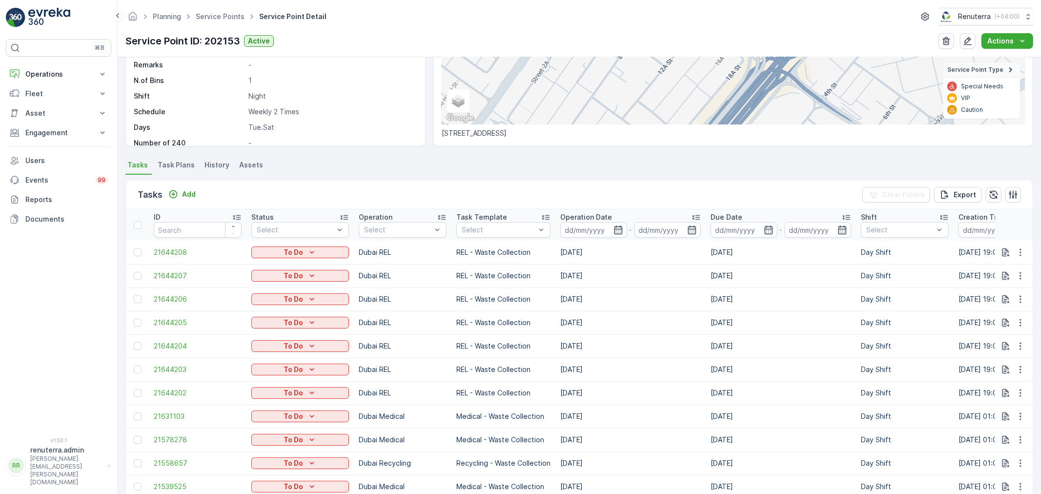
scroll to position [2, 0]
click at [1019, 388] on icon "button" at bounding box center [1021, 391] width 10 height 10
click at [1002, 429] on span "Change Route" at bounding box center [995, 432] width 47 height 10
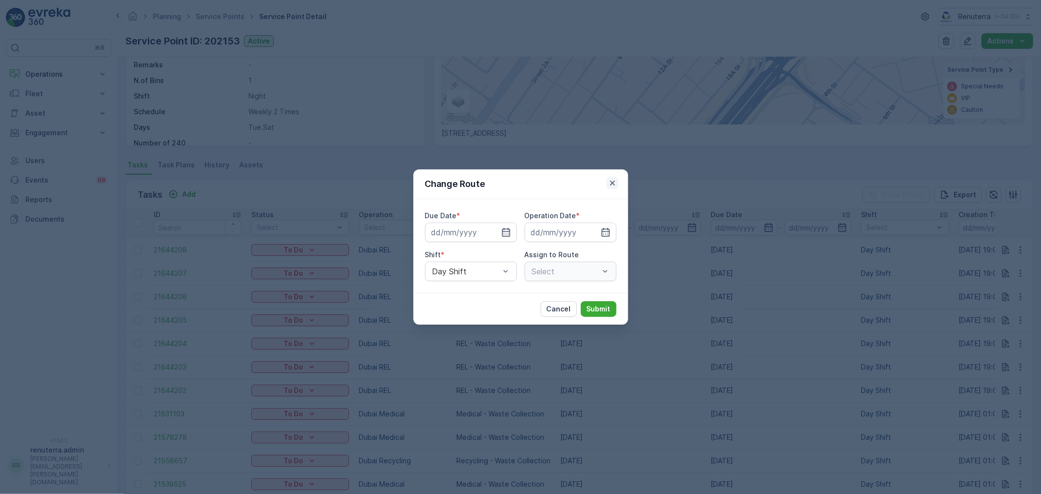
type input "[DATE]"
click at [615, 184] on icon "button" at bounding box center [613, 183] width 10 height 10
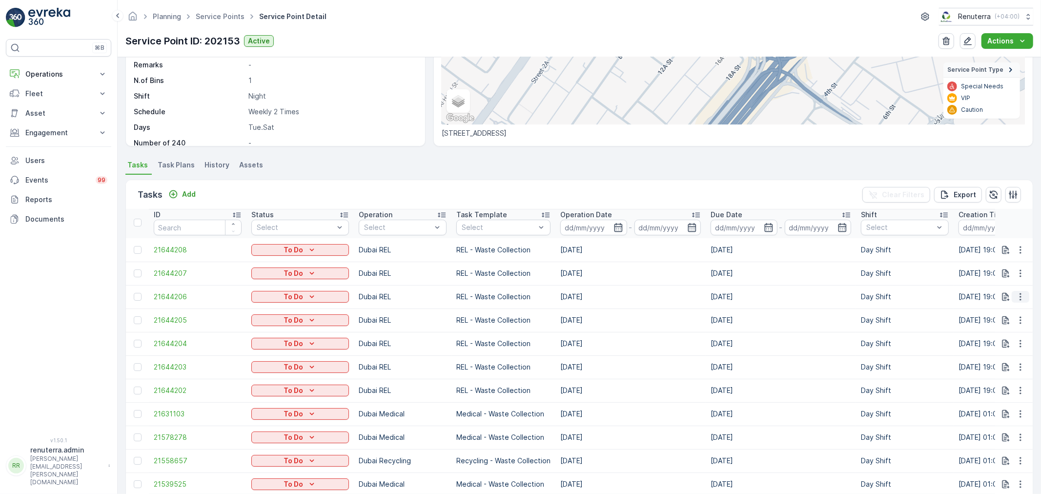
click at [1016, 294] on icon "button" at bounding box center [1021, 297] width 10 height 10
click at [1002, 337] on span "Change Route" at bounding box center [995, 338] width 47 height 10
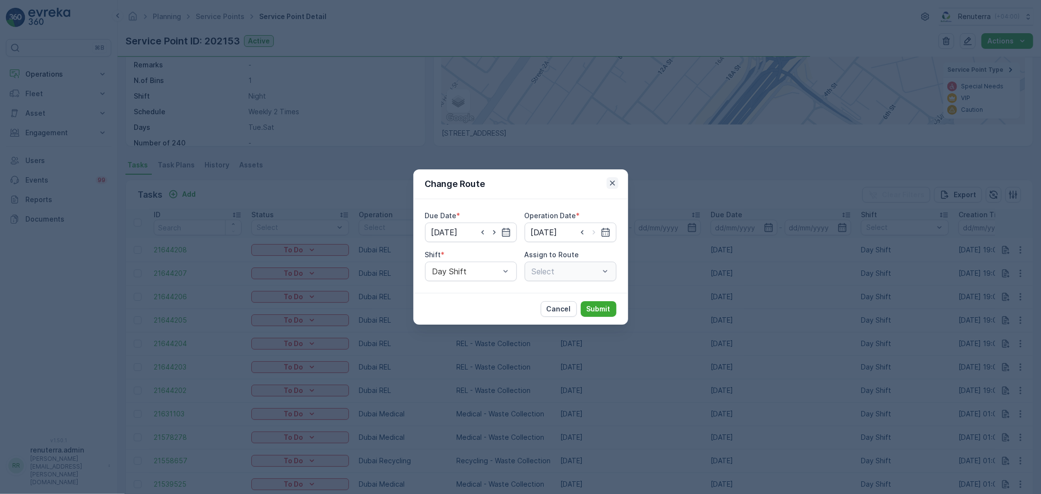
type input "[DATE]"
click at [610, 185] on icon "button" at bounding box center [613, 183] width 10 height 10
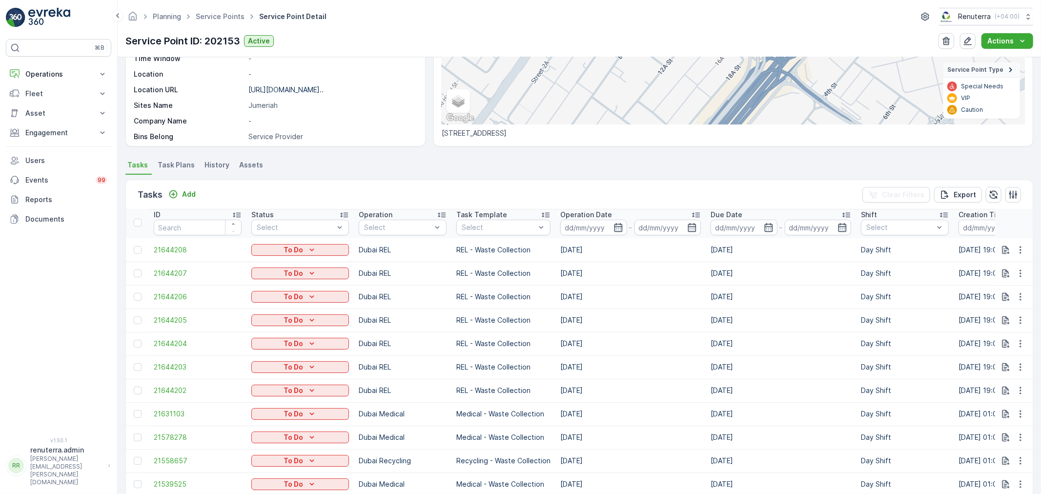
scroll to position [0, 0]
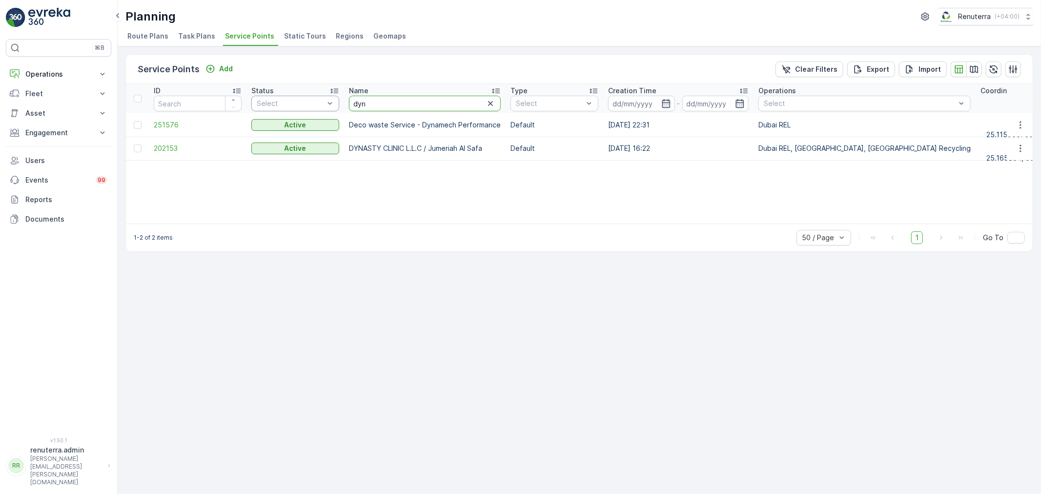
drag, startPoint x: 395, startPoint y: 104, endPoint x: 326, endPoint y: 99, distance: 70.0
type input "khalil"
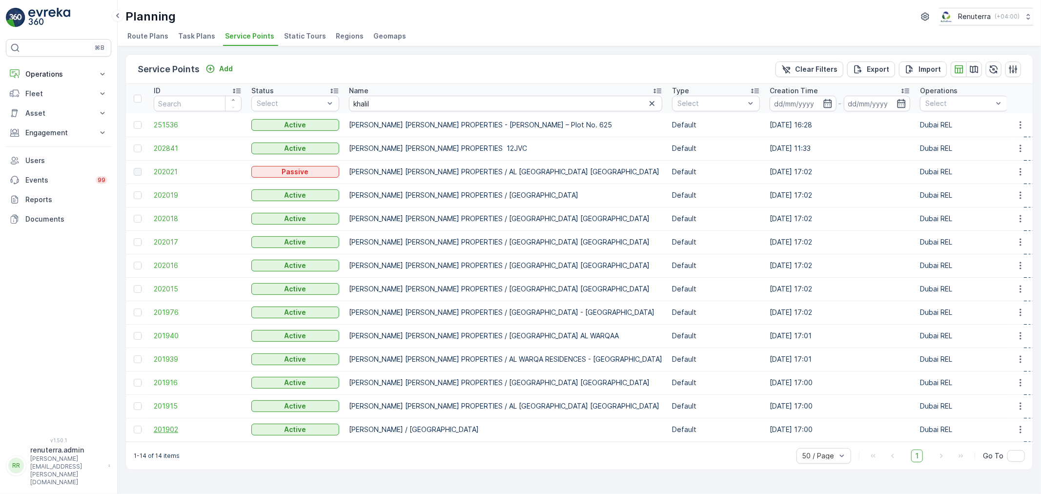
click at [160, 429] on span "201902" at bounding box center [198, 430] width 88 height 10
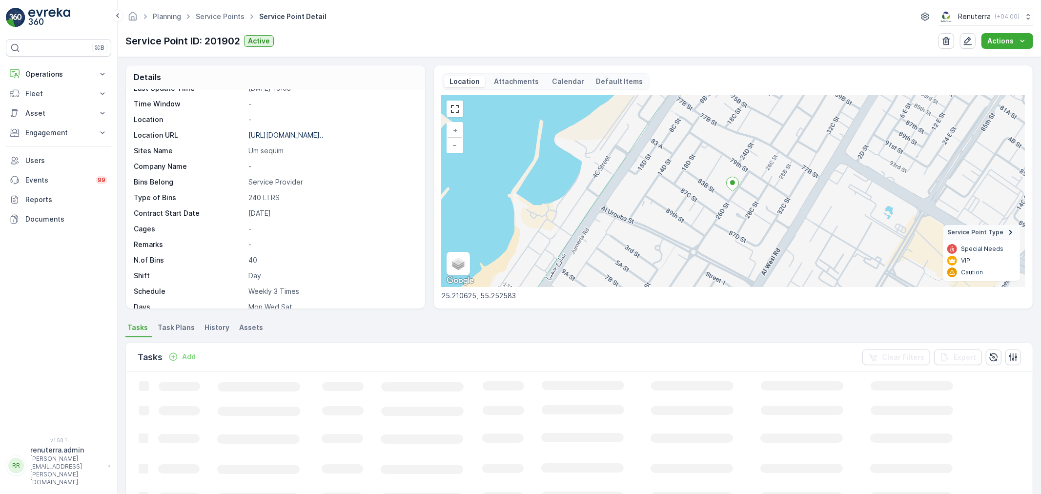
scroll to position [134, 0]
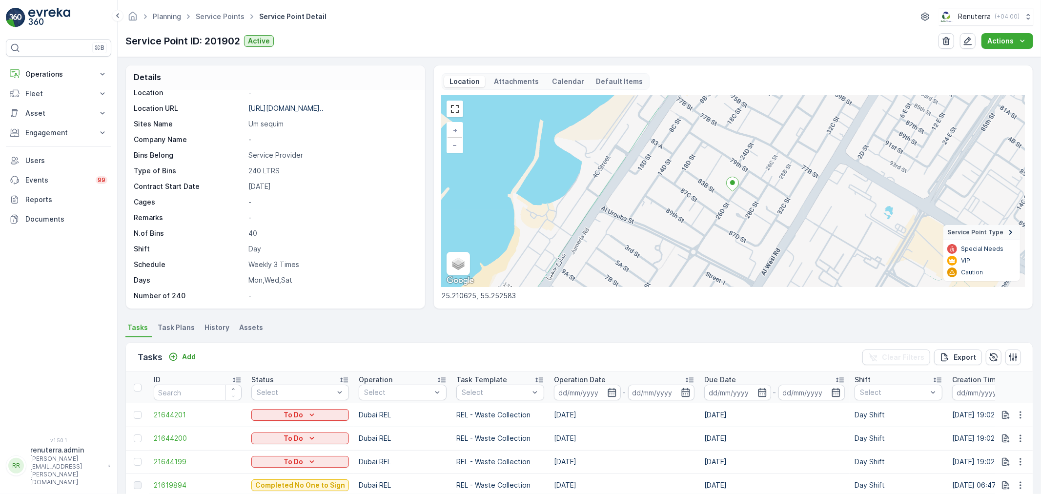
click at [181, 328] on span "Task Plans" at bounding box center [176, 328] width 37 height 10
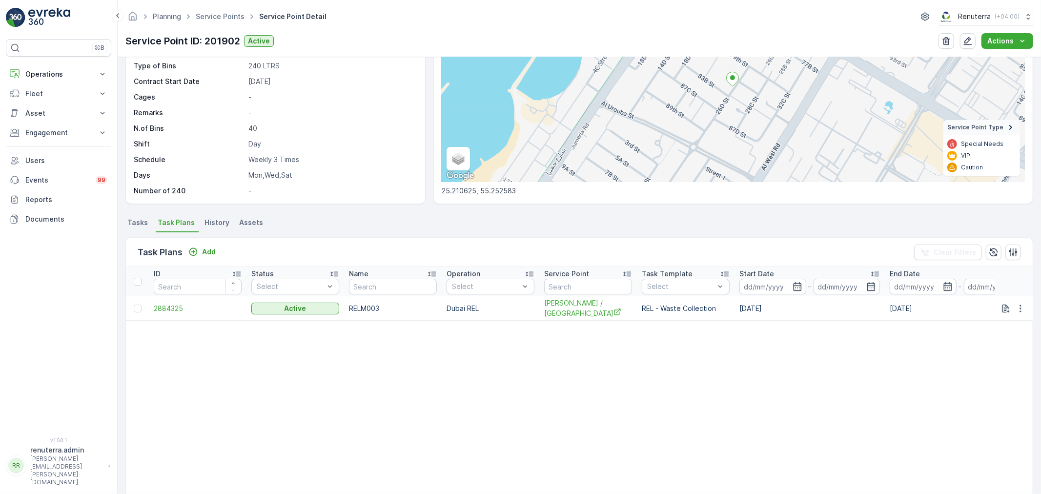
scroll to position [108, 0]
click at [141, 222] on span "Tasks" at bounding box center [137, 219] width 20 height 10
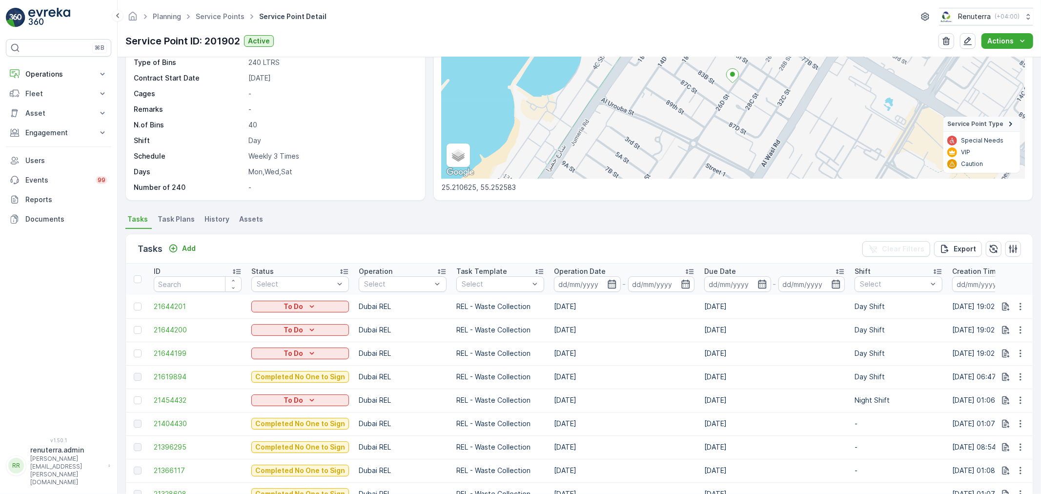
scroll to position [59, 0]
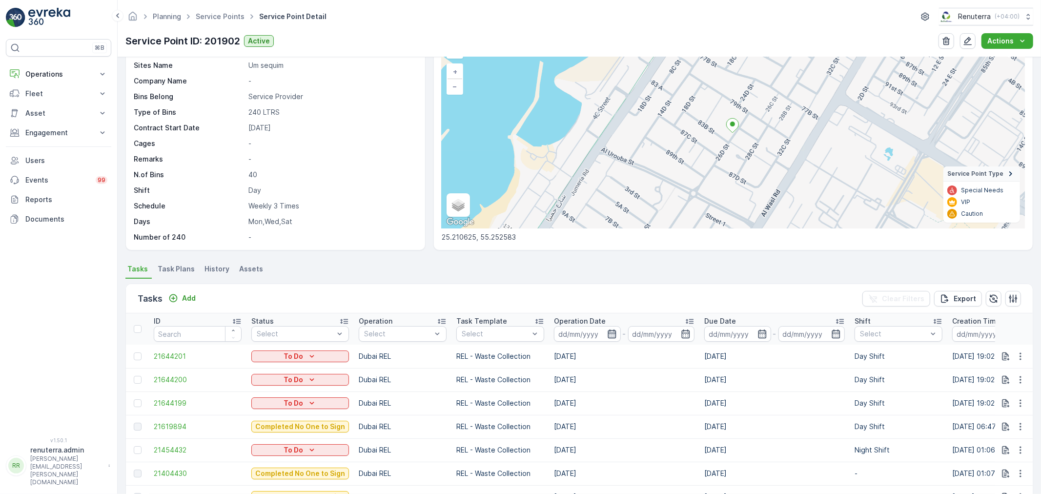
click at [613, 331] on icon "button" at bounding box center [612, 333] width 8 height 9
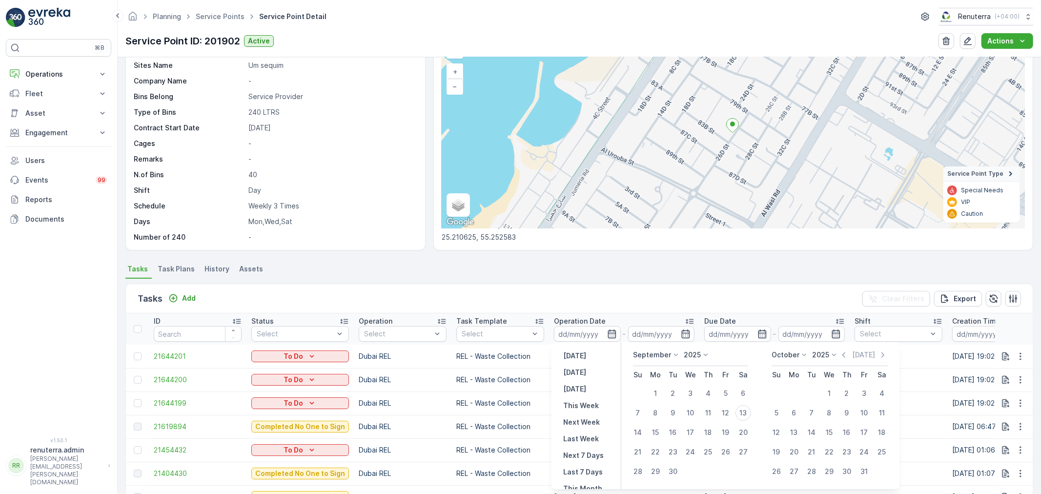
click at [328, 271] on ul "Tasks Task Plans History Assets" at bounding box center [579, 270] width 908 height 17
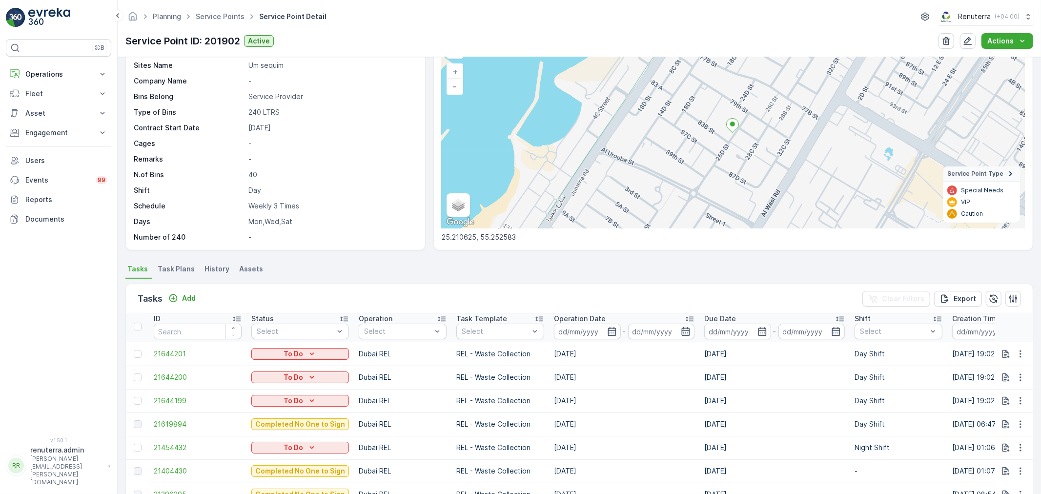
scroll to position [113, 0]
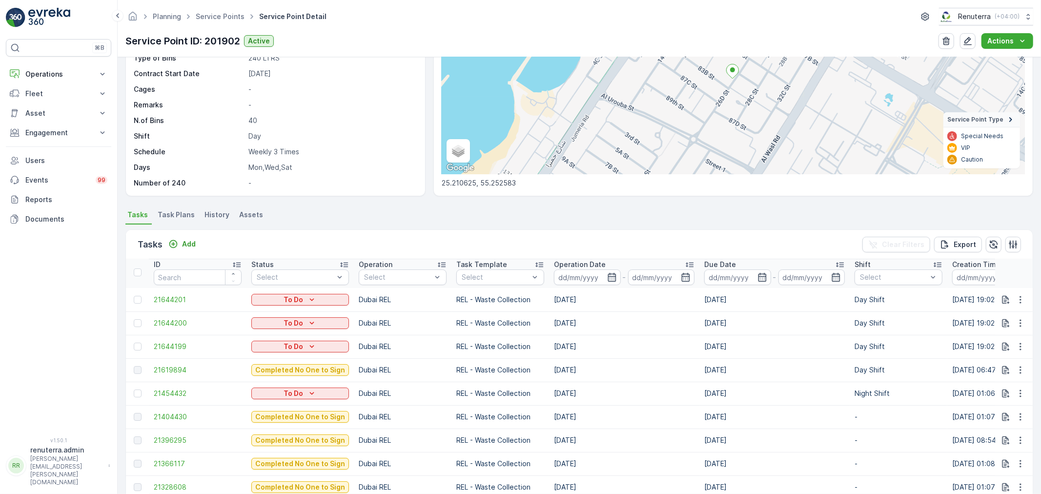
drag, startPoint x: 552, startPoint y: 347, endPoint x: 576, endPoint y: 347, distance: 23.4
click at [576, 347] on td "[DATE]" at bounding box center [624, 346] width 150 height 23
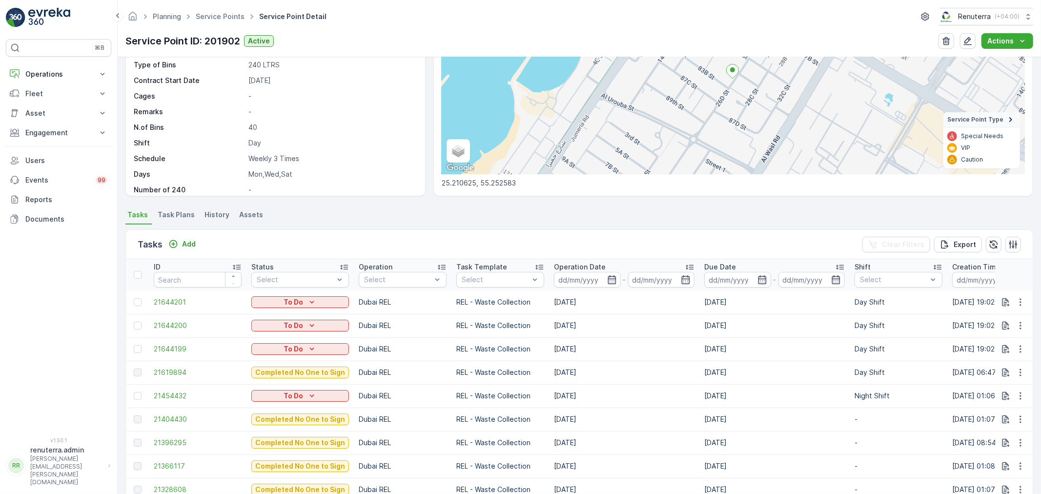
scroll to position [134, 0]
drag, startPoint x: 554, startPoint y: 369, endPoint x: 579, endPoint y: 369, distance: 24.9
click at [579, 369] on td "[DATE]" at bounding box center [624, 372] width 150 height 23
click at [1016, 349] on icon "button" at bounding box center [1021, 349] width 10 height 10
click at [999, 392] on span "Change Route" at bounding box center [995, 391] width 47 height 10
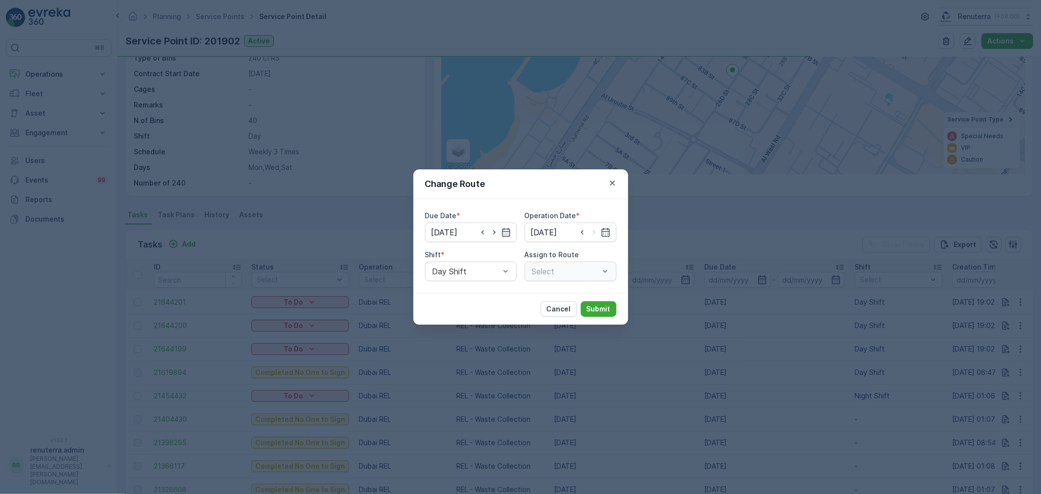
type input "[DATE]"
click at [609, 180] on icon "button" at bounding box center [613, 183] width 10 height 10
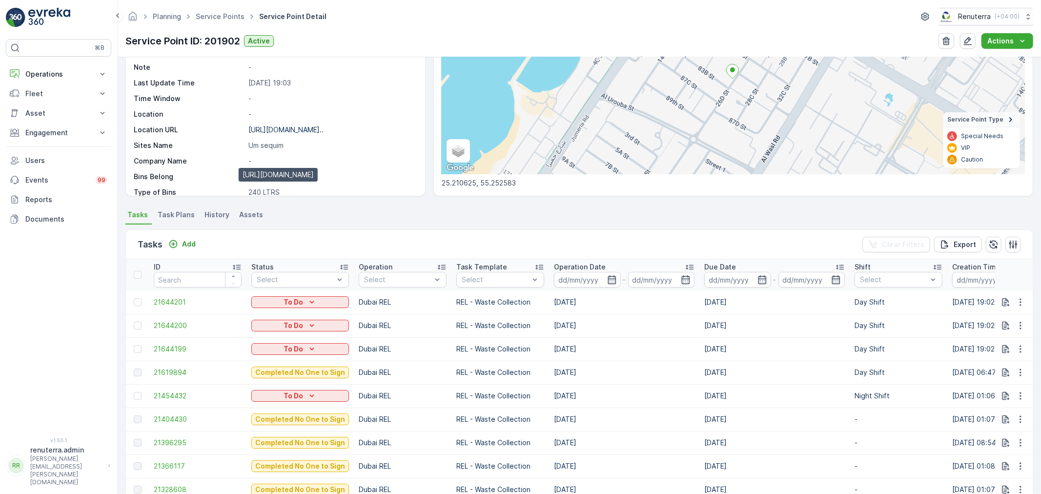
scroll to position [0, 0]
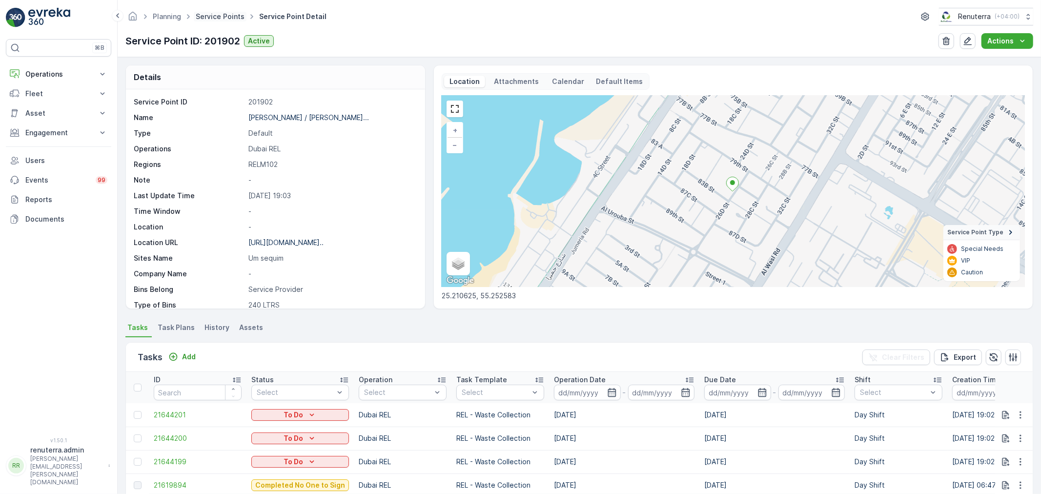
click at [223, 15] on link "Service Points" at bounding box center [220, 16] width 49 height 8
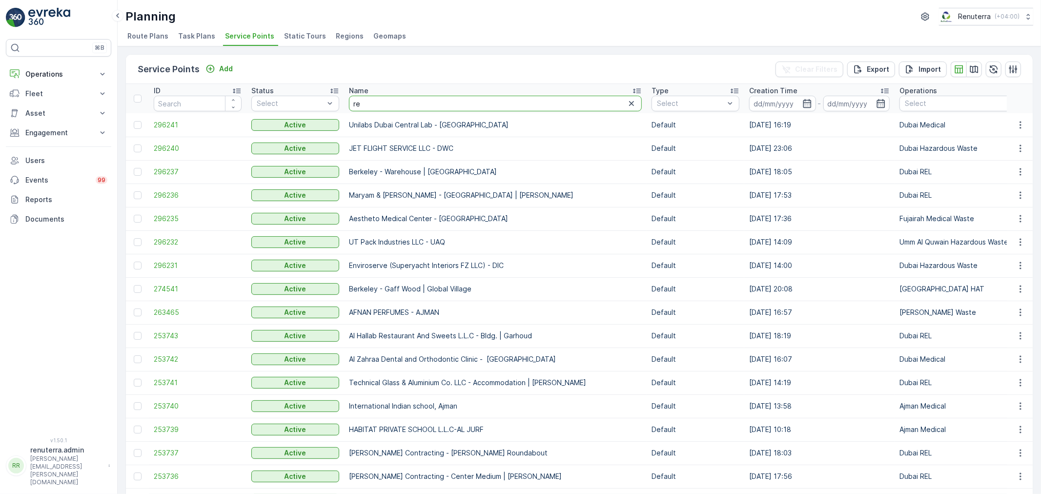
type input "red"
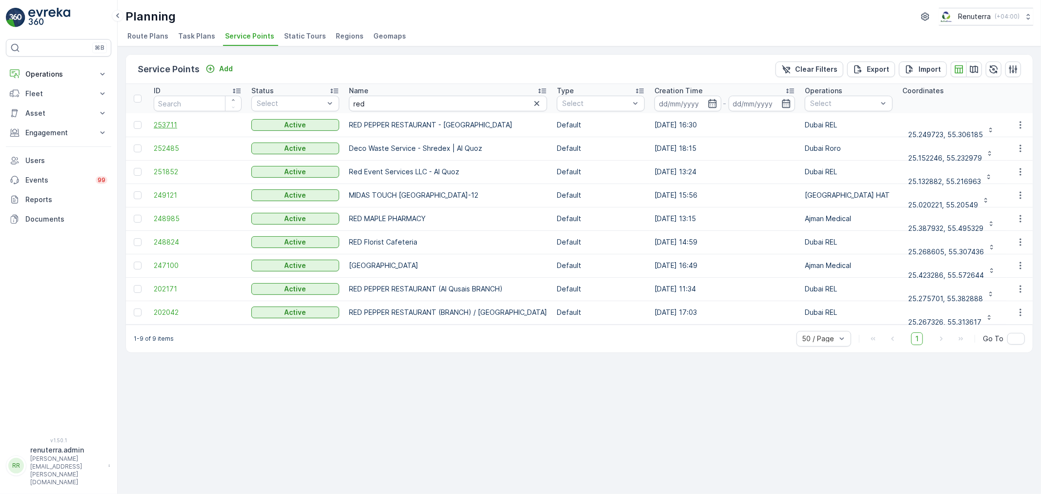
click at [179, 124] on span "253711" at bounding box center [198, 125] width 88 height 10
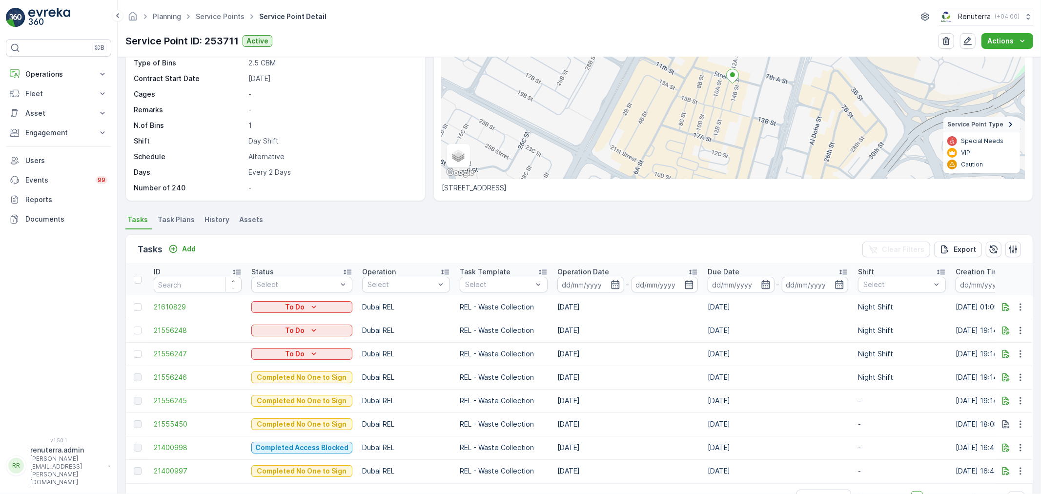
scroll to position [108, 0]
click at [174, 221] on span "Task Plans" at bounding box center [176, 219] width 37 height 10
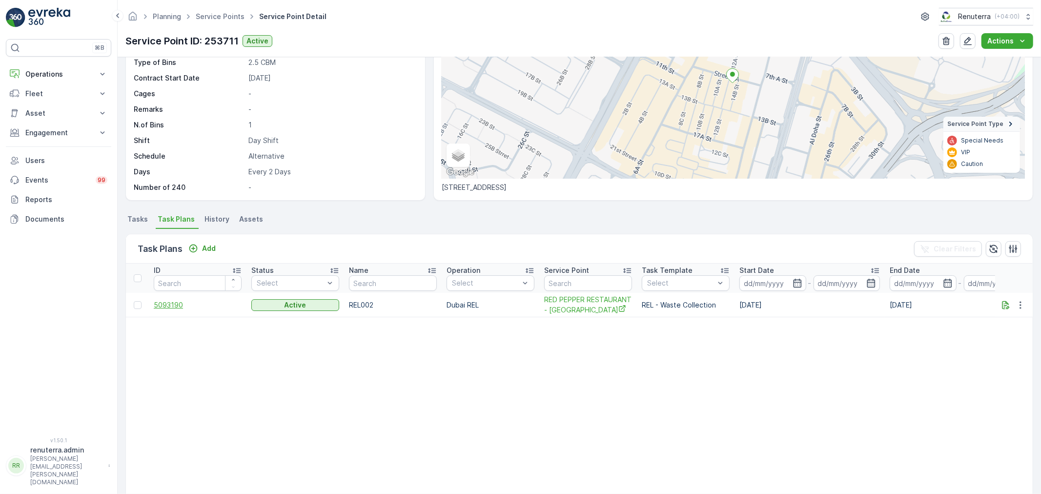
click at [175, 306] on span "5093190" at bounding box center [198, 305] width 88 height 10
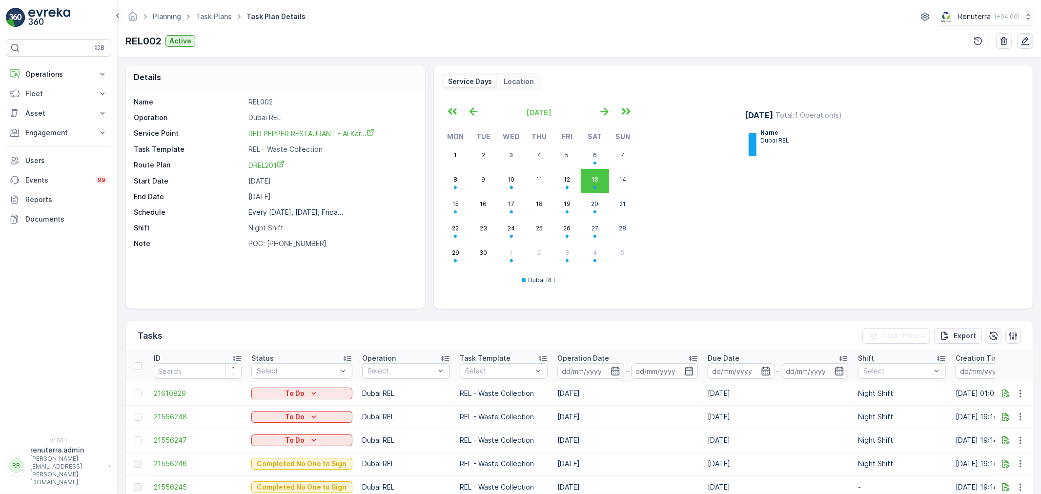
click at [1022, 40] on icon "button" at bounding box center [1026, 41] width 10 height 10
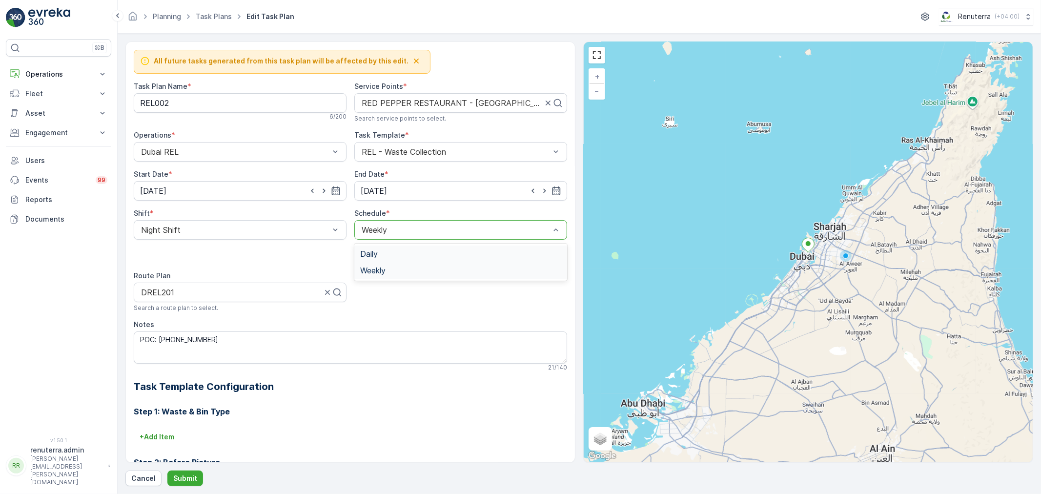
click at [372, 254] on span "Daily" at bounding box center [369, 253] width 18 height 9
click at [399, 257] on input "number" at bounding box center [462, 255] width 170 height 16
type input "1"
click at [333, 188] on icon "button" at bounding box center [336, 190] width 8 height 9
click at [153, 291] on div "14" at bounding box center [151, 293] width 16 height 16
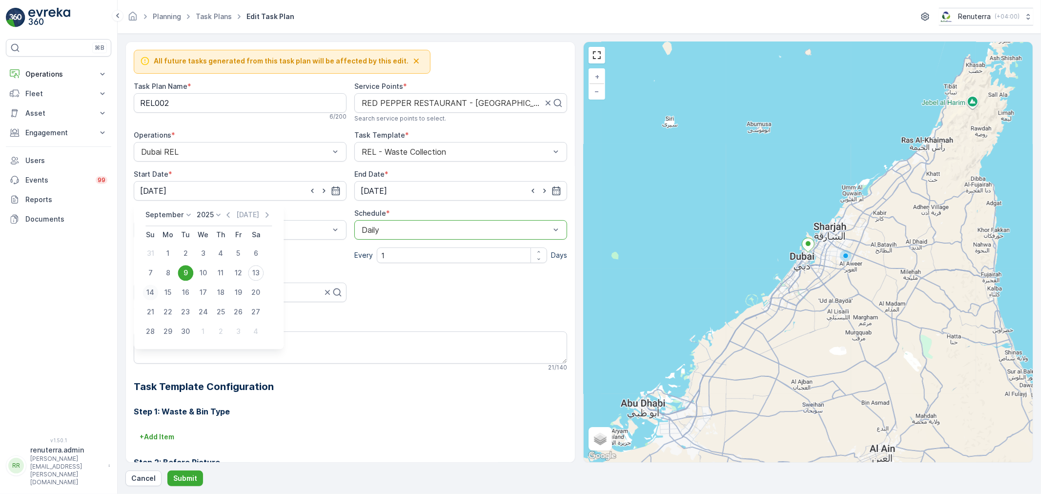
type input "[DATE]"
click at [183, 475] on p "Submit" at bounding box center [185, 478] width 24 height 10
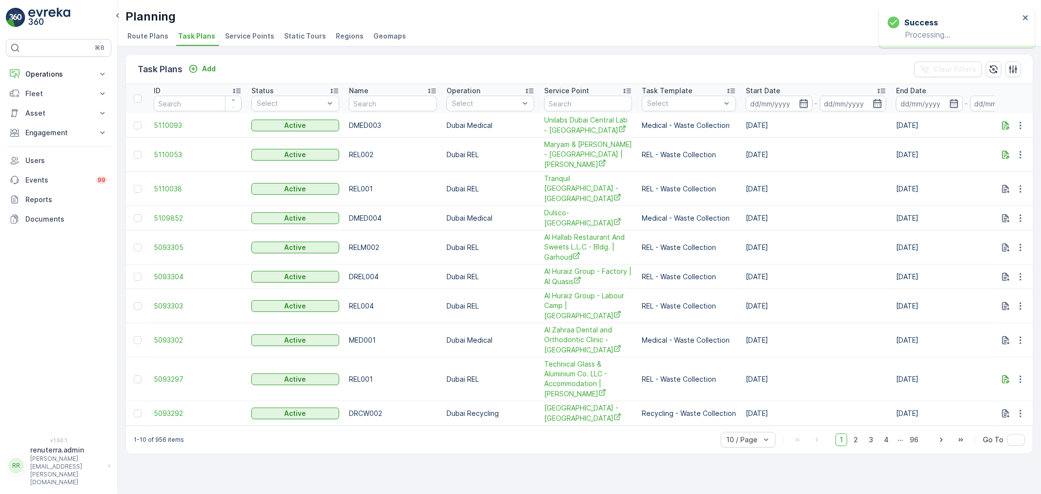
click at [245, 34] on span "Service Points" at bounding box center [249, 36] width 49 height 10
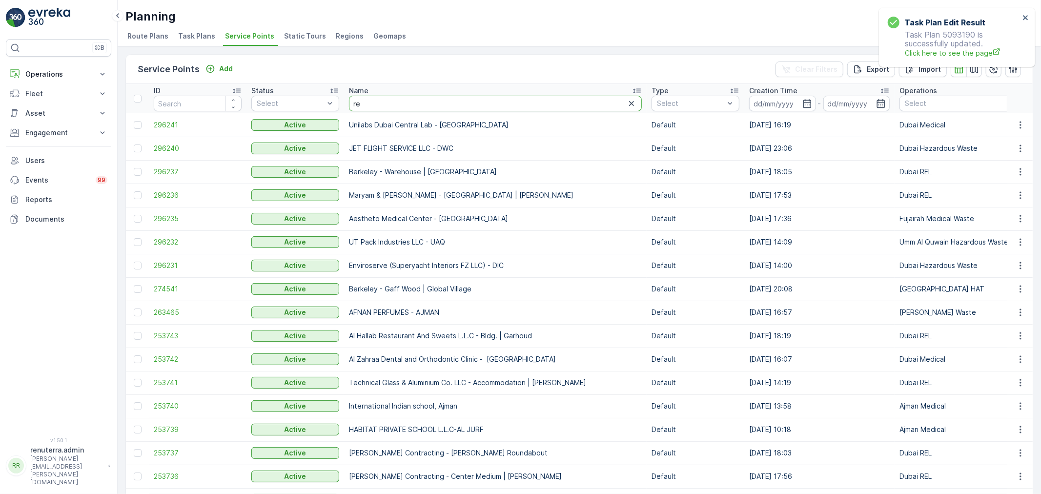
type input "red"
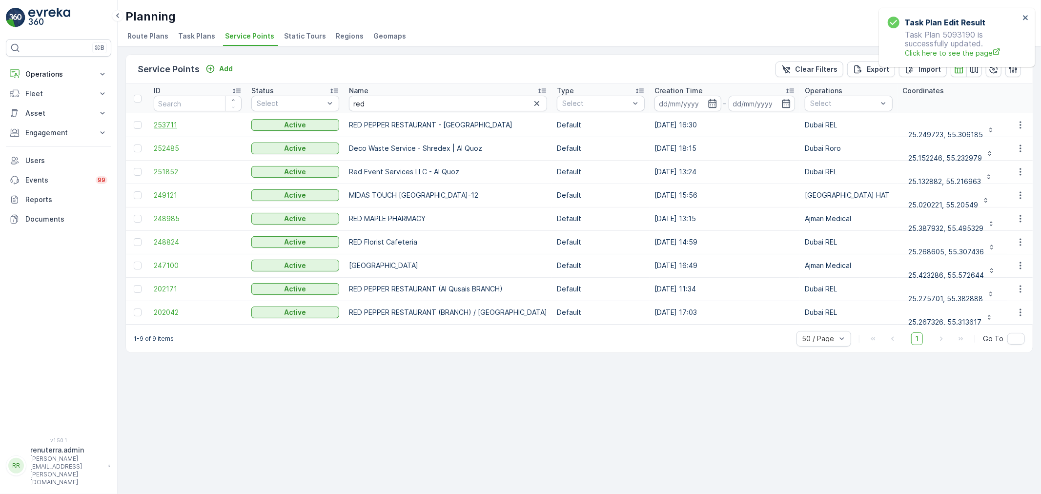
click at [169, 120] on span "253711" at bounding box center [198, 125] width 88 height 10
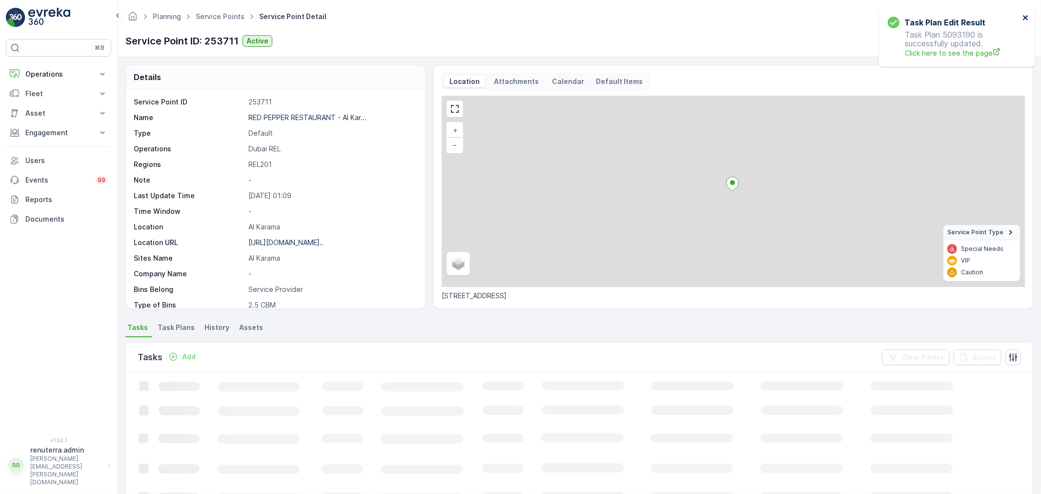
click at [1025, 18] on icon "close" at bounding box center [1025, 17] width 5 height 5
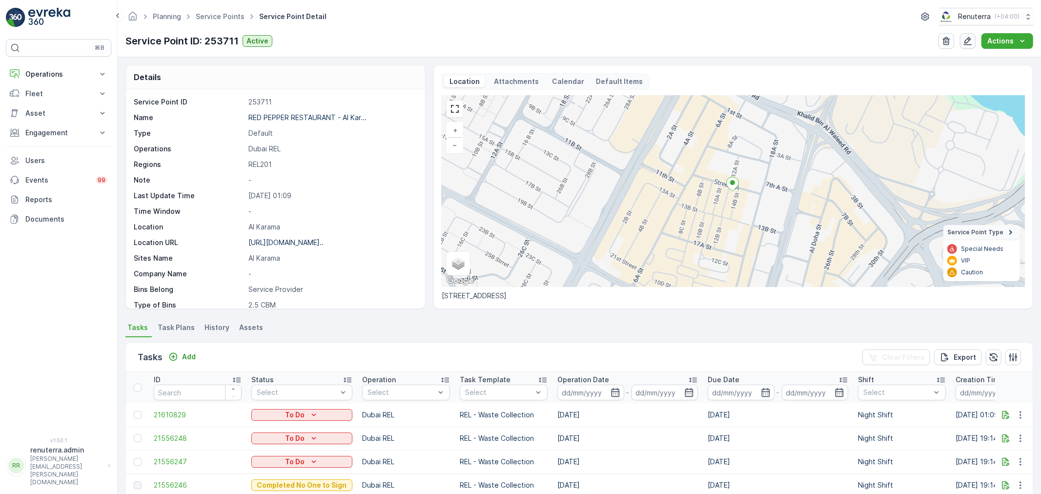
click at [963, 41] on button "button" at bounding box center [968, 41] width 16 height 16
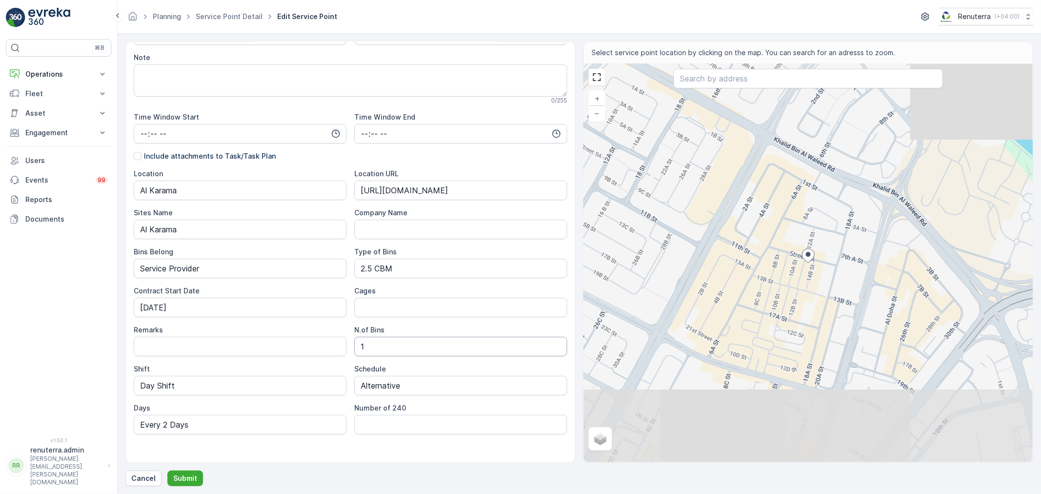
scroll to position [182, 0]
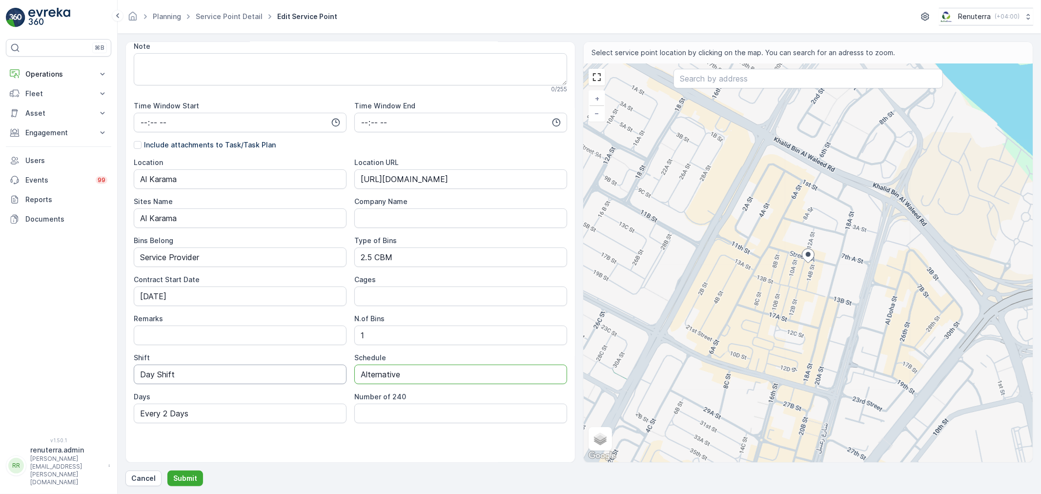
drag, startPoint x: 409, startPoint y: 377, endPoint x: 317, endPoint y: 371, distance: 91.9
click at [317, 371] on div "Location Al Karama Location URL https://maps.app.goo.gl/iuozRgiuMmVPyJR8A Sites…" at bounding box center [350, 291] width 433 height 266
type input "Daily"
drag, startPoint x: 220, startPoint y: 415, endPoint x: 81, endPoint y: 417, distance: 138.6
click at [81, 417] on div "⌘B Operations Insights Planning Routes & Tasks Cockpit Settings Fleet Live Trac…" at bounding box center [520, 247] width 1041 height 494
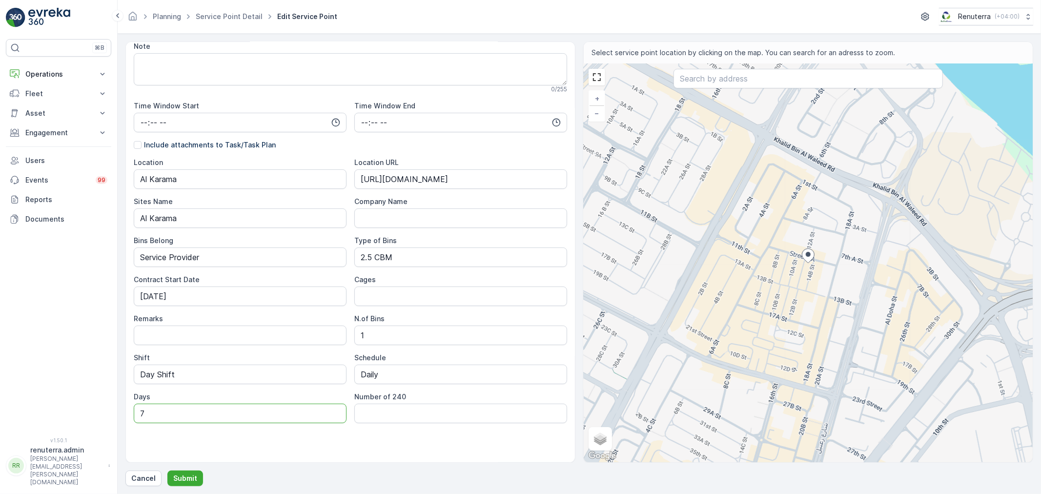
type input "7 days a week"
click at [185, 475] on p "Submit" at bounding box center [185, 478] width 24 height 10
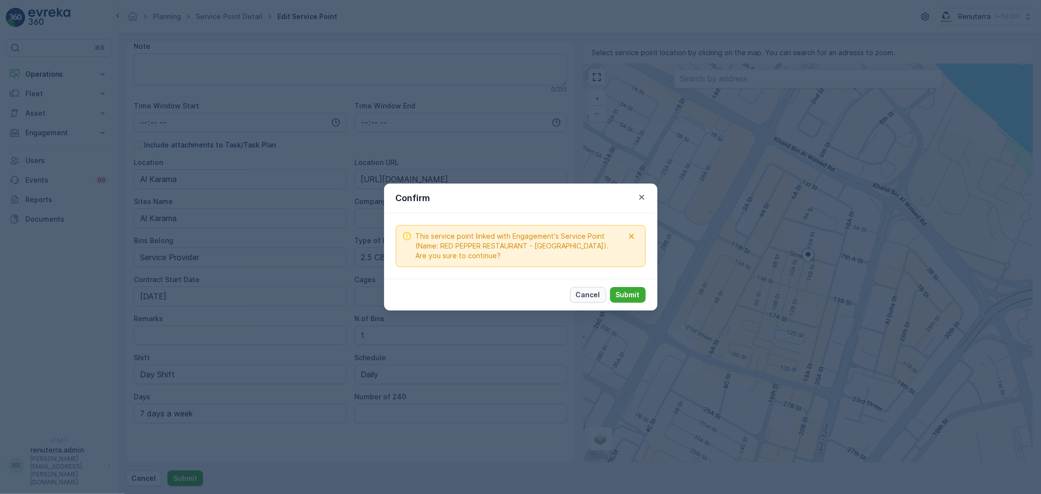
click at [587, 290] on p "Cancel" at bounding box center [588, 295] width 24 height 10
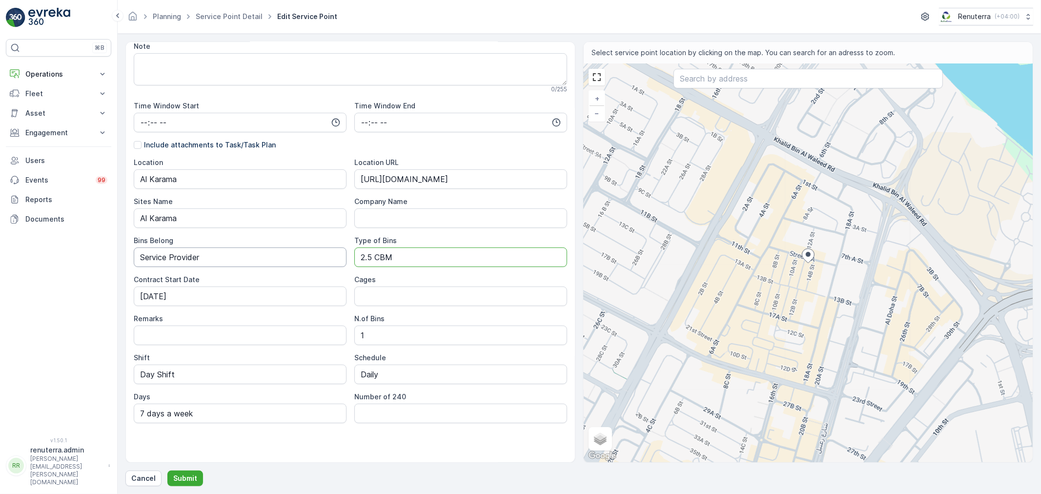
drag, startPoint x: 404, startPoint y: 256, endPoint x: 330, endPoint y: 256, distance: 73.7
click at [330, 256] on div "Location Al Karama Location URL https://maps.app.goo.gl/iuozRgiuMmVPyJR8A Sites…" at bounding box center [350, 291] width 433 height 266
type Bins "240 LTRS"
drag, startPoint x: 377, startPoint y: 335, endPoint x: 345, endPoint y: 335, distance: 32.2
click at [345, 335] on div "Location Al Karama Location URL https://maps.app.goo.gl/iuozRgiuMmVPyJR8A Sites…" at bounding box center [350, 291] width 433 height 266
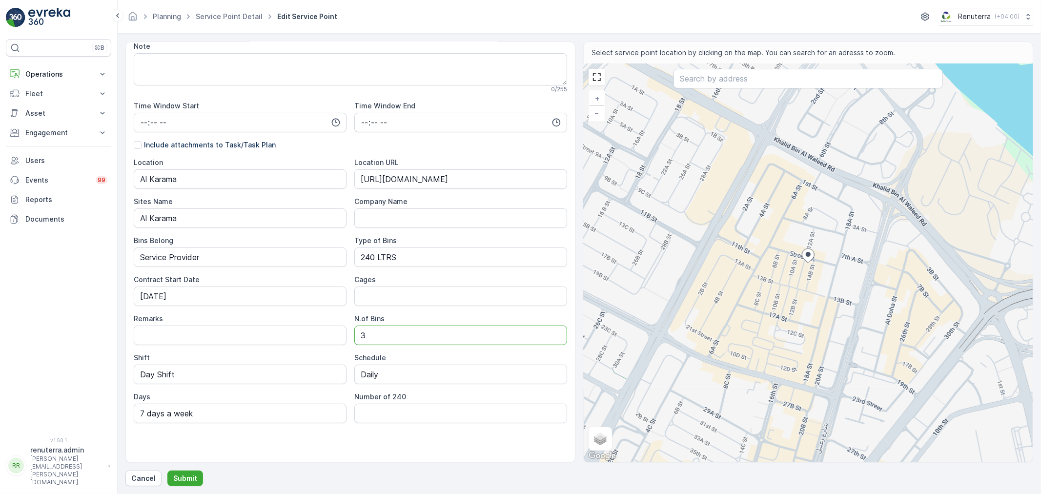
type Bins "3"
drag, startPoint x: 286, startPoint y: 444, endPoint x: 226, endPoint y: 454, distance: 60.3
click at [286, 444] on div "Service Point Name RED PEPPER RESTAURANT - Al Karama 33 / 255 Location * 25.249…" at bounding box center [350, 165] width 433 height 594
click at [182, 470] on button "Submit" at bounding box center [185, 478] width 36 height 16
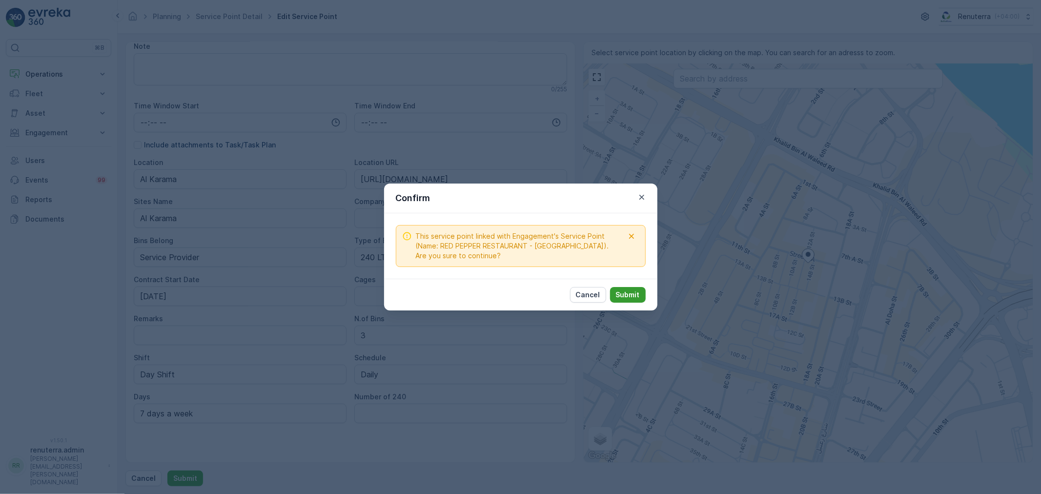
click at [628, 291] on p "Submit" at bounding box center [628, 295] width 24 height 10
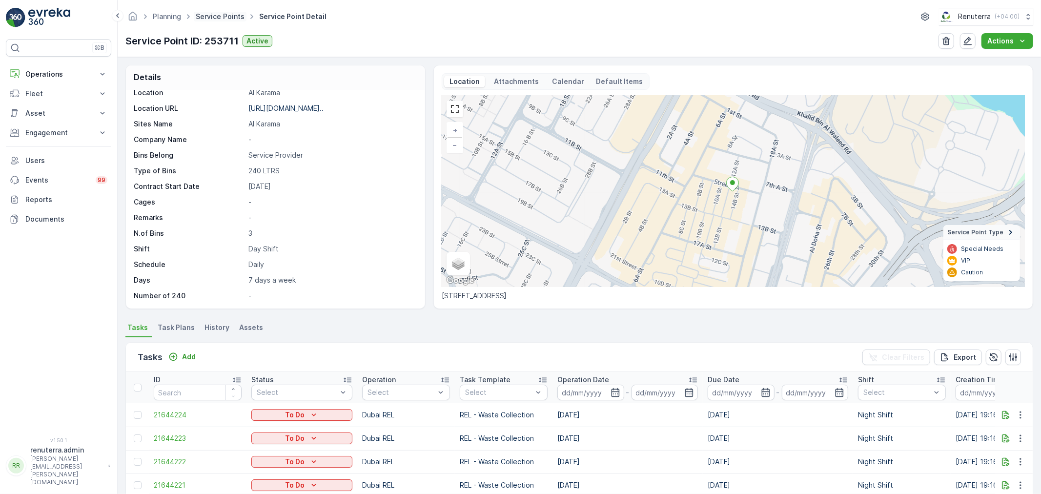
click at [210, 15] on link "Service Points" at bounding box center [220, 16] width 49 height 8
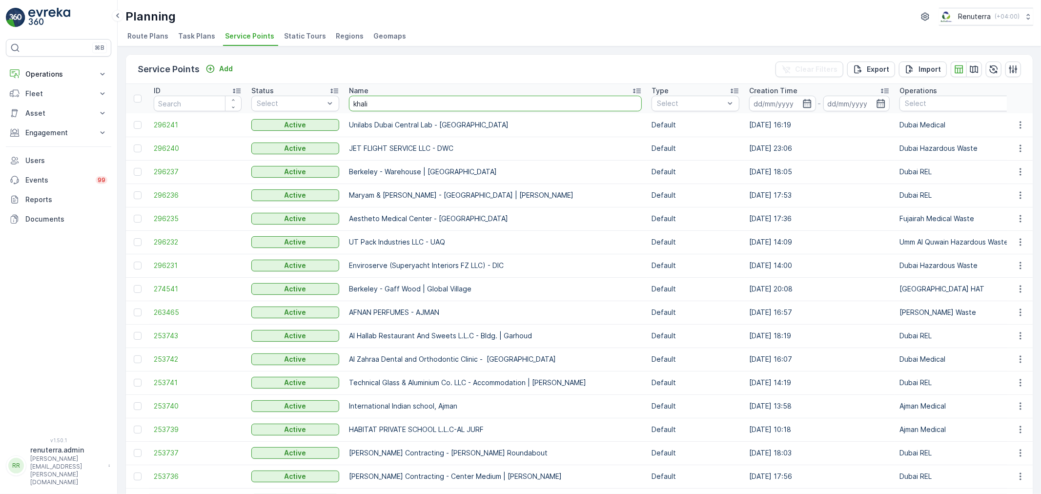
type input "[PERSON_NAME]"
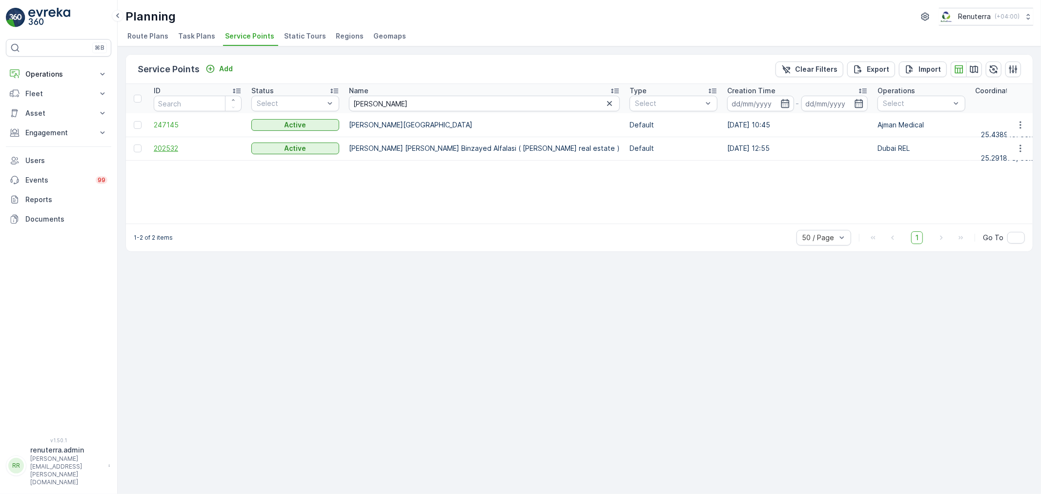
click at [174, 148] on span "202532" at bounding box center [198, 148] width 88 height 10
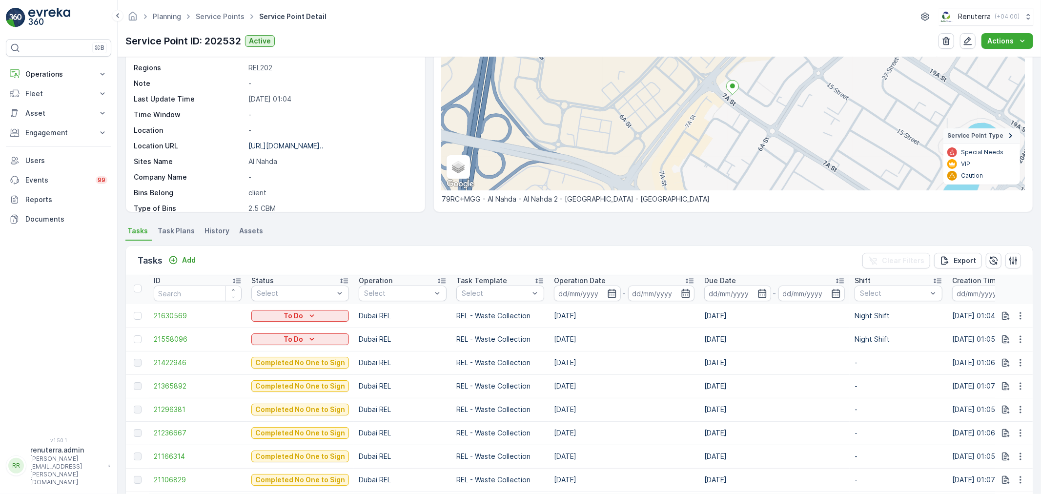
scroll to position [108, 0]
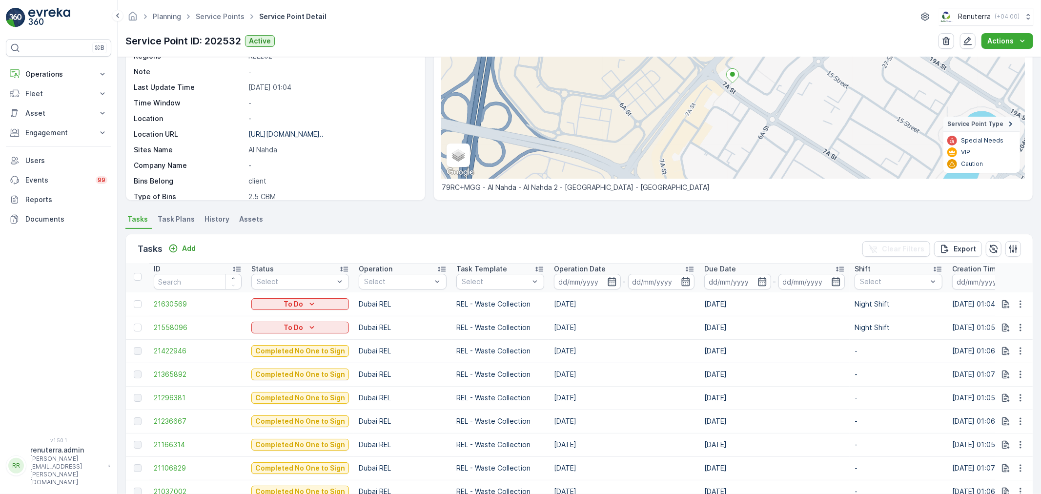
drag, startPoint x: 446, startPoint y: 350, endPoint x: 772, endPoint y: 356, distance: 326.1
click at [772, 356] on tr "21422946 Completed No One to Sign Dubai REL REL - Waste Collection [DATE] [DATE…" at bounding box center [978, 350] width 1704 height 23
click at [489, 218] on ul "Tasks Task Plans History Assets" at bounding box center [579, 220] width 908 height 17
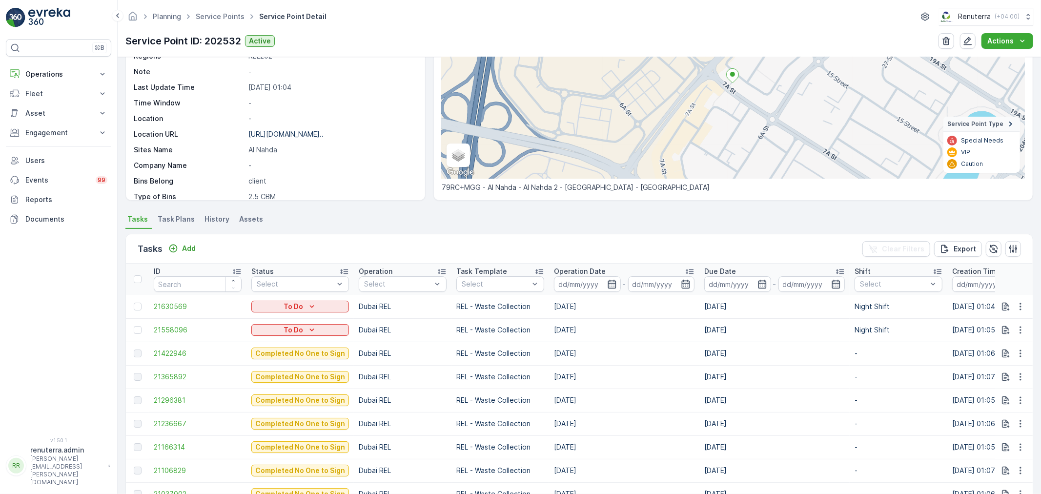
scroll to position [2, 0]
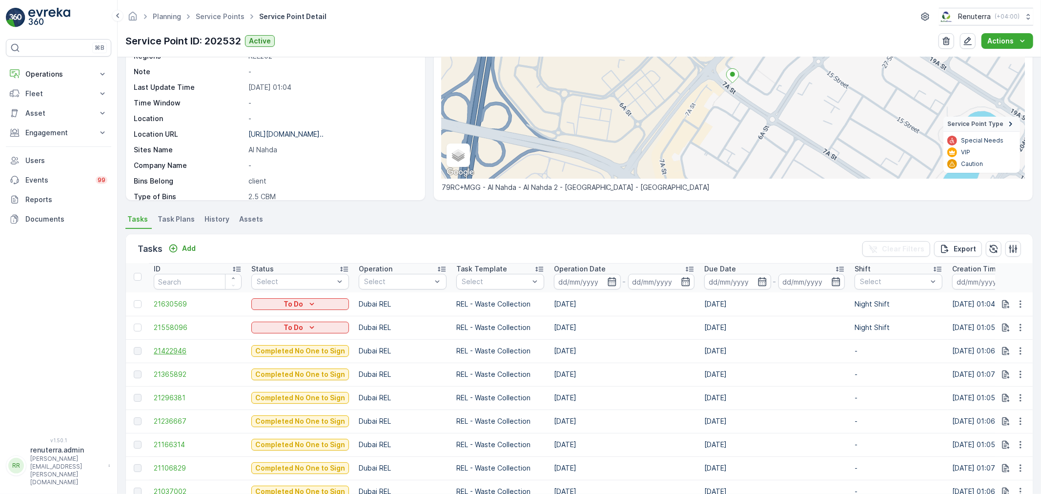
click at [169, 350] on span "21422946" at bounding box center [198, 351] width 88 height 10
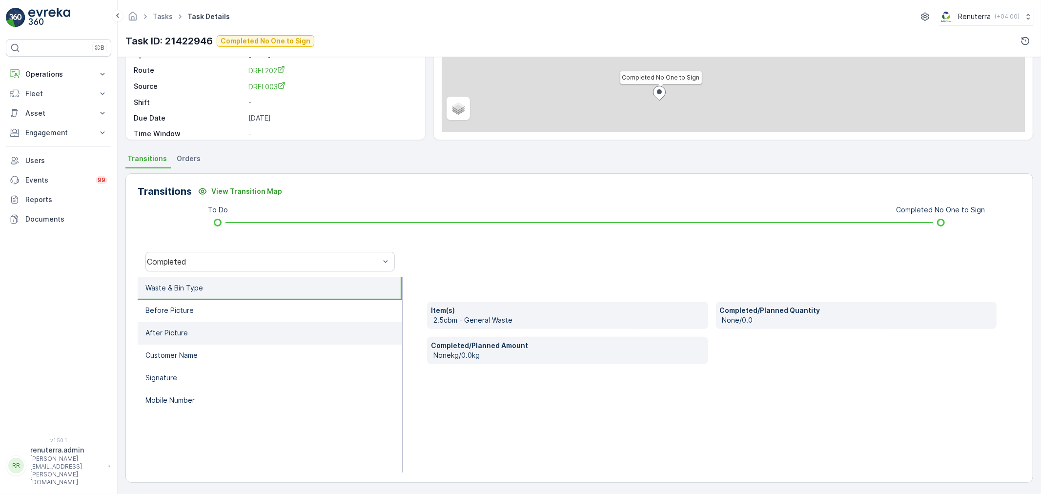
scroll to position [121, 0]
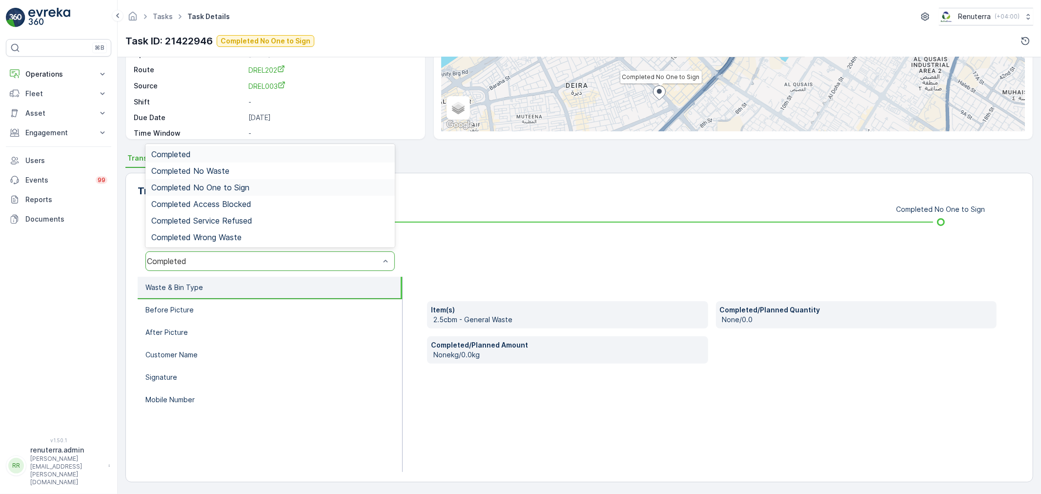
click at [235, 180] on div "Completed No One to Sign" at bounding box center [269, 187] width 249 height 17
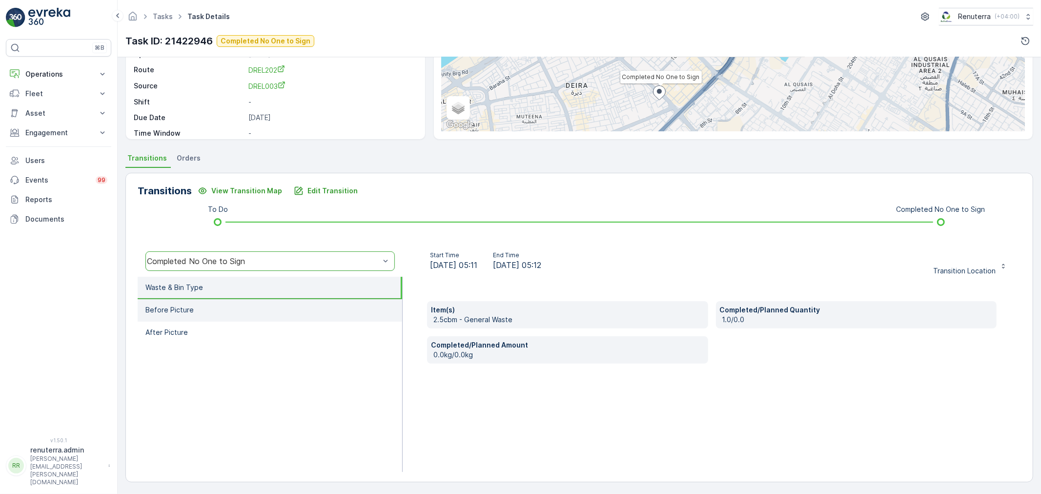
click at [199, 306] on li "Before Picture" at bounding box center [270, 310] width 265 height 22
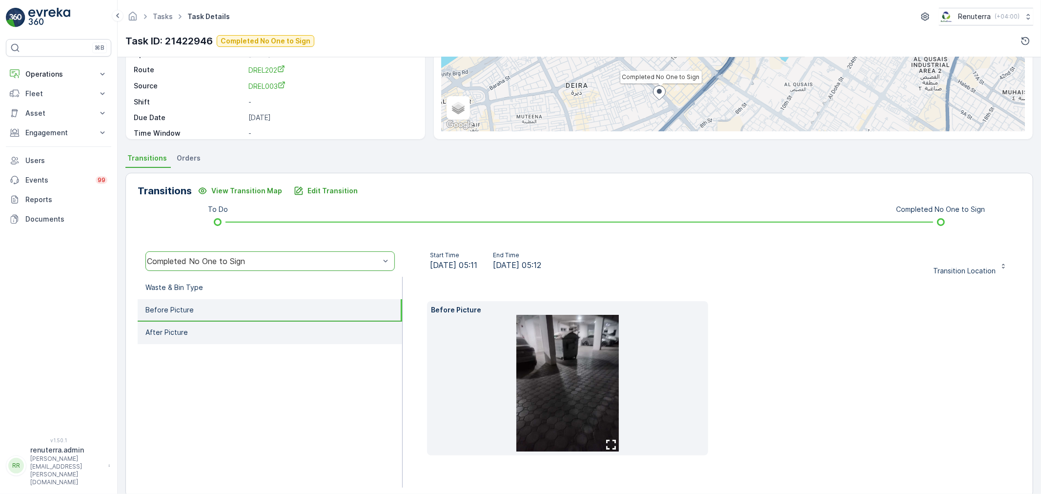
click at [213, 331] on li "After Picture" at bounding box center [270, 333] width 265 height 22
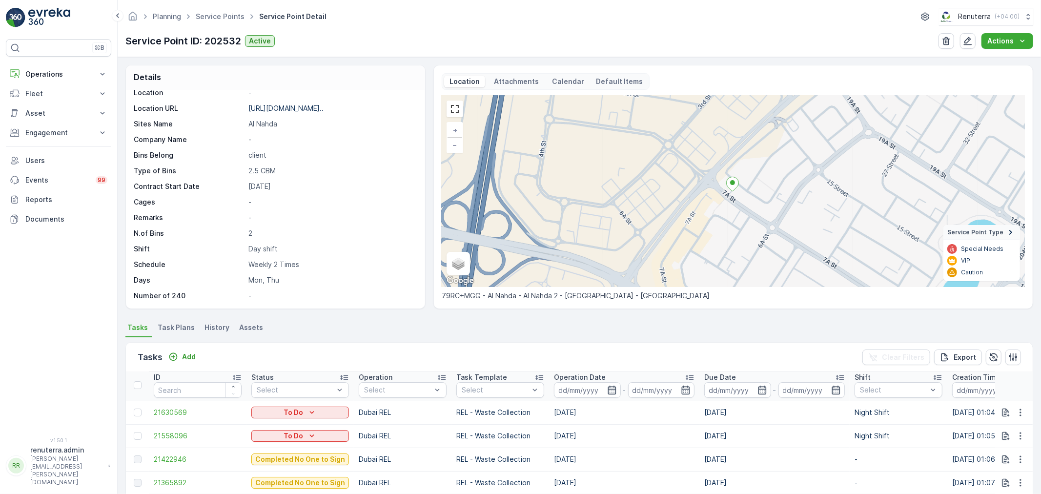
scroll to position [108, 0]
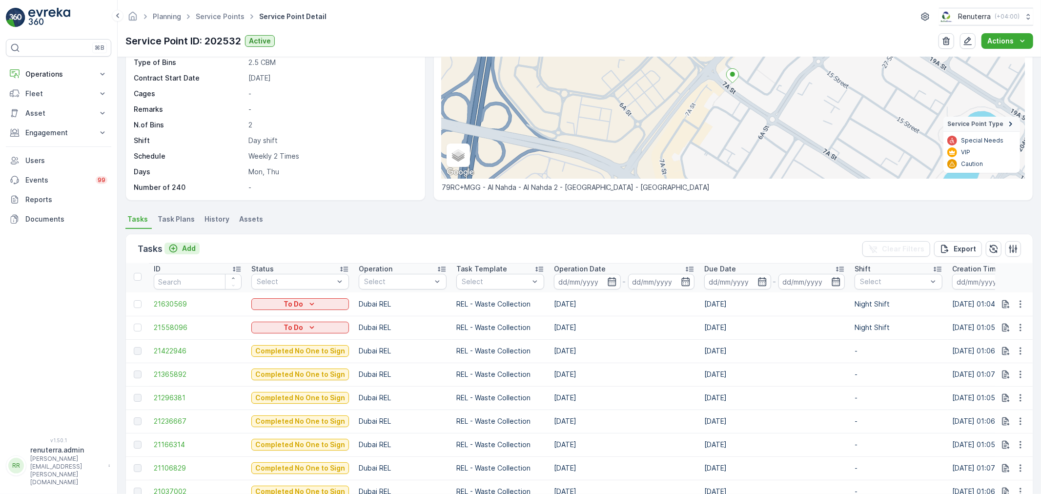
click at [189, 245] on p "Add" at bounding box center [189, 249] width 14 height 10
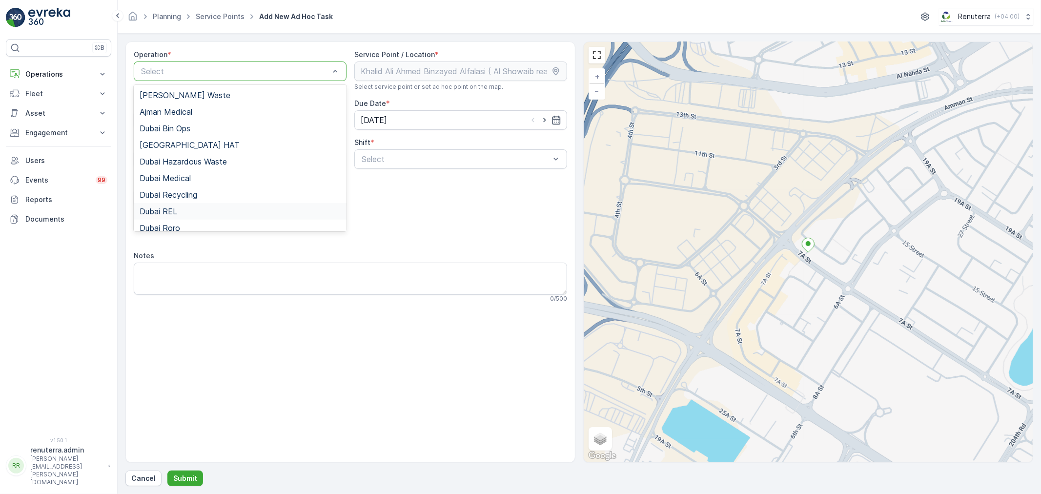
click at [183, 210] on div "Dubai REL" at bounding box center [240, 211] width 201 height 9
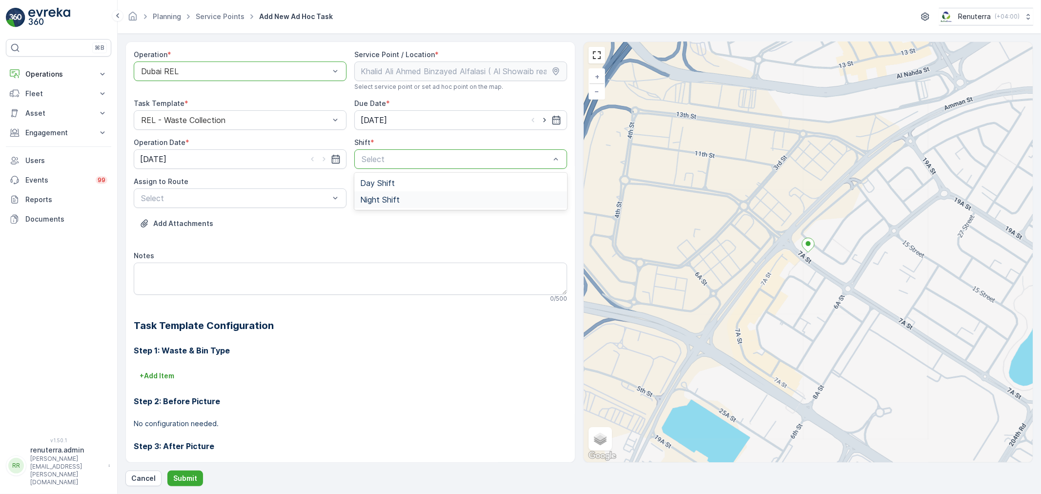
click at [375, 200] on span "Night Shift" at bounding box center [380, 199] width 40 height 9
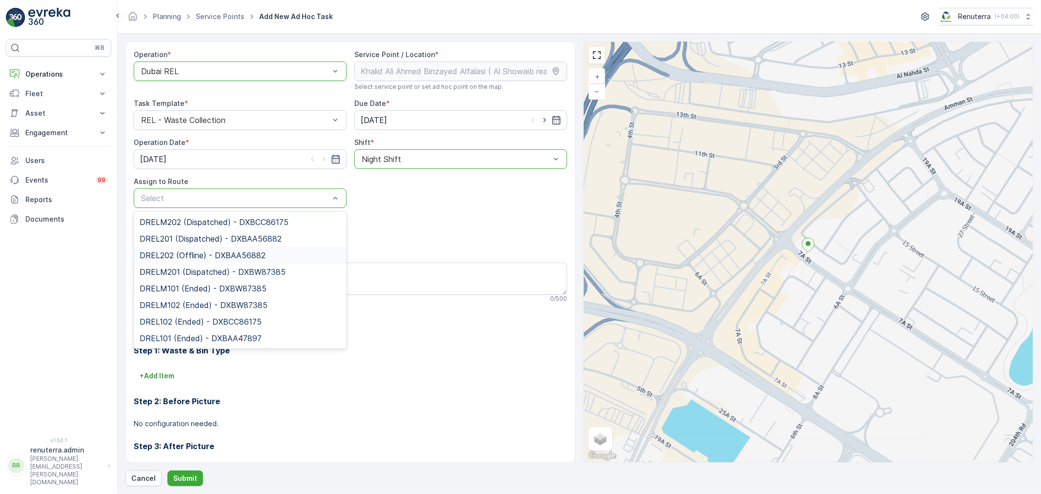
click at [193, 257] on span "DREL202 (Offline) - DXBAA56882" at bounding box center [203, 255] width 126 height 9
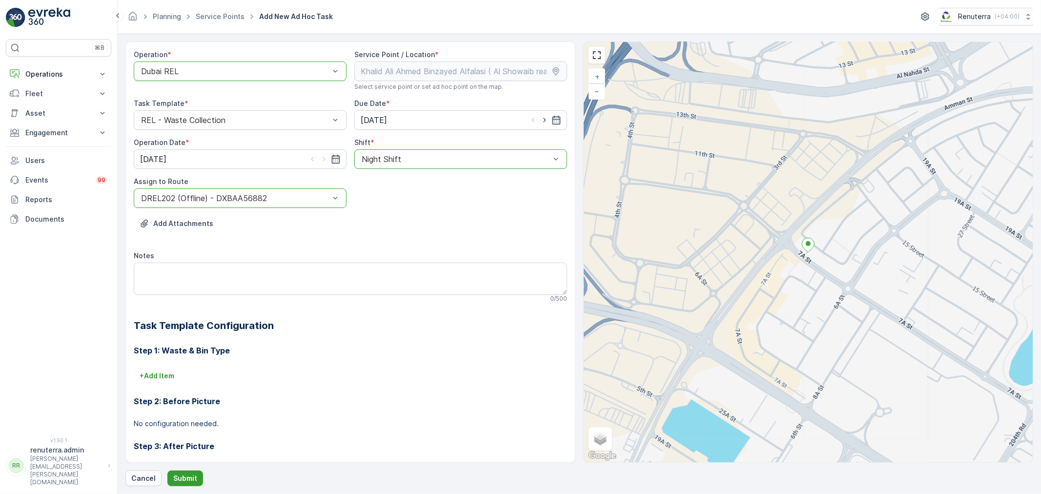
click at [192, 476] on p "Submit" at bounding box center [185, 478] width 24 height 10
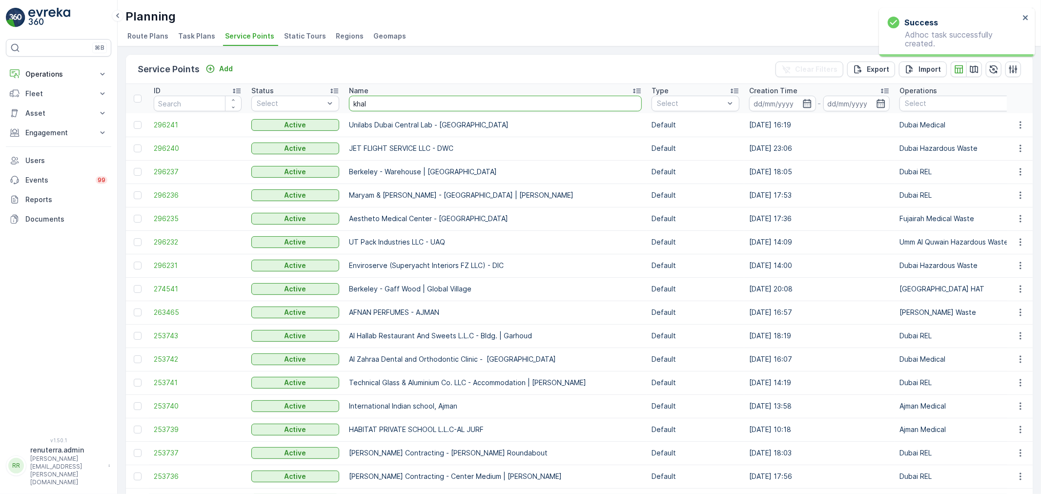
type input "khali"
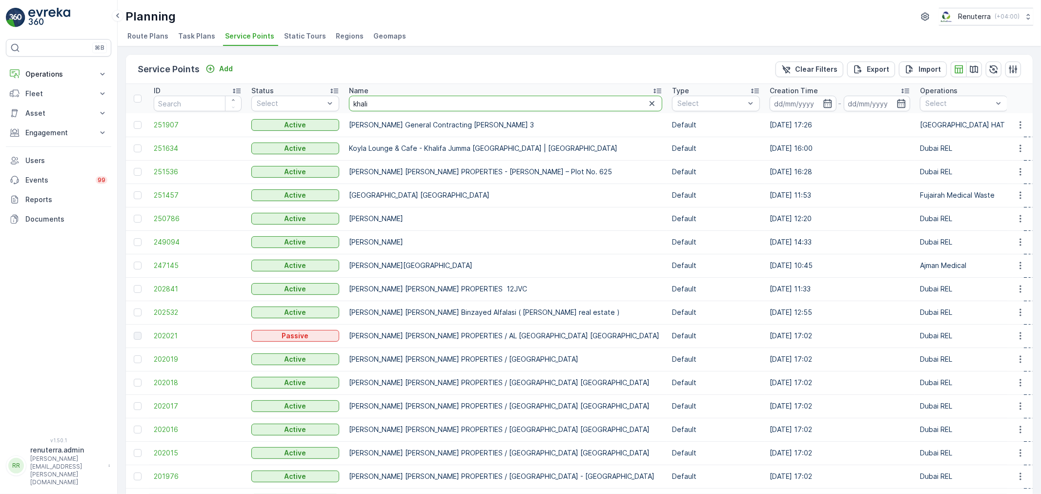
click at [379, 105] on input "khali" at bounding box center [505, 104] width 313 height 16
type input "[PERSON_NAME]"
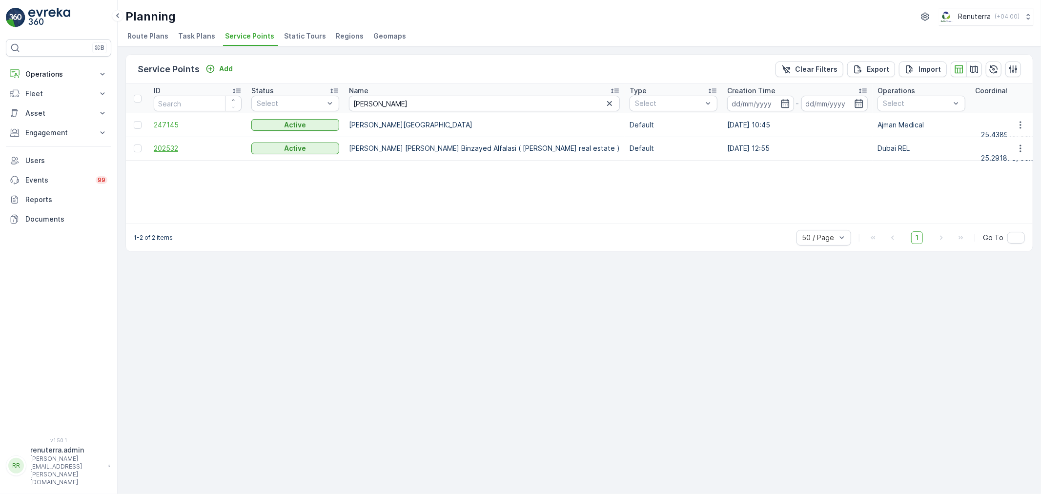
click at [173, 148] on span "202532" at bounding box center [198, 148] width 88 height 10
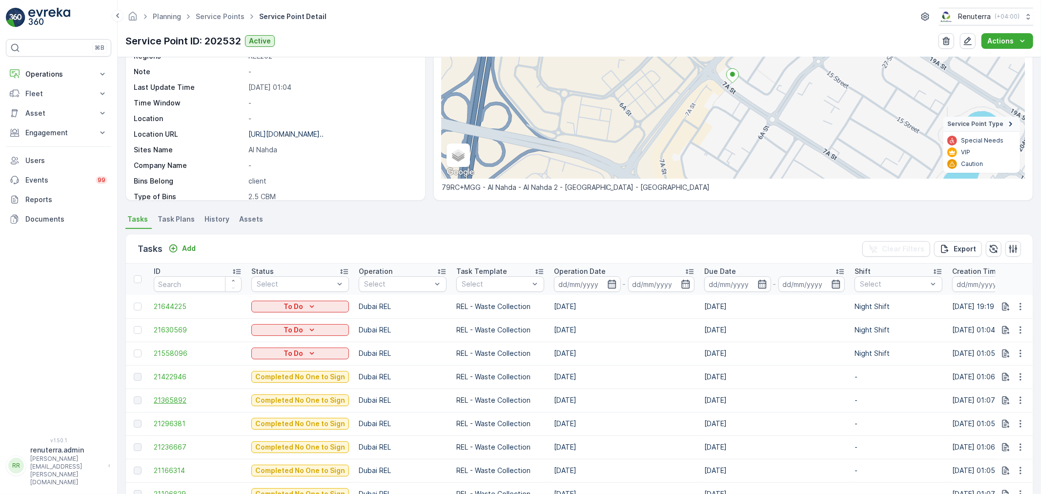
scroll to position [2, 0]
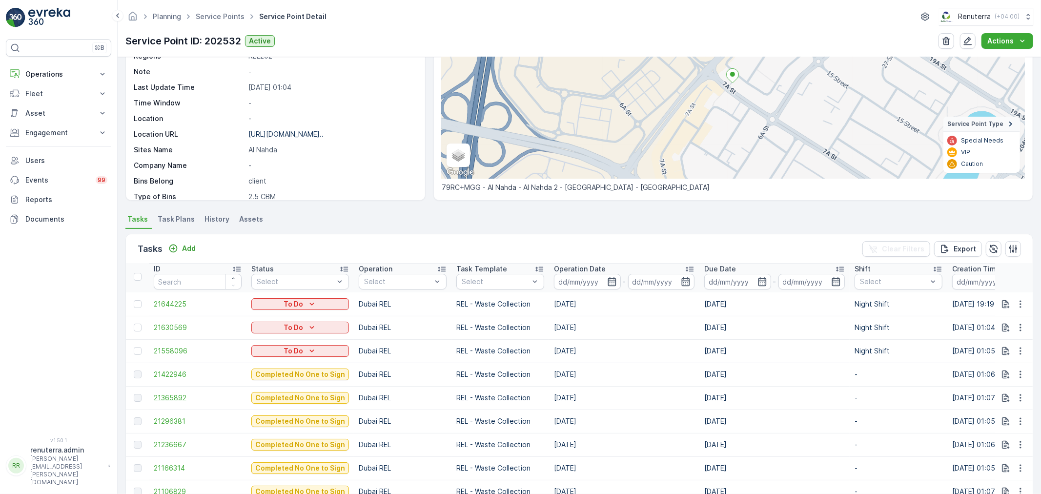
click at [177, 396] on span "21365892" at bounding box center [198, 398] width 88 height 10
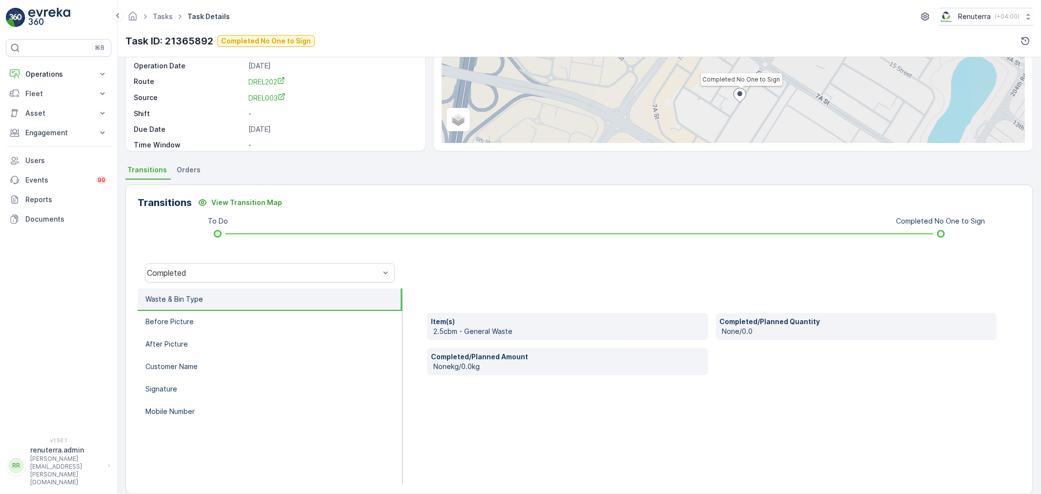
scroll to position [121, 0]
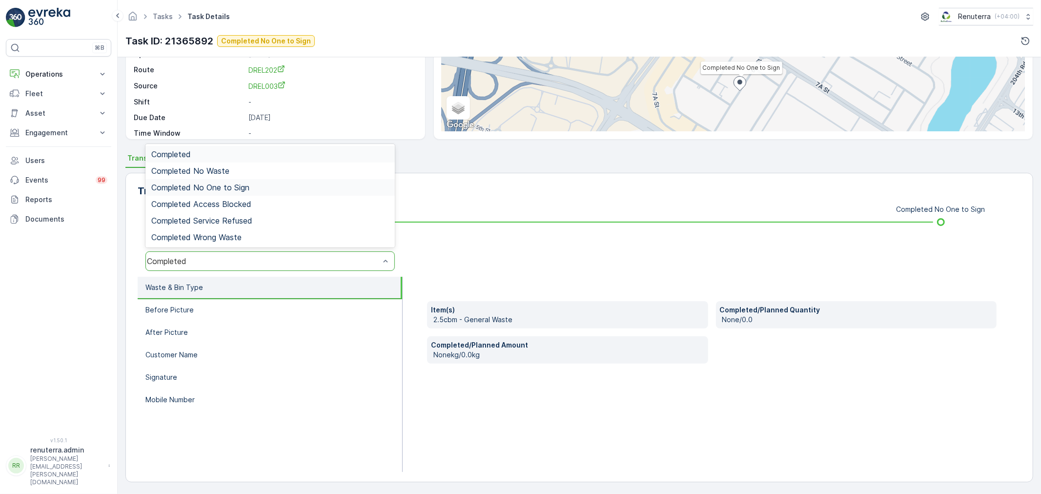
click at [212, 188] on span "Completed No One to Sign" at bounding box center [200, 187] width 98 height 9
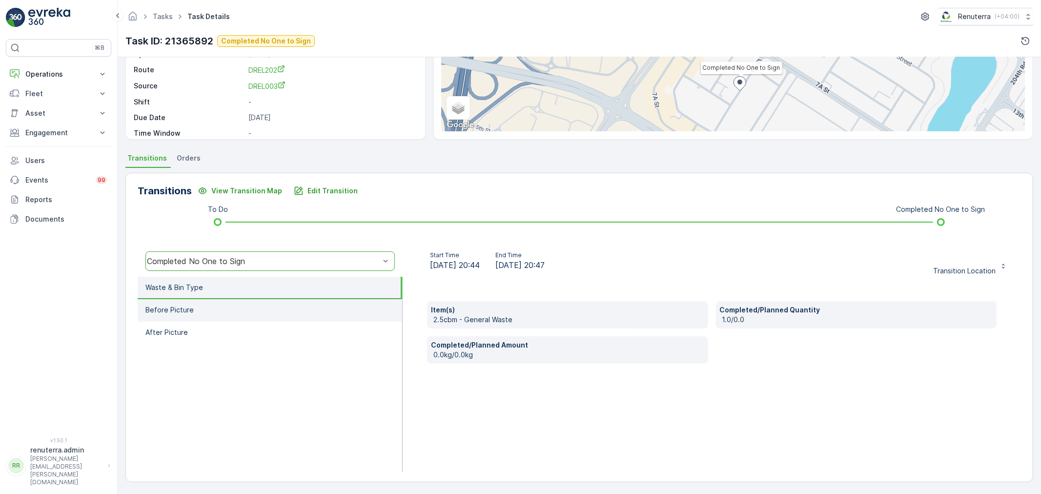
click at [196, 306] on li "Before Picture" at bounding box center [270, 310] width 265 height 22
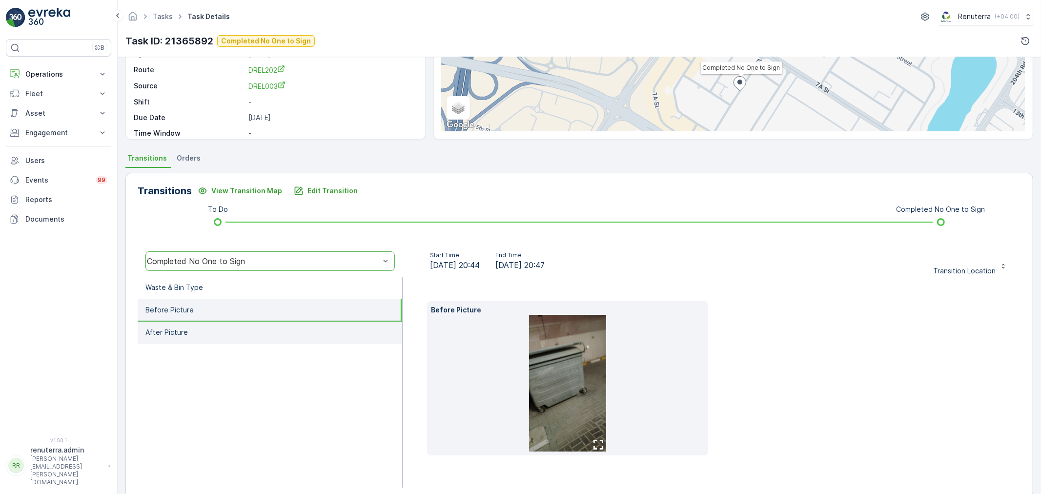
click at [200, 333] on li "After Picture" at bounding box center [270, 333] width 265 height 22
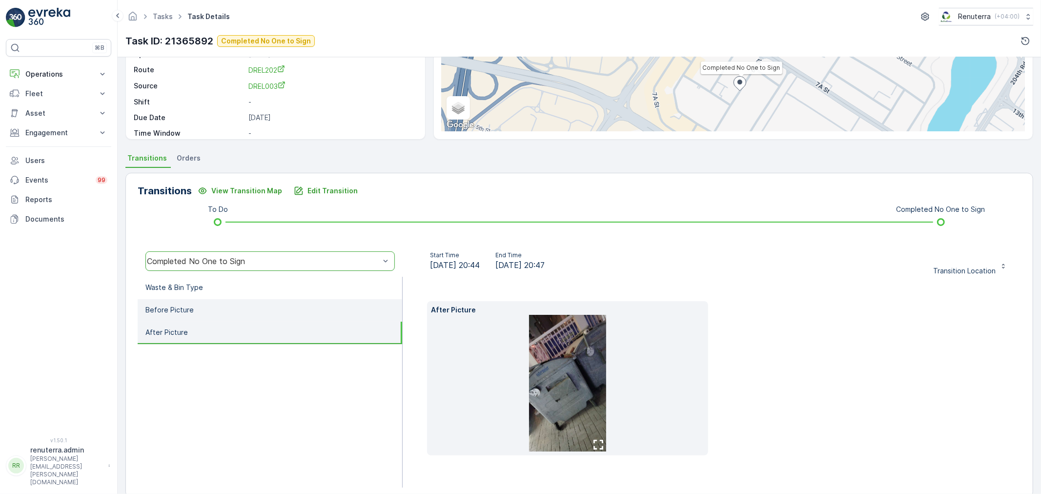
click at [207, 309] on li "Before Picture" at bounding box center [270, 310] width 265 height 22
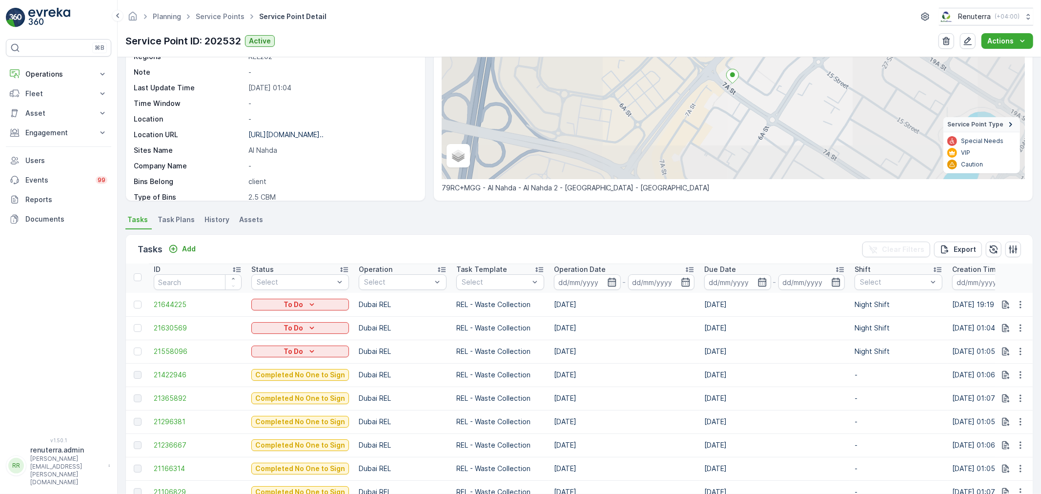
scroll to position [108, 0]
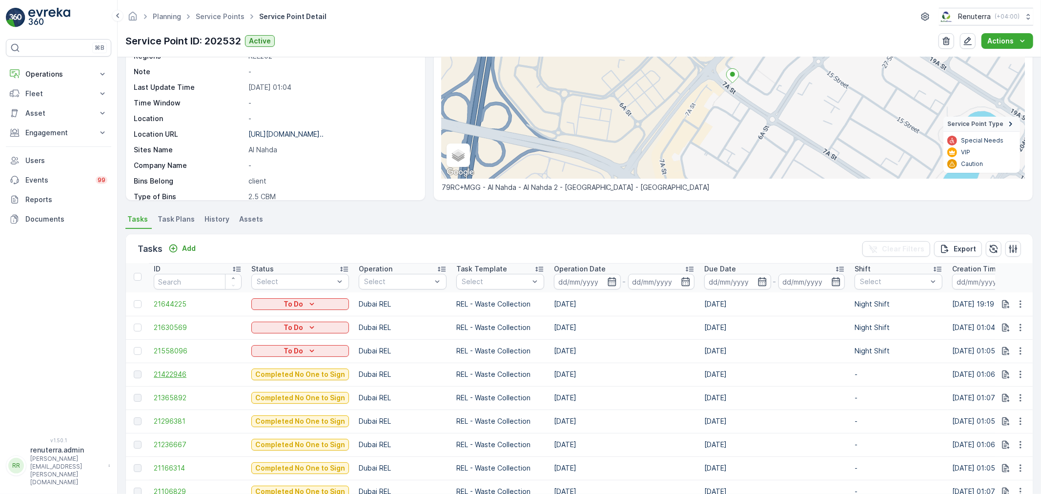
click at [179, 372] on span "21422946" at bounding box center [198, 374] width 88 height 10
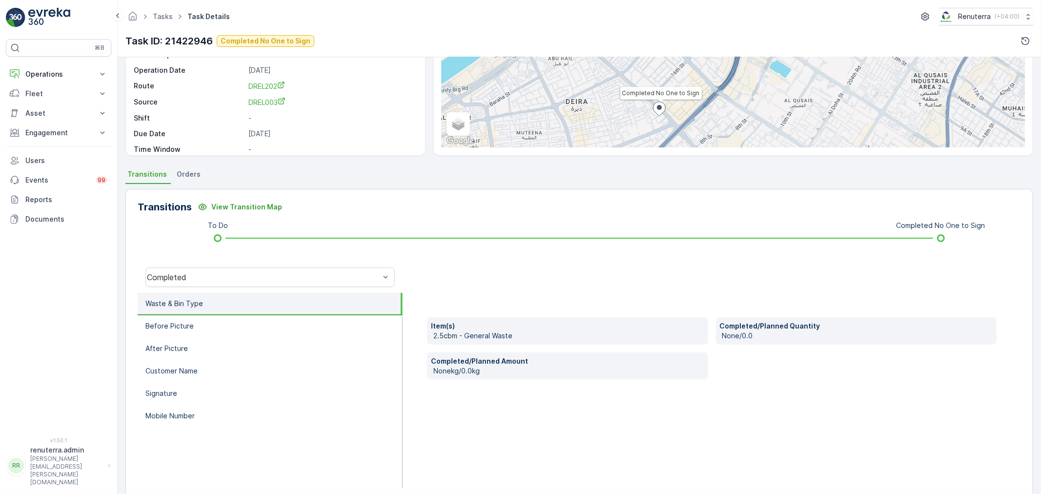
scroll to position [108, 0]
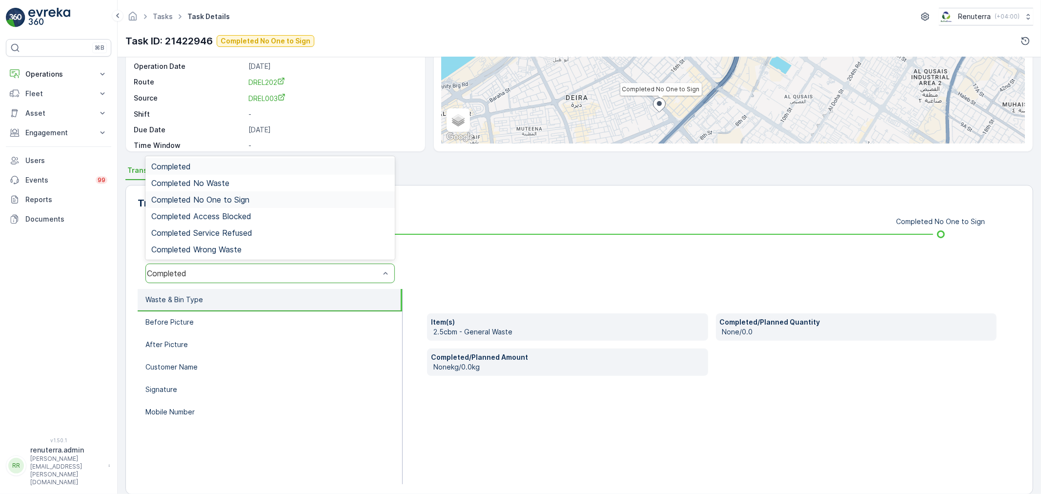
click at [231, 197] on span "Completed No One to Sign" at bounding box center [200, 199] width 98 height 9
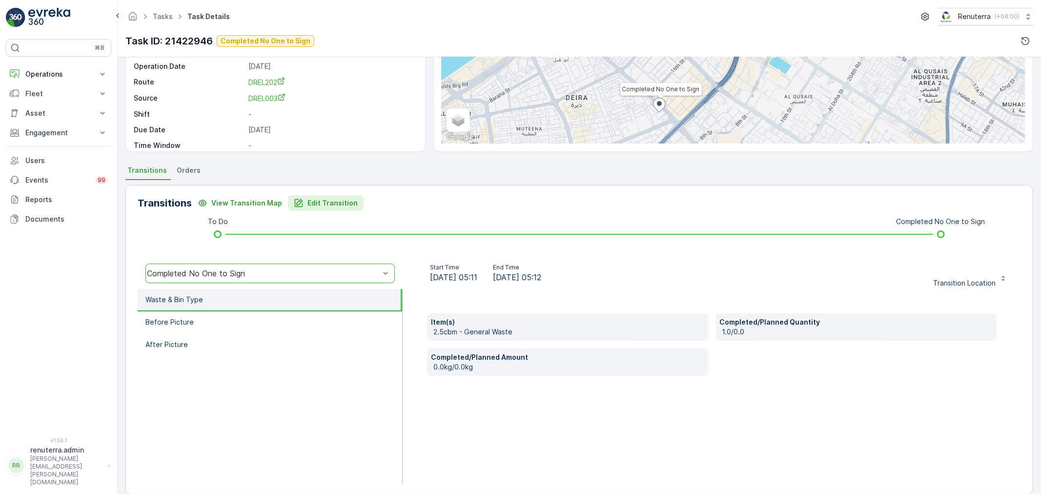
click at [325, 203] on p "Edit Transition" at bounding box center [332, 203] width 50 height 10
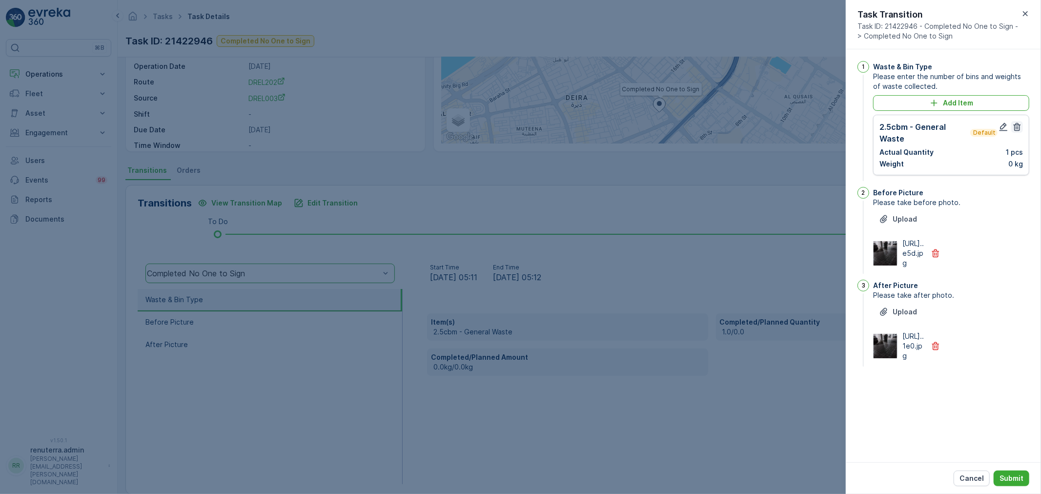
click at [1016, 125] on icon "button" at bounding box center [1017, 127] width 7 height 8
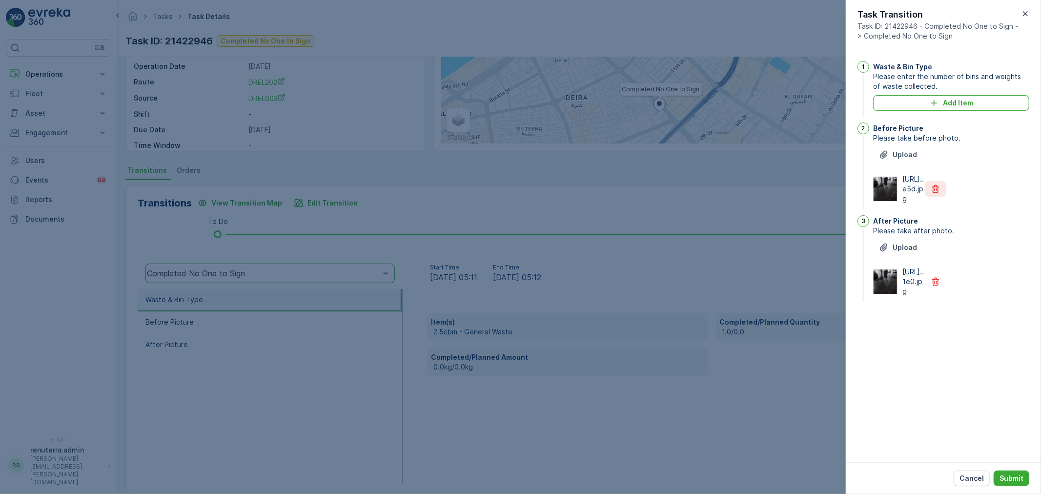
click at [938, 193] on icon "button" at bounding box center [935, 189] width 7 height 8
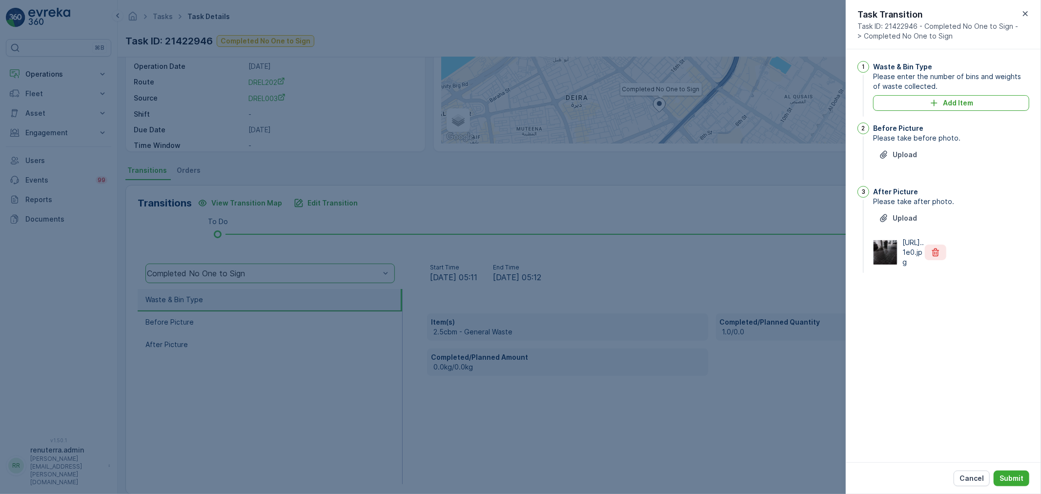
click at [938, 257] on icon "button" at bounding box center [936, 252] width 10 height 10
click at [1015, 474] on p "Submit" at bounding box center [1012, 478] width 24 height 10
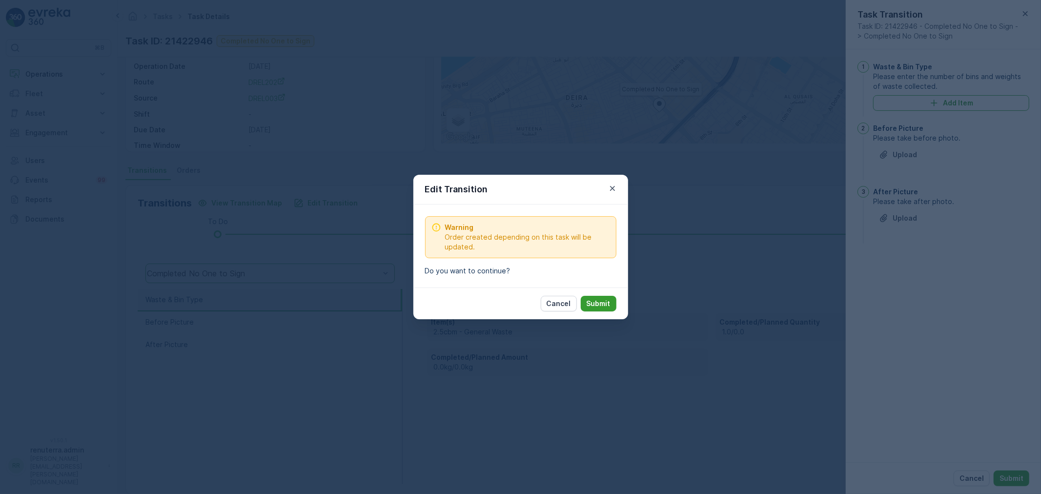
click at [607, 303] on p "Submit" at bounding box center [599, 304] width 24 height 10
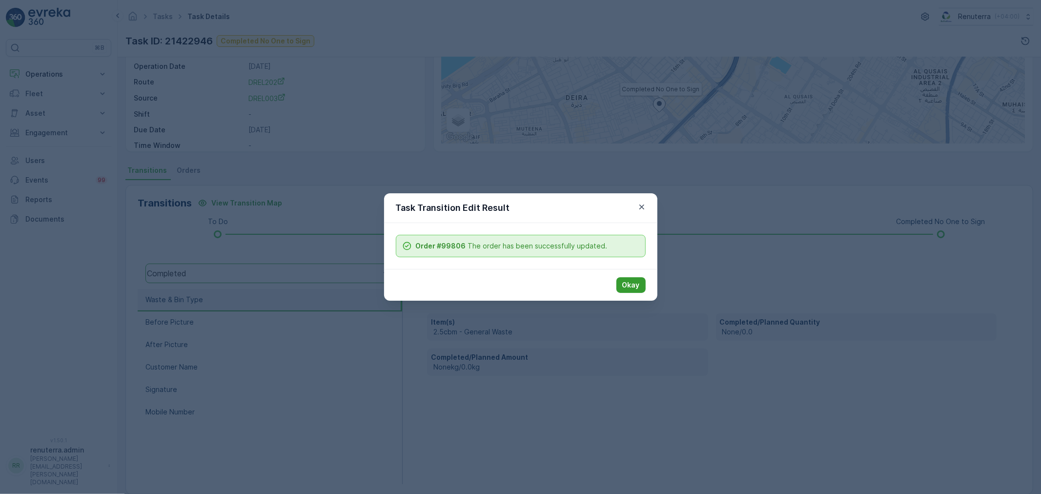
click at [630, 282] on p "Okay" at bounding box center [631, 285] width 18 height 10
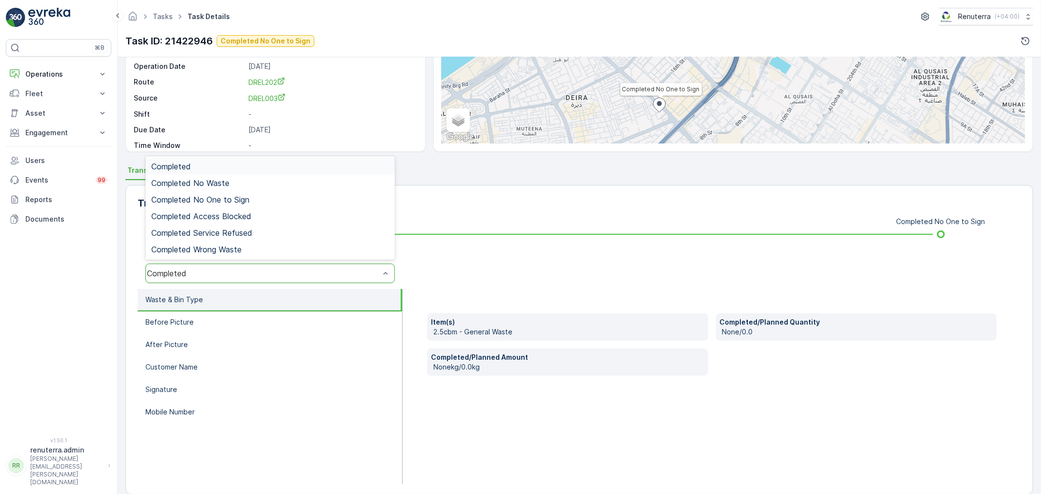
click at [203, 270] on div "Completed" at bounding box center [263, 273] width 233 height 9
click at [231, 197] on span "Completed No One to Sign" at bounding box center [200, 199] width 98 height 9
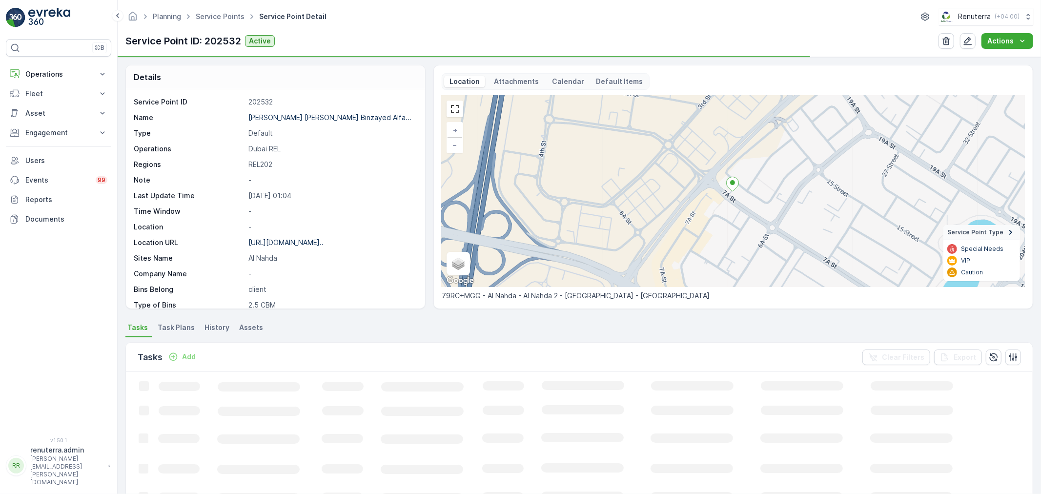
scroll to position [134, 0]
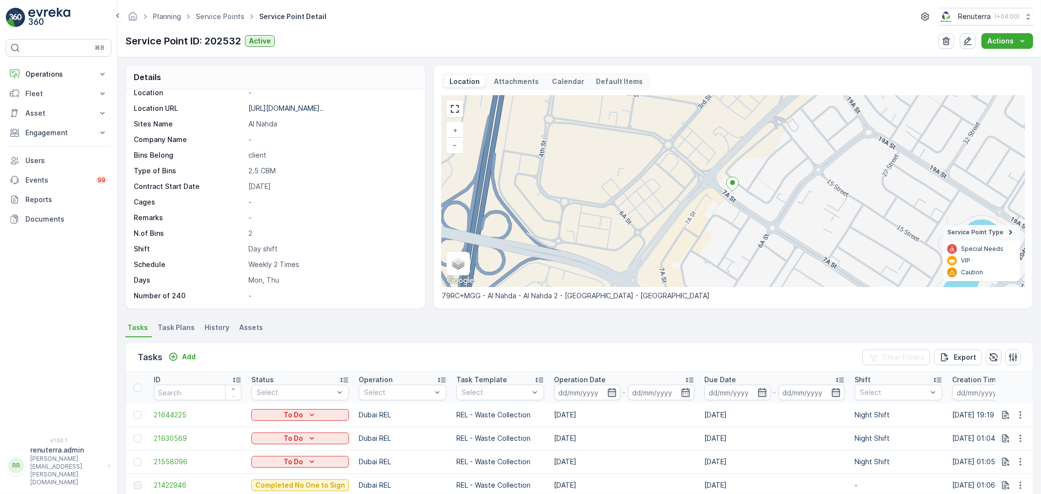
click at [178, 327] on span "Task Plans" at bounding box center [176, 328] width 37 height 10
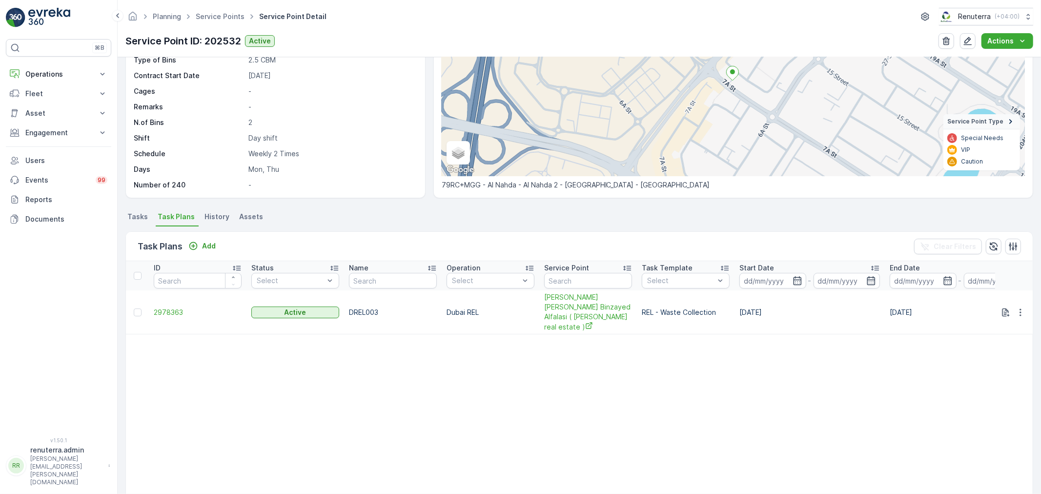
scroll to position [163, 0]
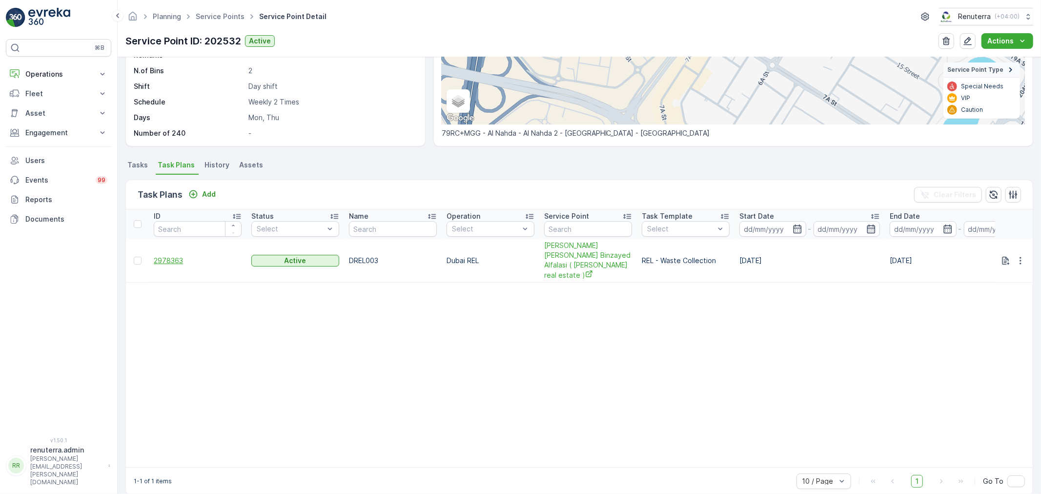
click at [177, 256] on span "2978363" at bounding box center [198, 261] width 88 height 10
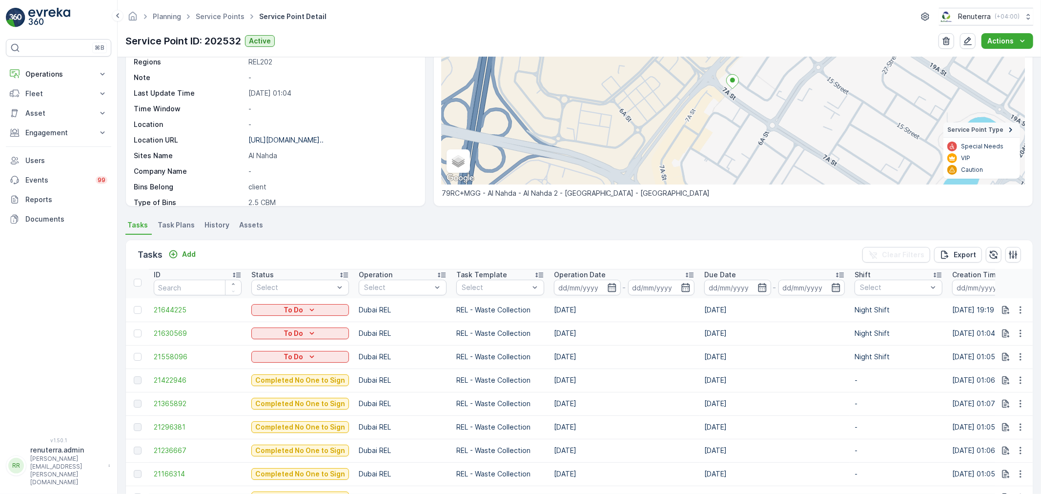
scroll to position [163, 0]
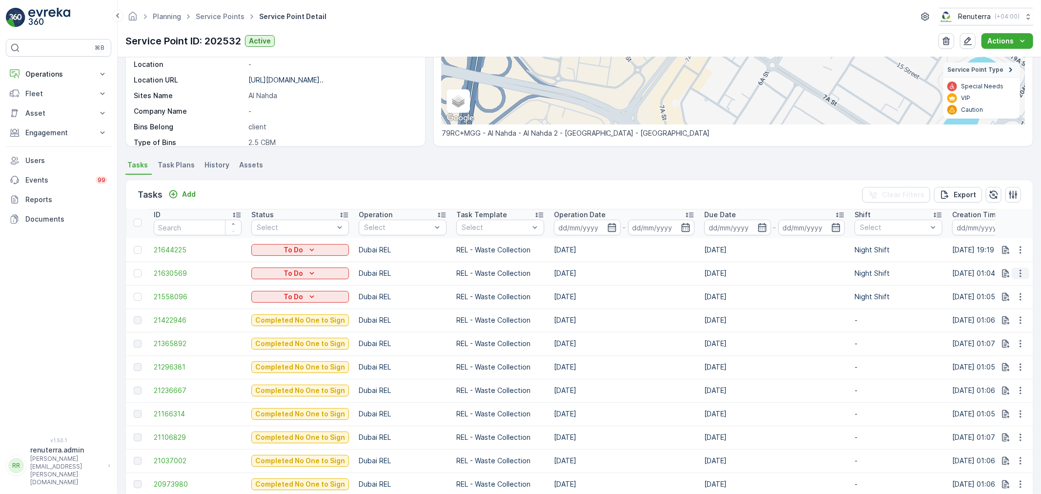
click at [1022, 271] on button "button" at bounding box center [1021, 273] width 18 height 12
click at [1002, 311] on span "Change Route" at bounding box center [995, 314] width 47 height 10
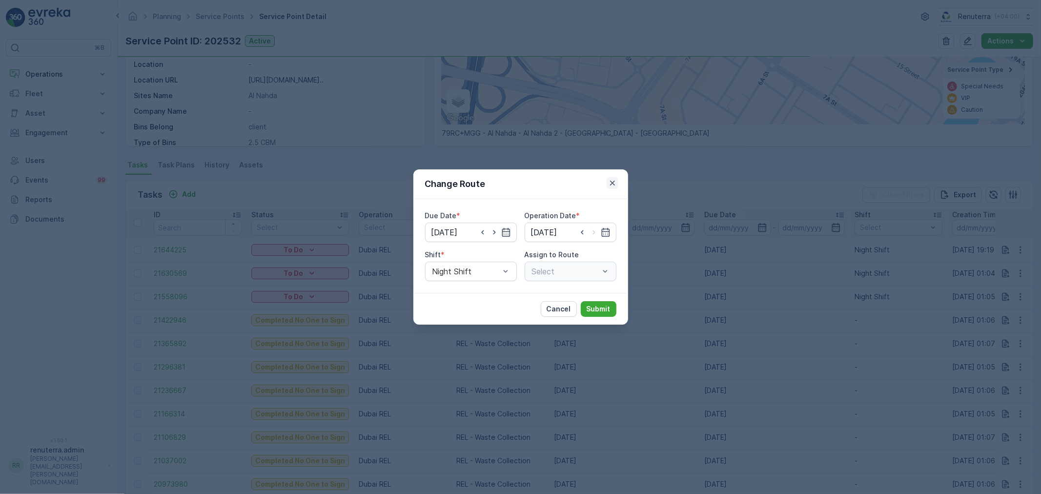
type input "[DATE]"
click at [615, 182] on icon "button" at bounding box center [613, 183] width 10 height 10
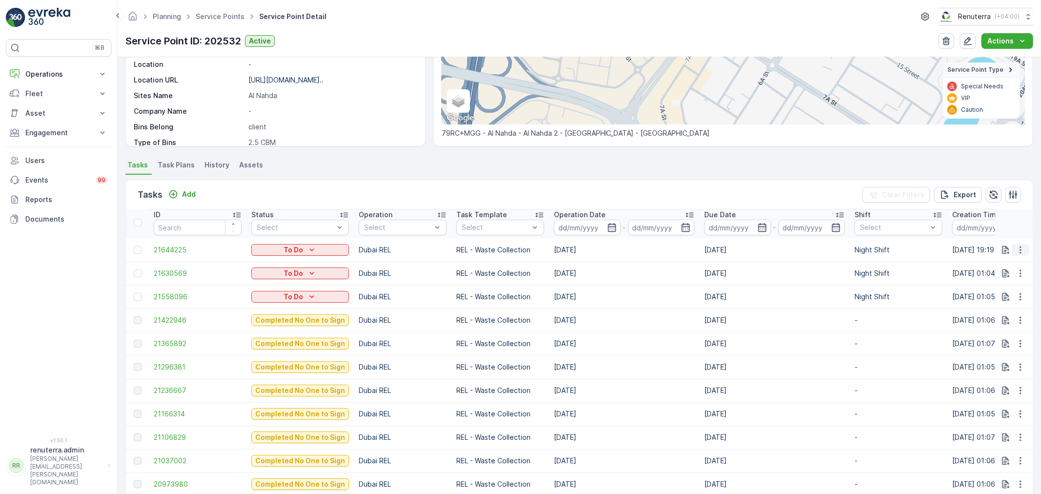
click at [1017, 249] on icon "button" at bounding box center [1021, 250] width 10 height 10
click at [996, 291] on span "Change Route" at bounding box center [995, 291] width 47 height 10
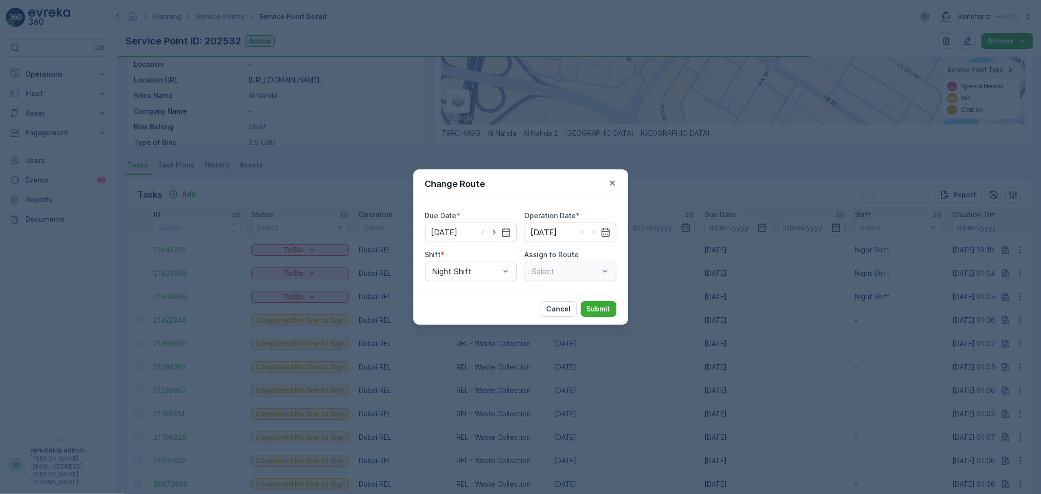
type input "[DATE]"
click at [614, 182] on icon "button" at bounding box center [613, 183] width 10 height 10
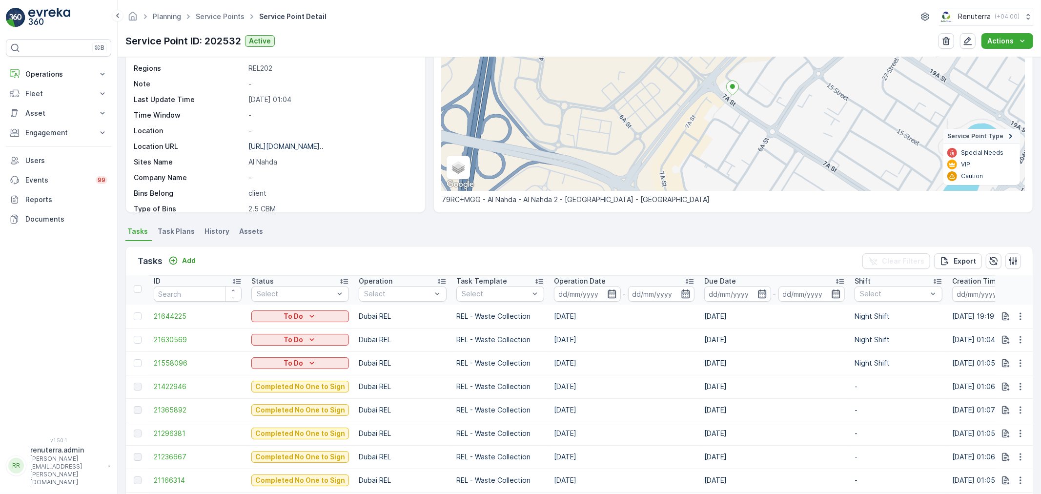
scroll to position [0, 0]
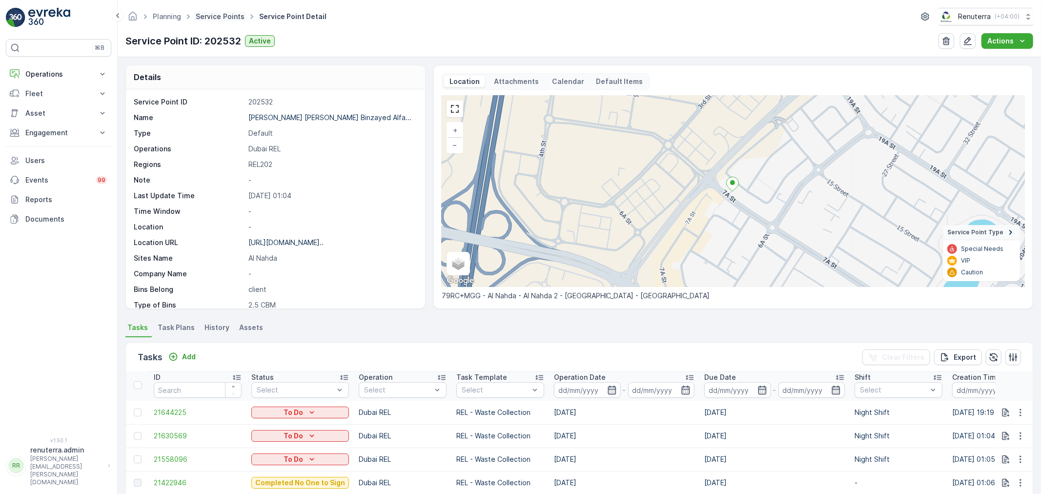
click at [205, 15] on link "Service Points" at bounding box center [220, 16] width 49 height 8
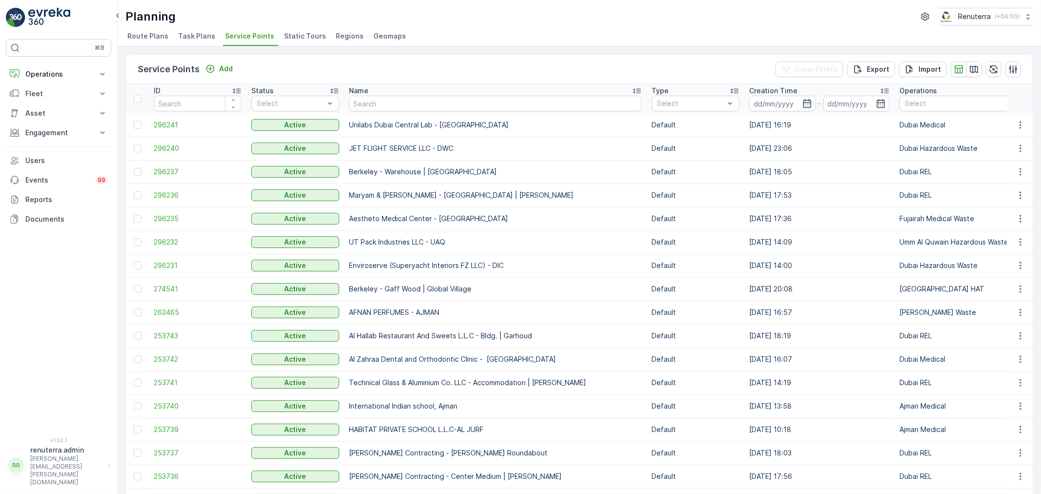
click at [372, 105] on input "text" at bounding box center [495, 104] width 293 height 16
type input "sobha"
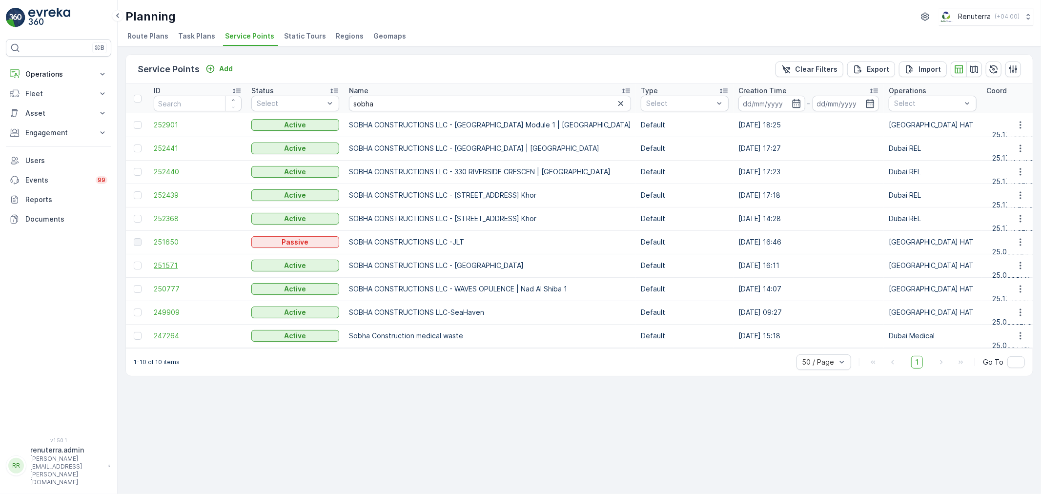
click at [164, 261] on span "251571" at bounding box center [198, 266] width 88 height 10
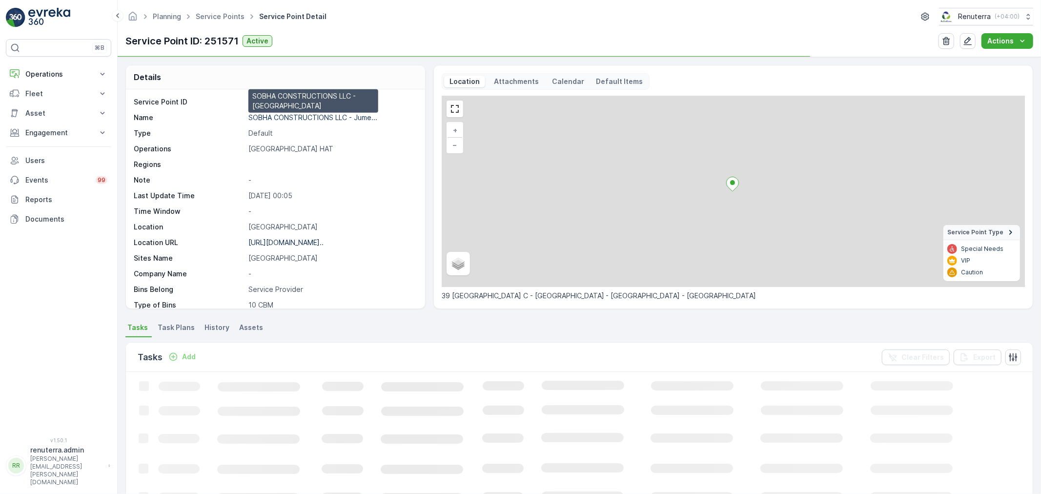
click at [288, 117] on p "SOBHA CONSTRUCTIONS LLC - Jume..." at bounding box center [312, 117] width 129 height 8
